Goal: Task Accomplishment & Management: Complete application form

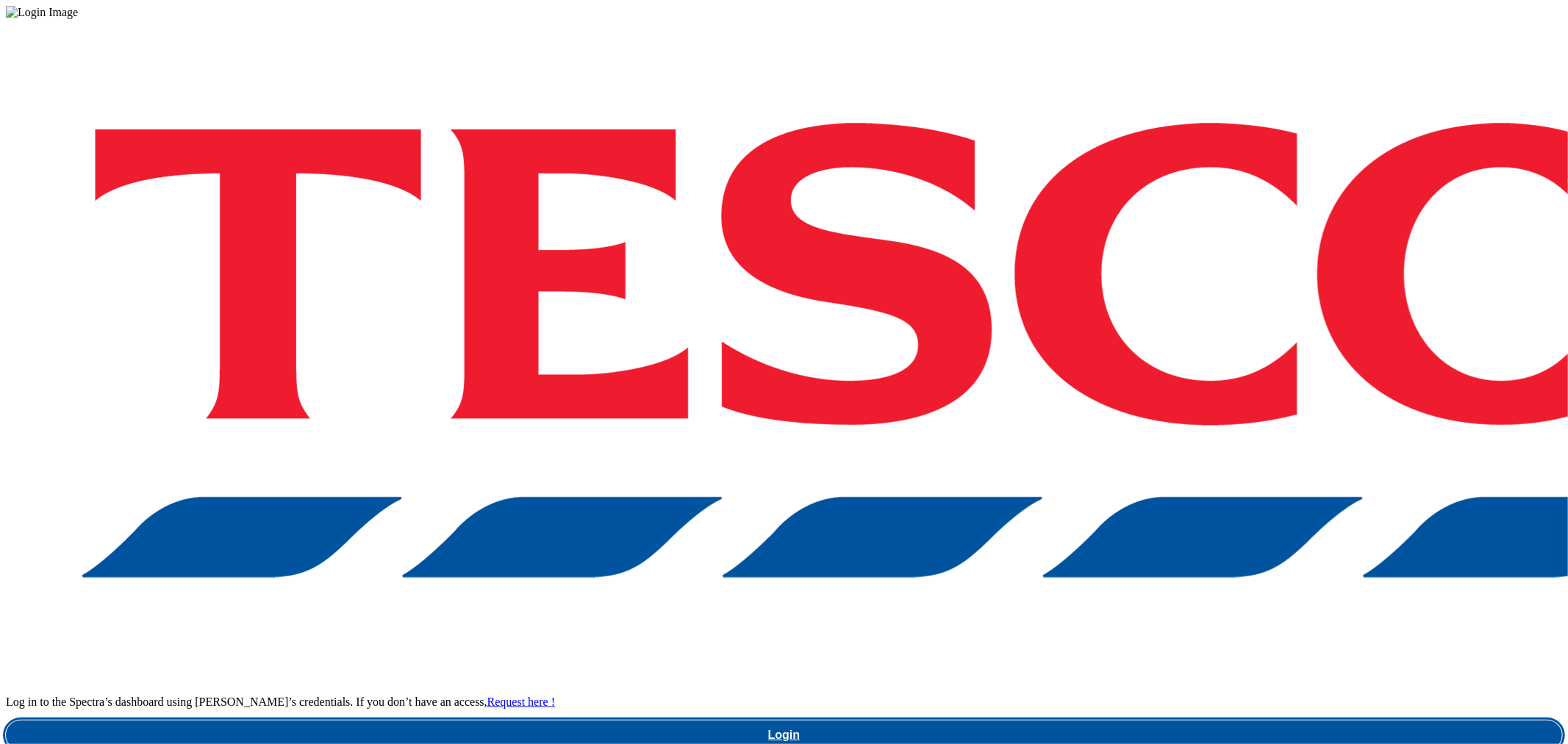
click at [1184, 720] on link "Login" at bounding box center [784, 734] width 1557 height 30
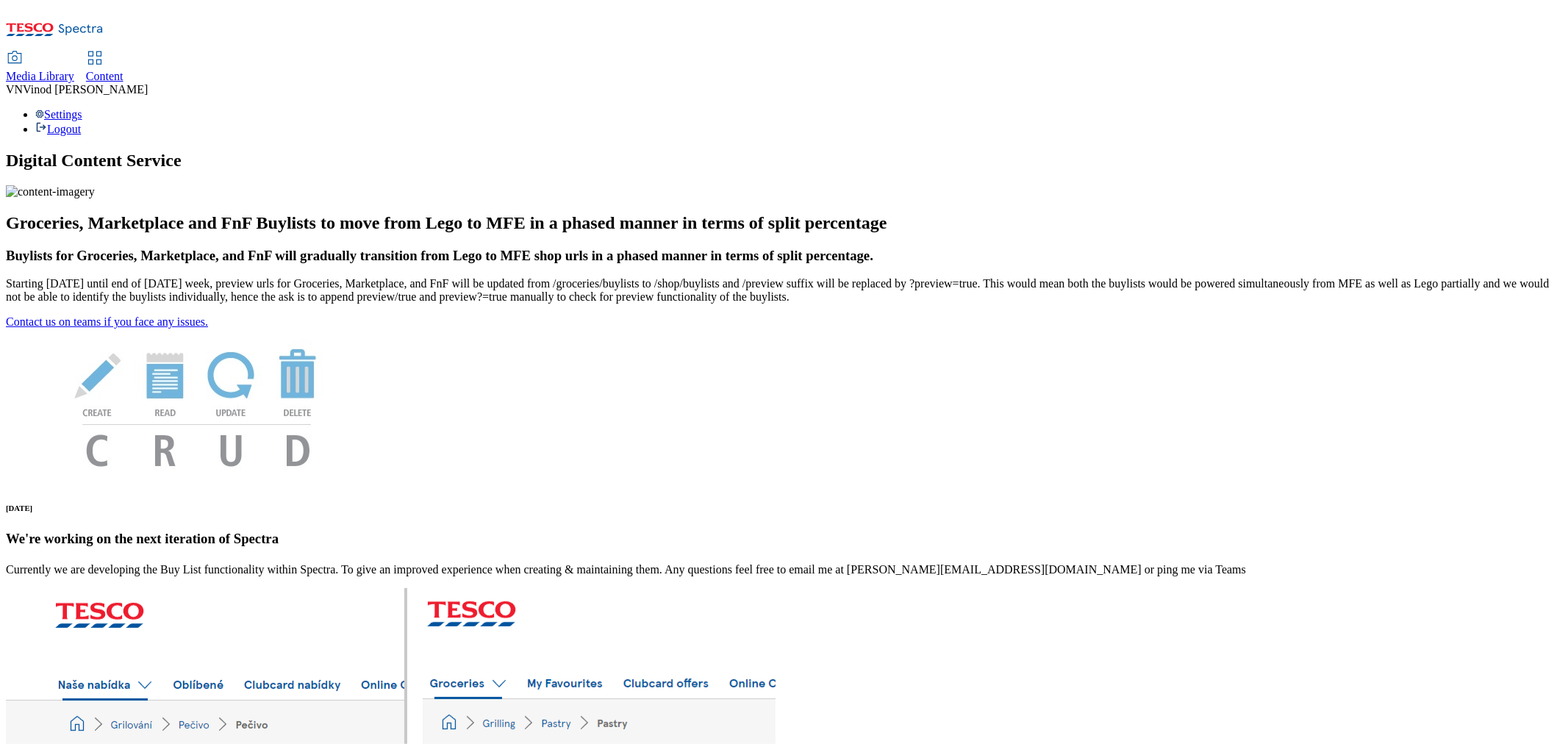
drag, startPoint x: 344, startPoint y: 24, endPoint x: 354, endPoint y: 19, distance: 11.2
click at [123, 70] on span "Content" at bounding box center [104, 76] width 37 height 12
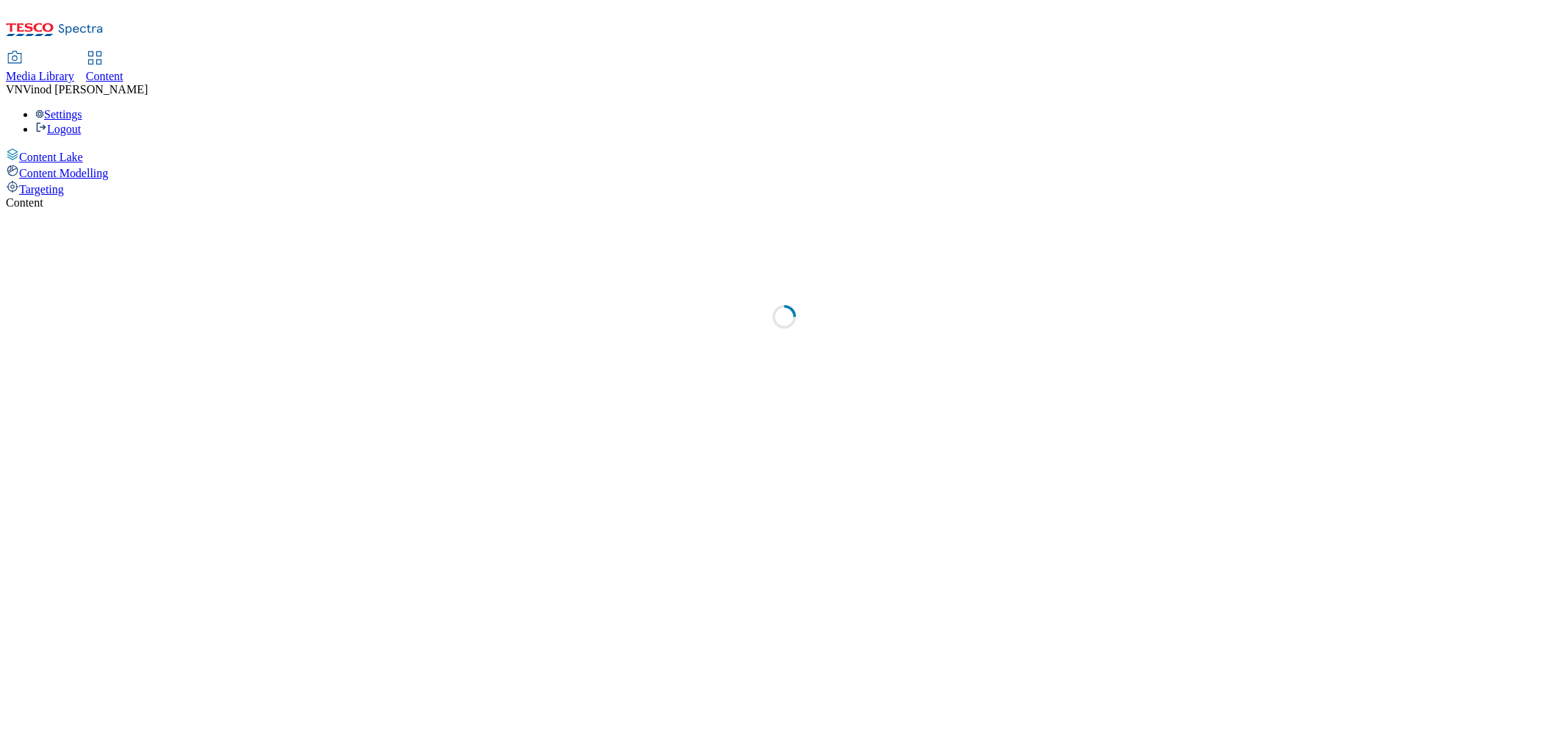
select select "ghs-[GEOGRAPHIC_DATA]"
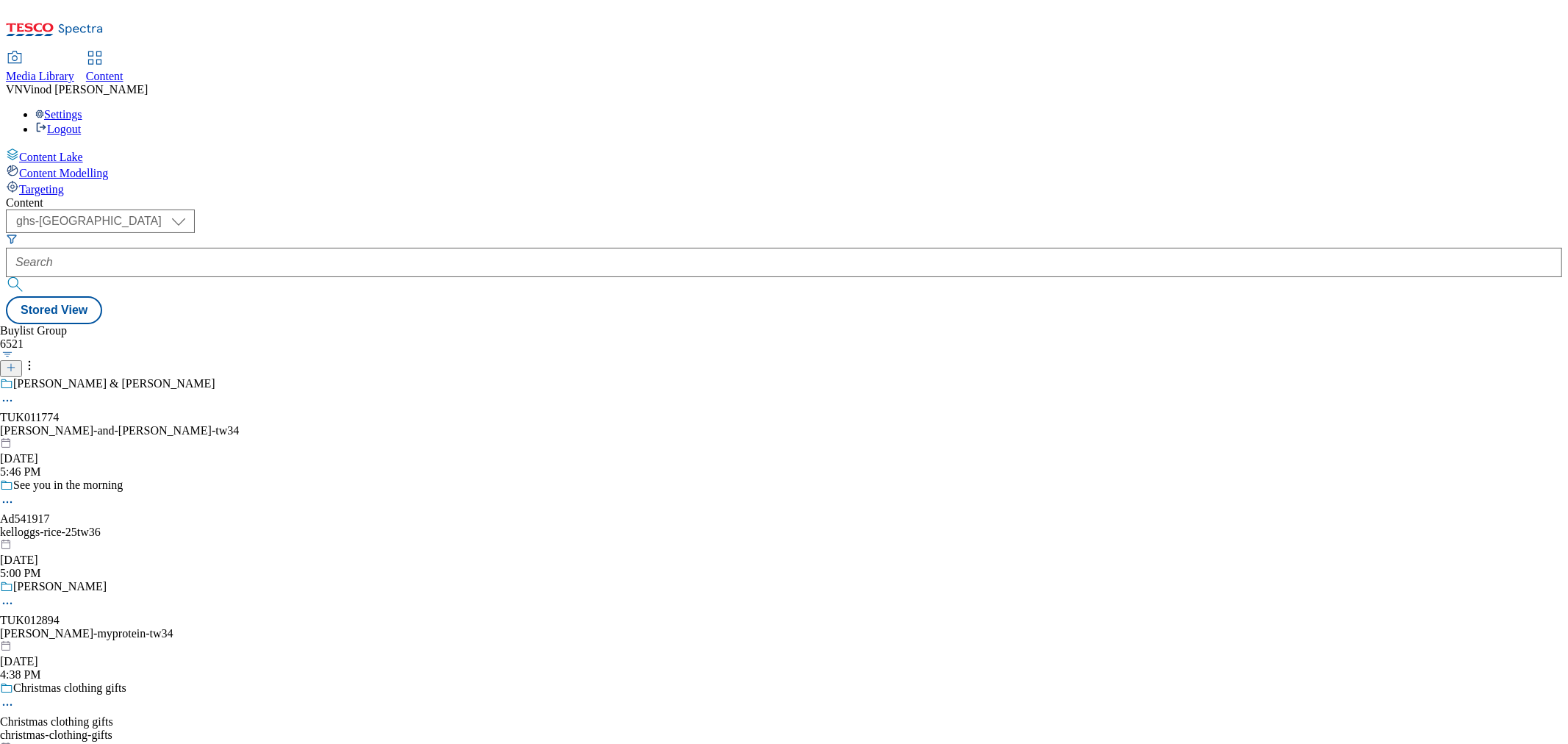
click at [16, 362] on icon at bounding box center [11, 367] width 11 height 11
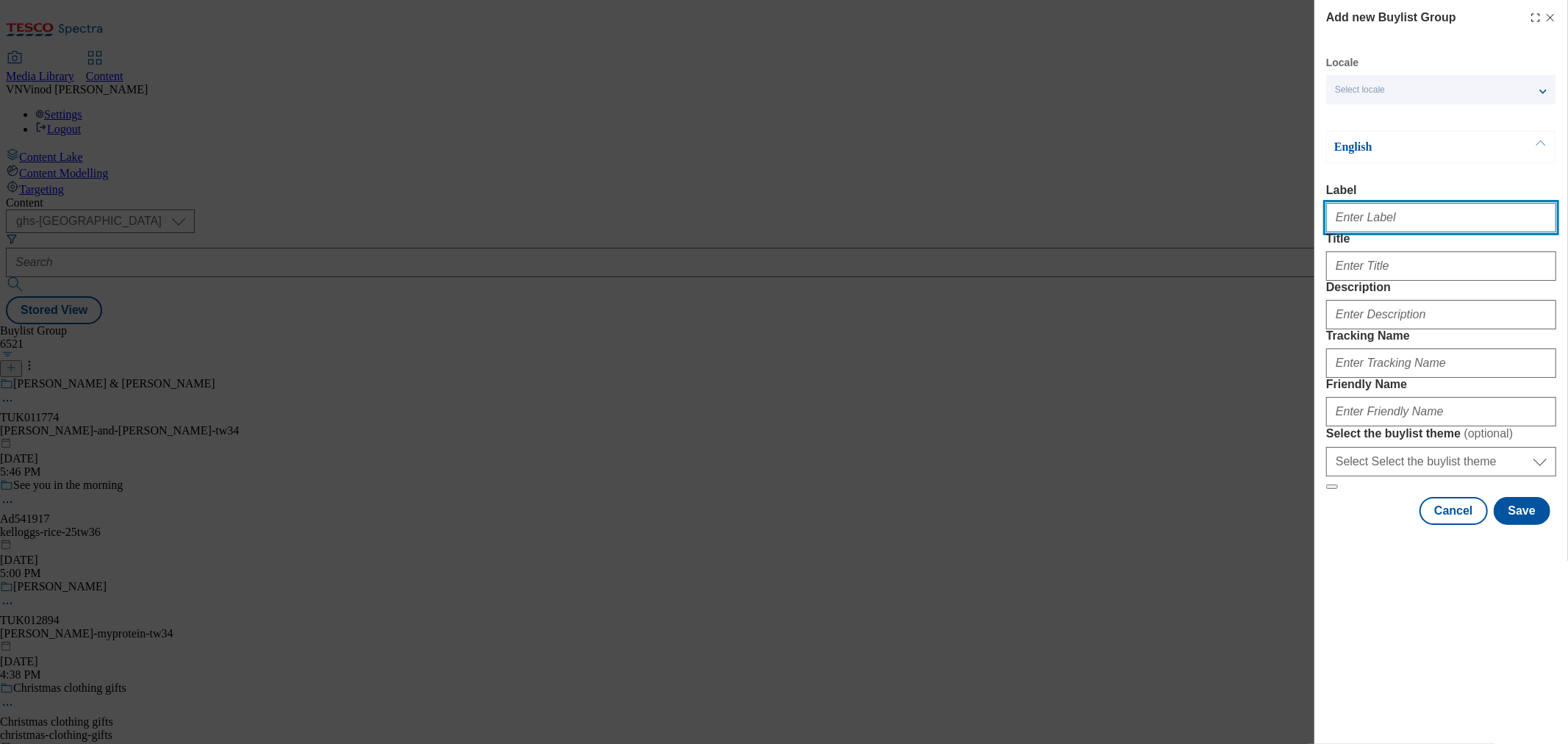
click at [1380, 217] on input "Label" at bounding box center [1441, 217] width 231 height 30
paste input "542562"
paste input "[PERSON_NAME]-dairy"
type input "Ad542562 [PERSON_NAME]-dairy"
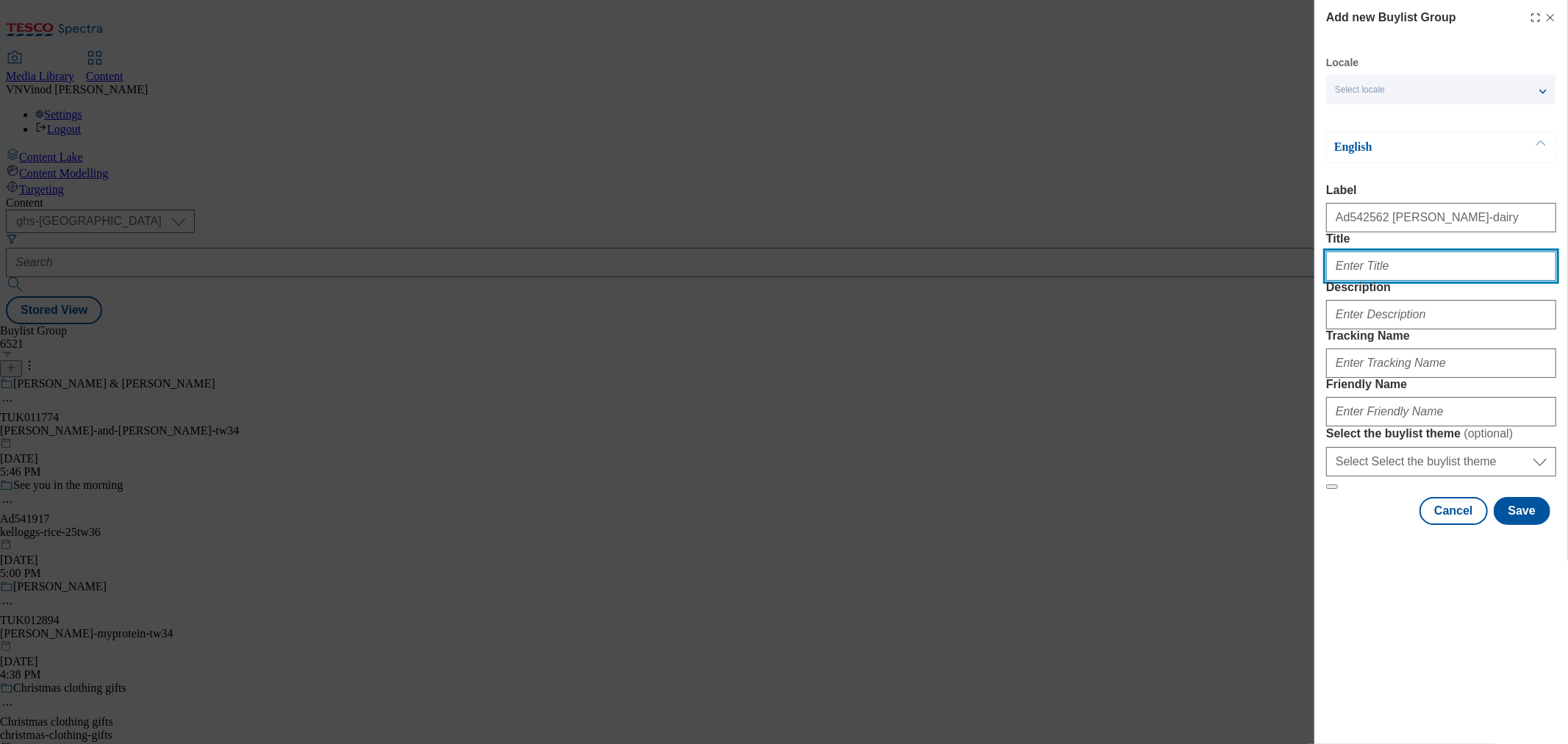
click at [1418, 281] on input "Title" at bounding box center [1441, 266] width 231 height 30
paste input "NEW Milder & Creamier recipe"
click at [1354, 281] on input "NEW Milder & Creamier recipe" at bounding box center [1441, 266] width 231 height 30
click at [1391, 281] on input "New Milder & Creamier recipe" at bounding box center [1441, 266] width 231 height 30
click at [1358, 281] on input "New Milder & creamier recipe" at bounding box center [1441, 266] width 231 height 30
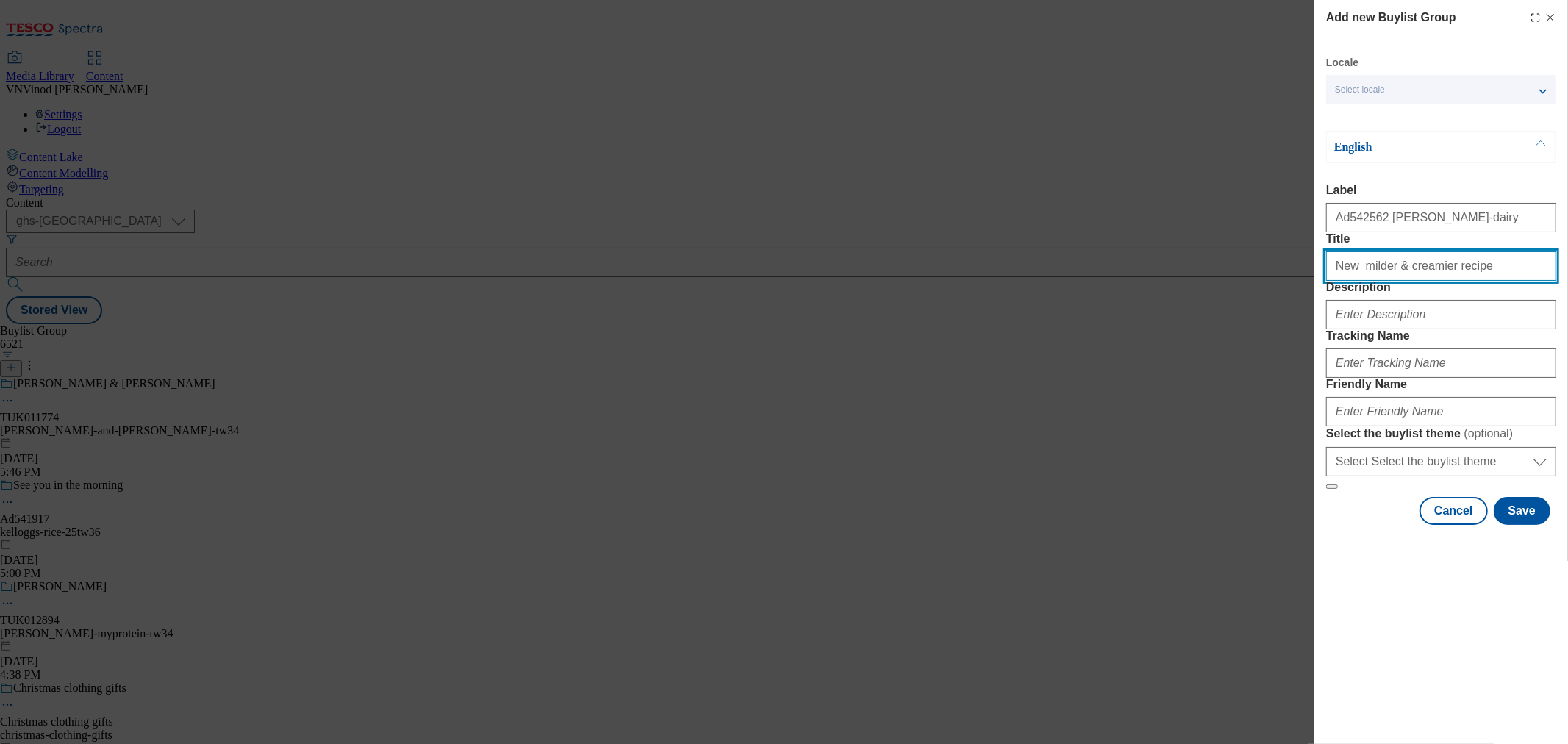
type input "New milder & creamier recipe"
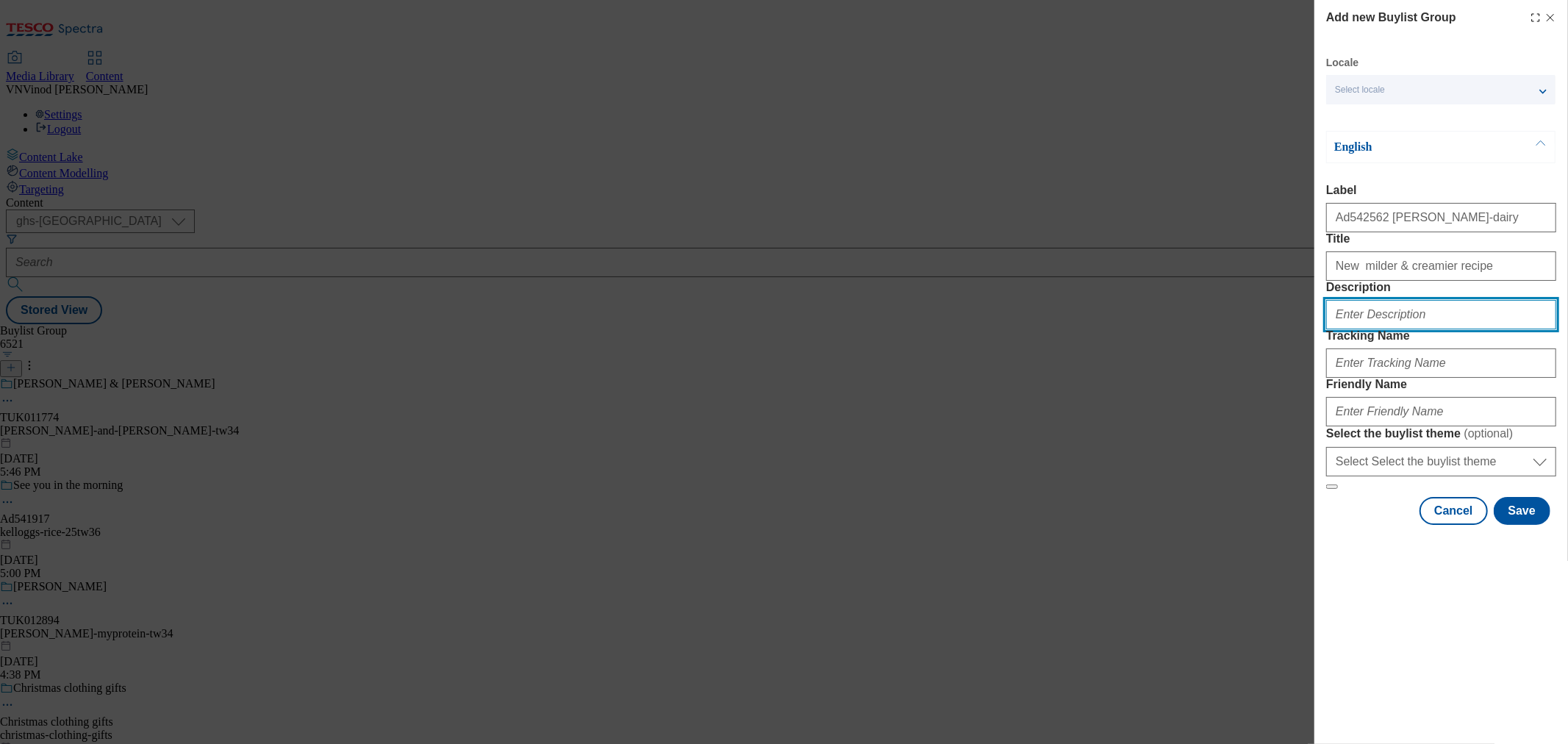
click at [1421, 329] on input "Description" at bounding box center [1441, 315] width 231 height 30
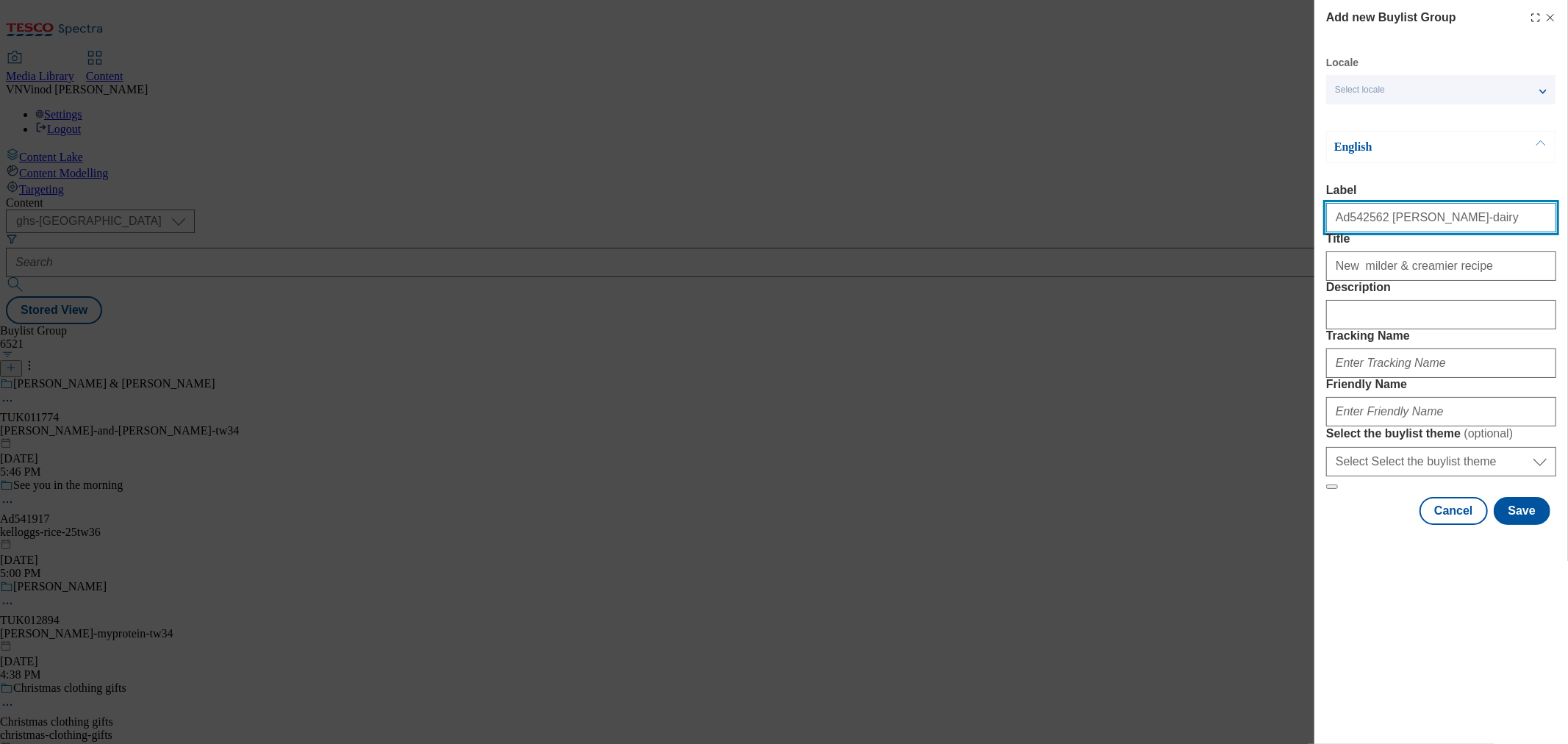
click at [1357, 224] on input "Ad542562 [PERSON_NAME]-dairy" at bounding box center [1441, 217] width 231 height 30
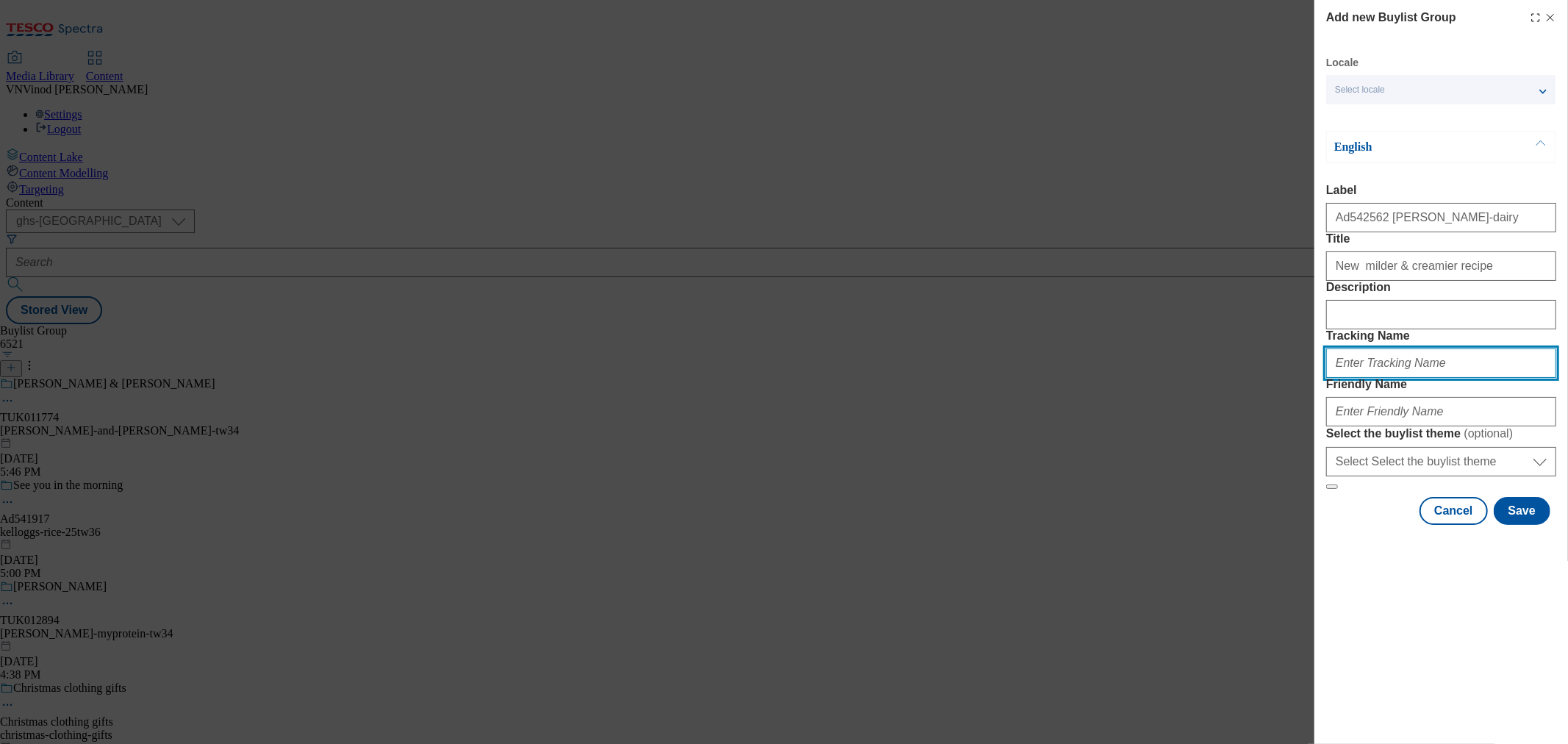
click at [1386, 378] on input "Tracking Name" at bounding box center [1441, 362] width 231 height 30
paste input "Ad542562"
click at [1355, 378] on input "Dh_AdAd542562" at bounding box center [1441, 362] width 231 height 30
drag, startPoint x: 1339, startPoint y: 445, endPoint x: 1402, endPoint y: 491, distance: 78.0
click at [1340, 378] on input "Dh_AD542562" at bounding box center [1441, 362] width 231 height 30
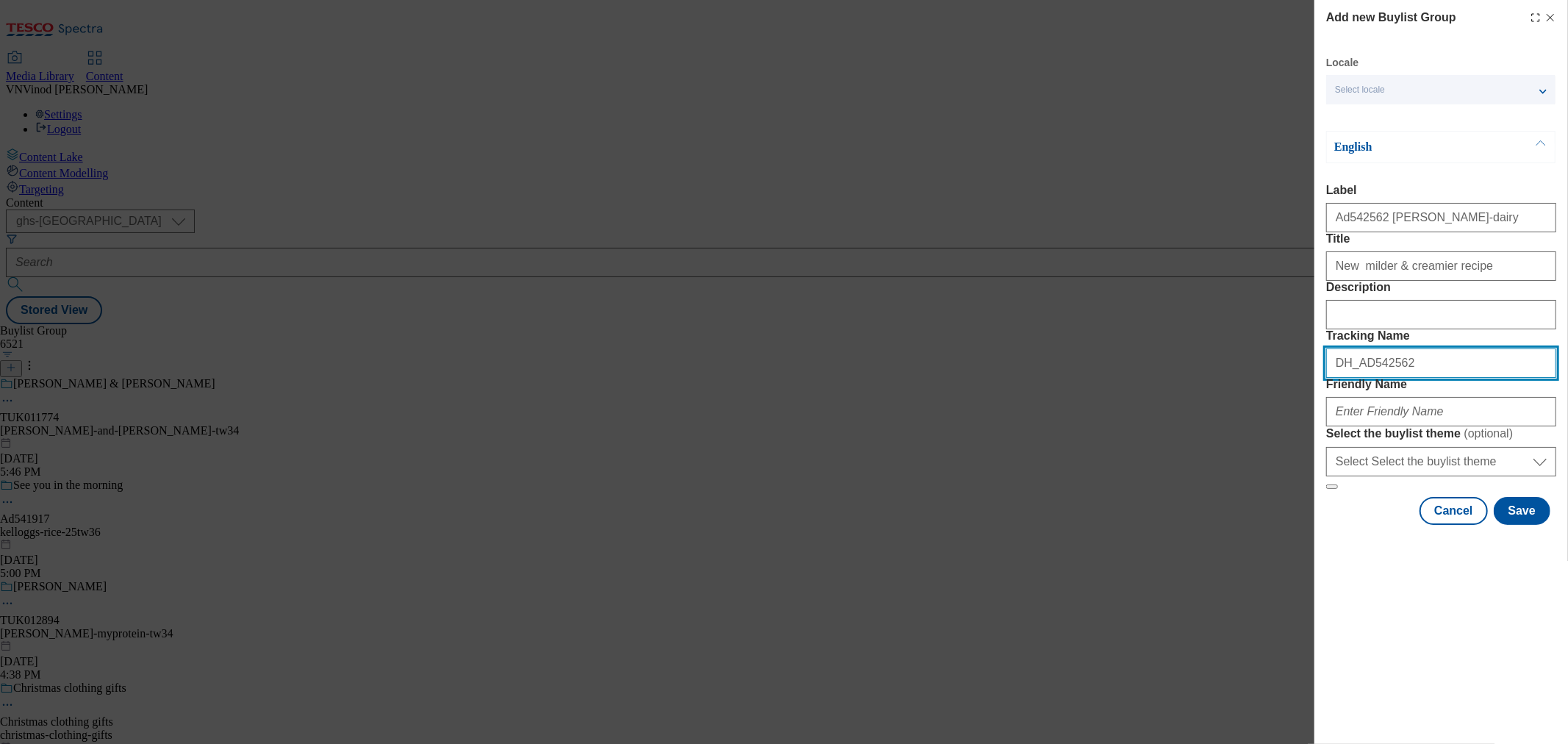
type input "DH_AD542562"
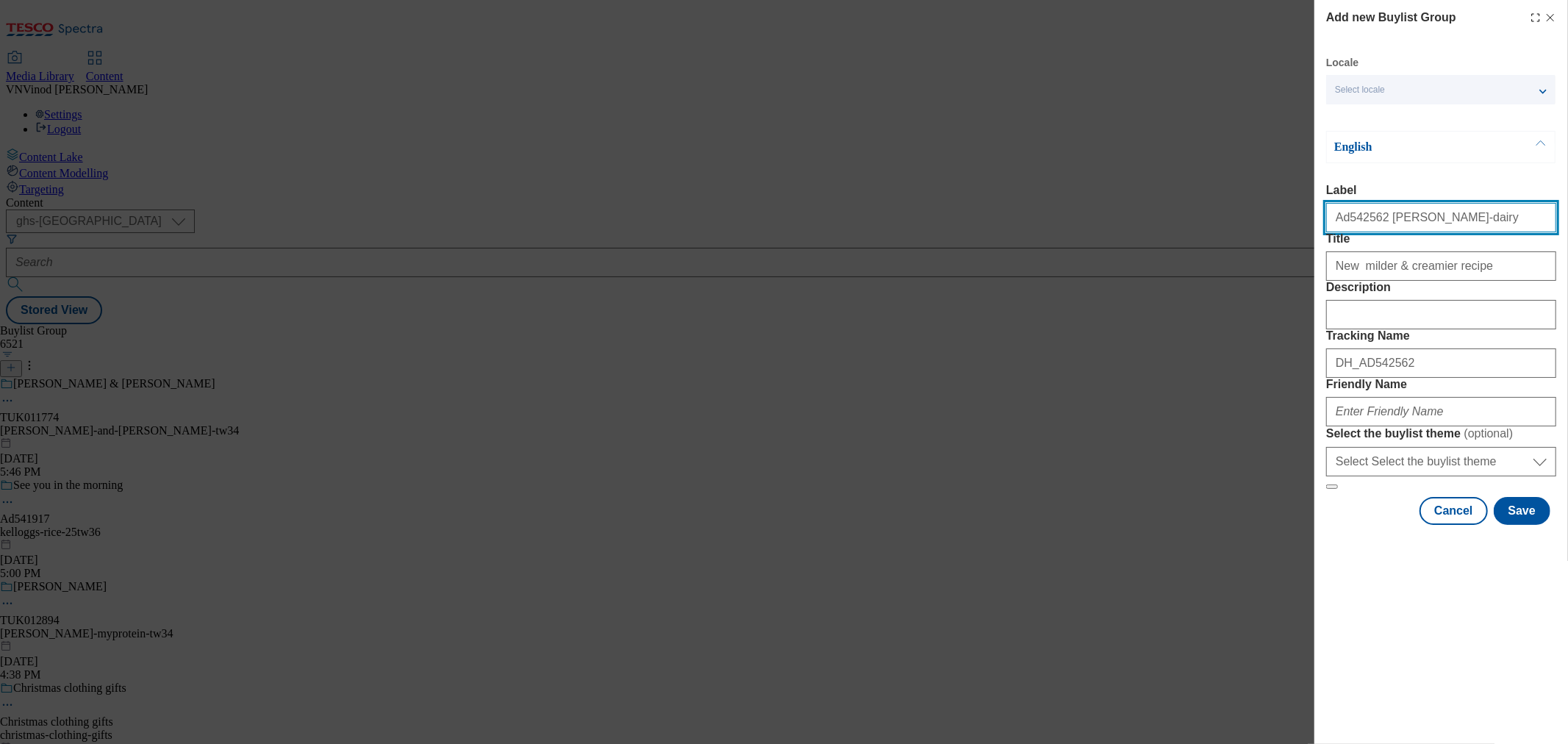
drag, startPoint x: 1473, startPoint y: 223, endPoint x: 1377, endPoint y: 221, distance: 96.0
click at [1377, 221] on input "Ad542562 [PERSON_NAME]-dairy" at bounding box center [1441, 217] width 231 height 30
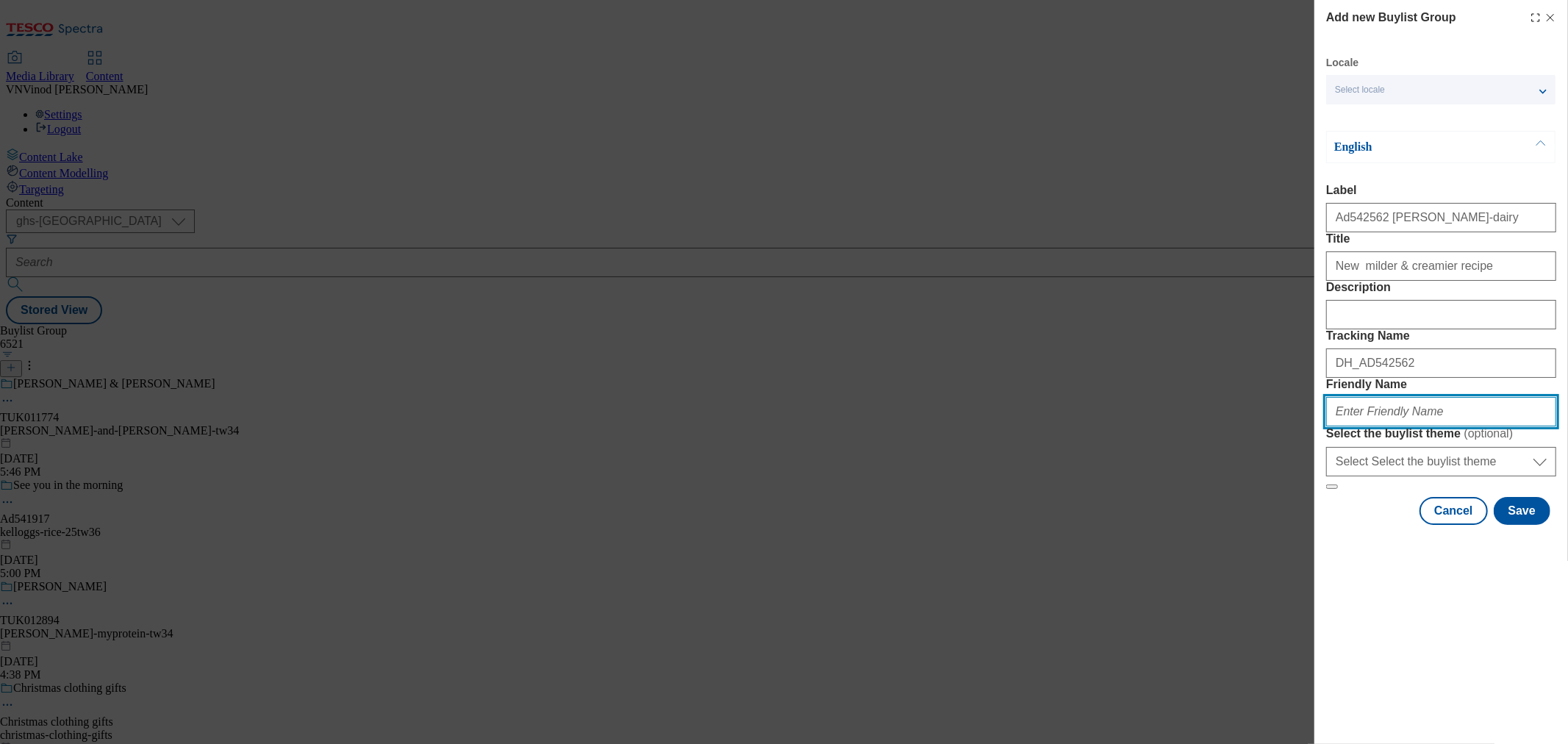
click at [1382, 427] on input "Friendly Name" at bounding box center [1441, 411] width 231 height 30
paste input "[PERSON_NAME]-dairy"
drag, startPoint x: 1478, startPoint y: 514, endPoint x: 1275, endPoint y: 513, distance: 203.0
click at [1275, 513] on div "Add new Buylist Group Locale Select locale English Welsh English Label Ad542562…" at bounding box center [784, 372] width 1568 height 744
type input "[PERSON_NAME]-dairy-25tw35"
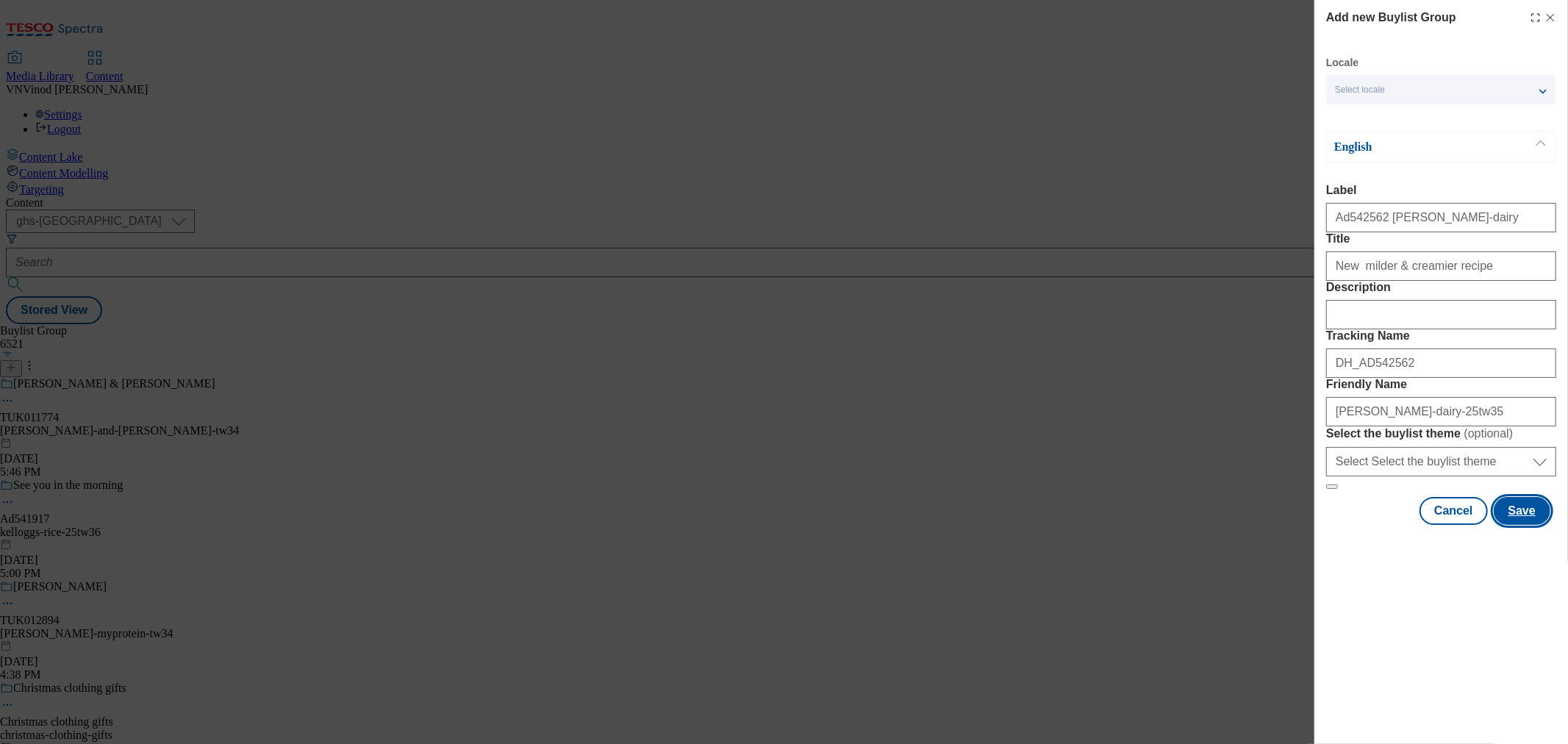
click at [1526, 525] on button "Save" at bounding box center [1522, 510] width 56 height 28
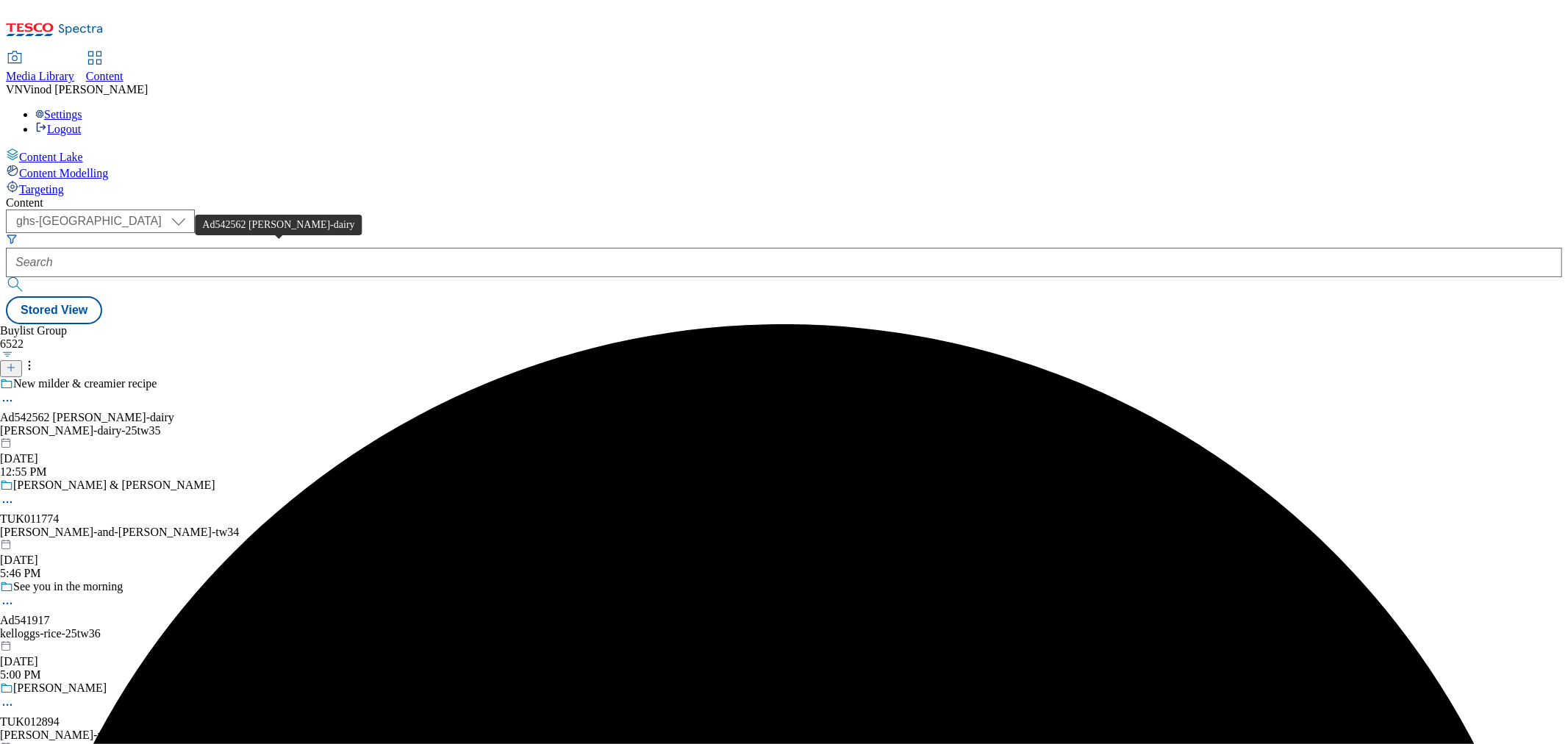
click at [174, 411] on div "Ad542562 [PERSON_NAME]-dairy" at bounding box center [87, 418] width 174 height 13
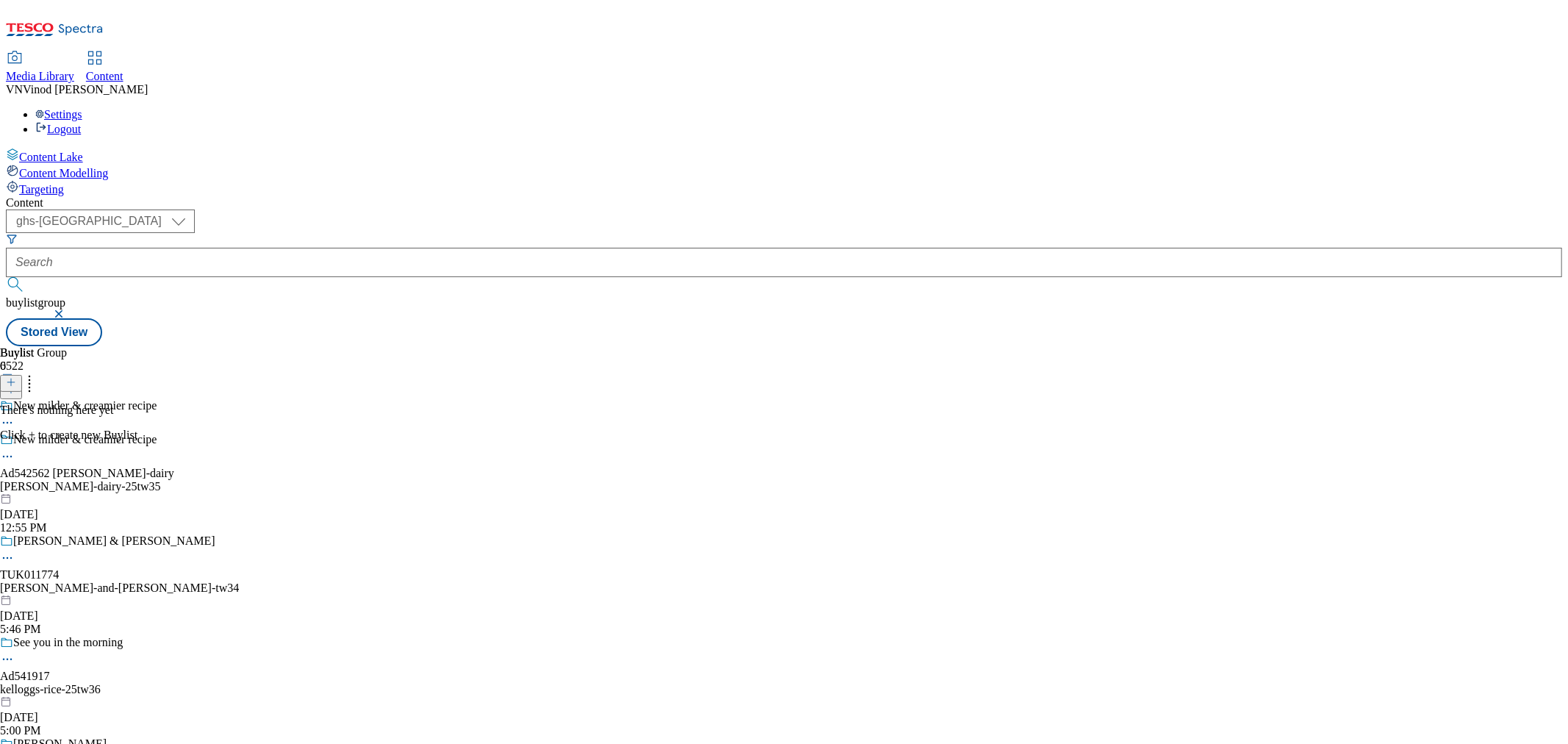
click at [16, 377] on icon at bounding box center [11, 382] width 11 height 11
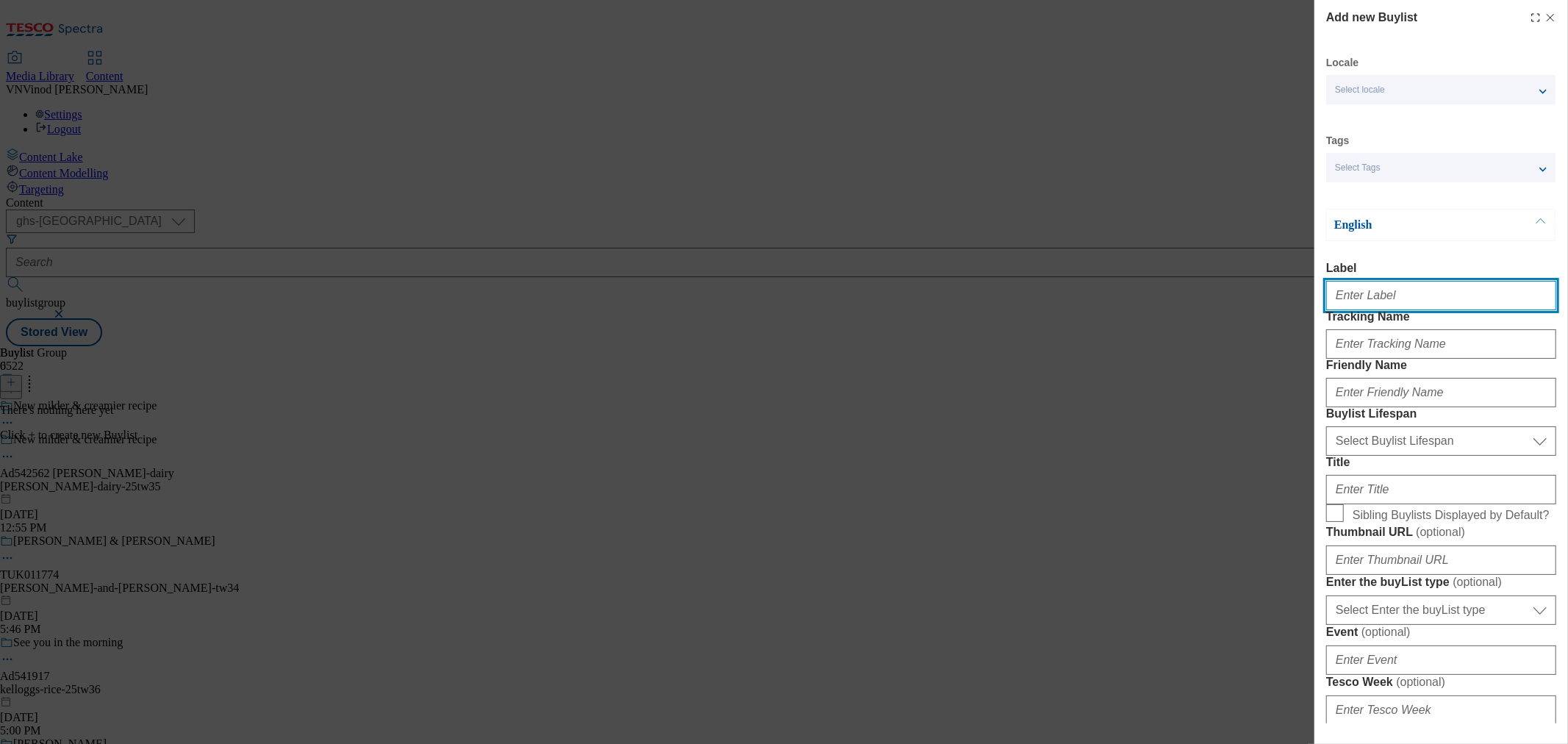
click at [1416, 306] on input "Label" at bounding box center [1441, 295] width 231 height 30
paste input "542562"
type input "Ad542562"
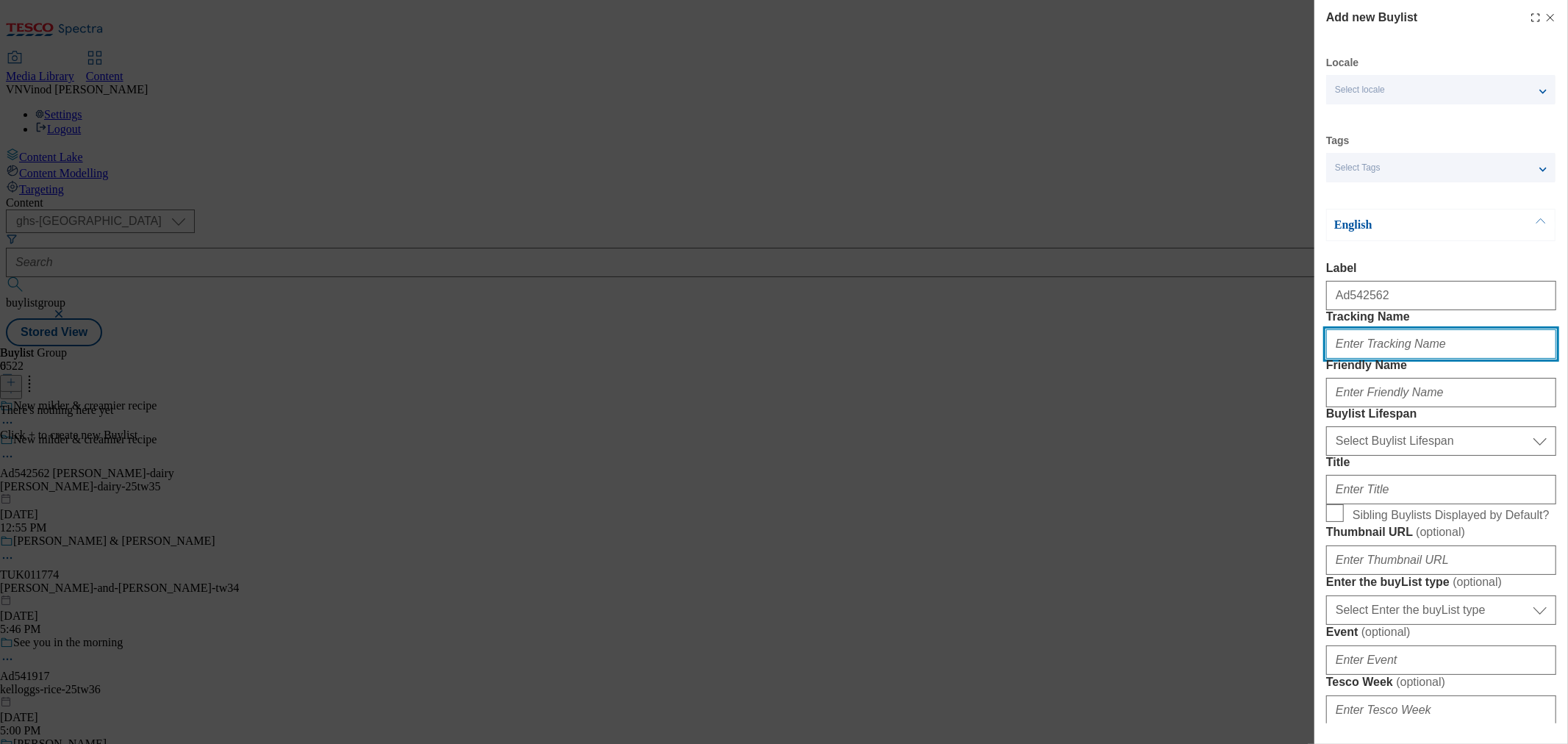
click at [1393, 359] on input "Tracking Name" at bounding box center [1441, 343] width 231 height 30
paste input "542562"
type input "DH_AD542562"
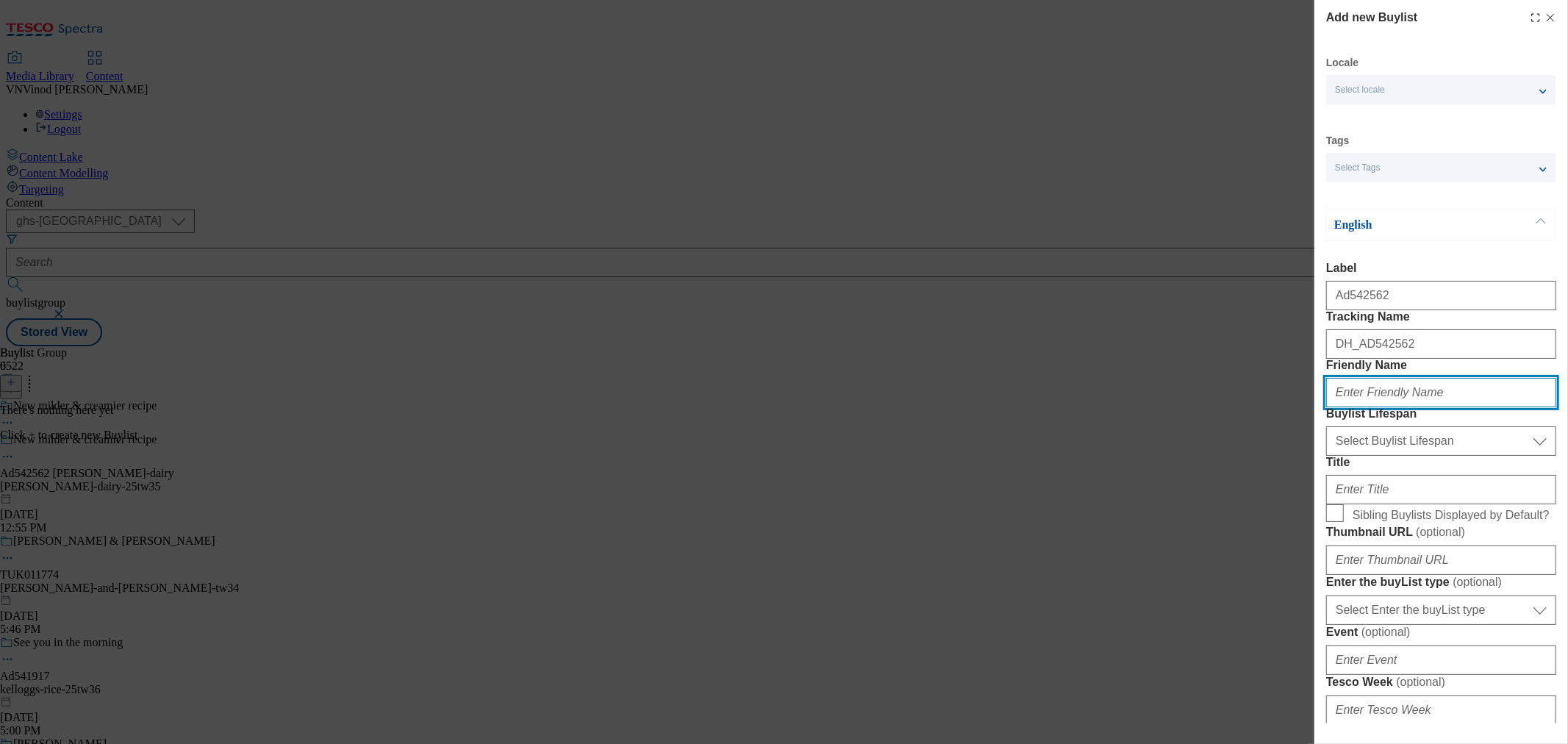
click at [1407, 407] on input "Friendly Name" at bounding box center [1441, 392] width 231 height 30
paste input "[PERSON_NAME]-dairy"
type input "[PERSON_NAME]-dairy"
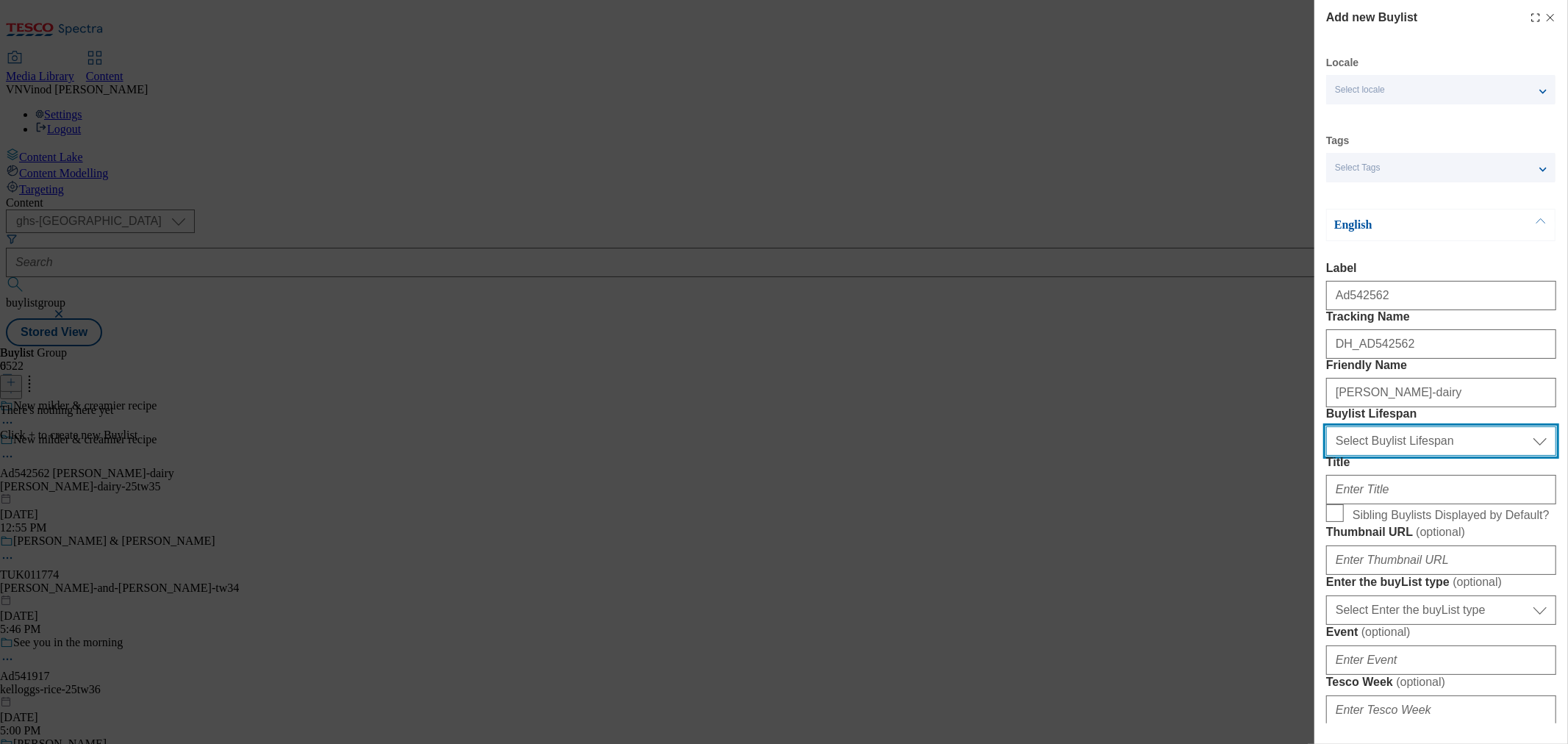
click at [1415, 455] on select "Select Buylist Lifespan evergreen seasonal tactical" at bounding box center [1441, 441] width 231 height 30
select select "tactical"
click at [1326, 455] on select "Select Buylist Lifespan evergreen seasonal tactical" at bounding box center [1441, 441] width 231 height 30
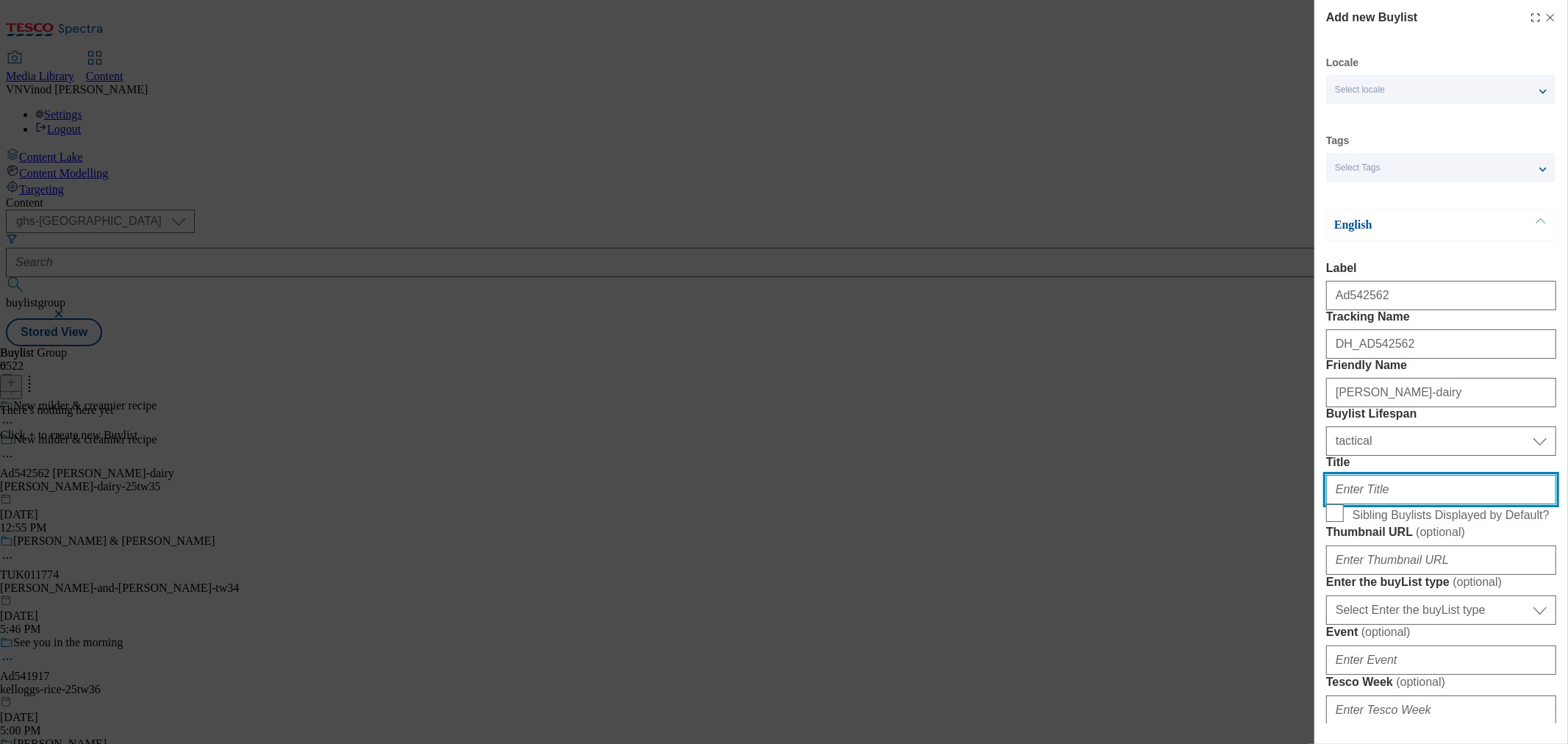
click at [1388, 504] on input "Title" at bounding box center [1441, 489] width 231 height 30
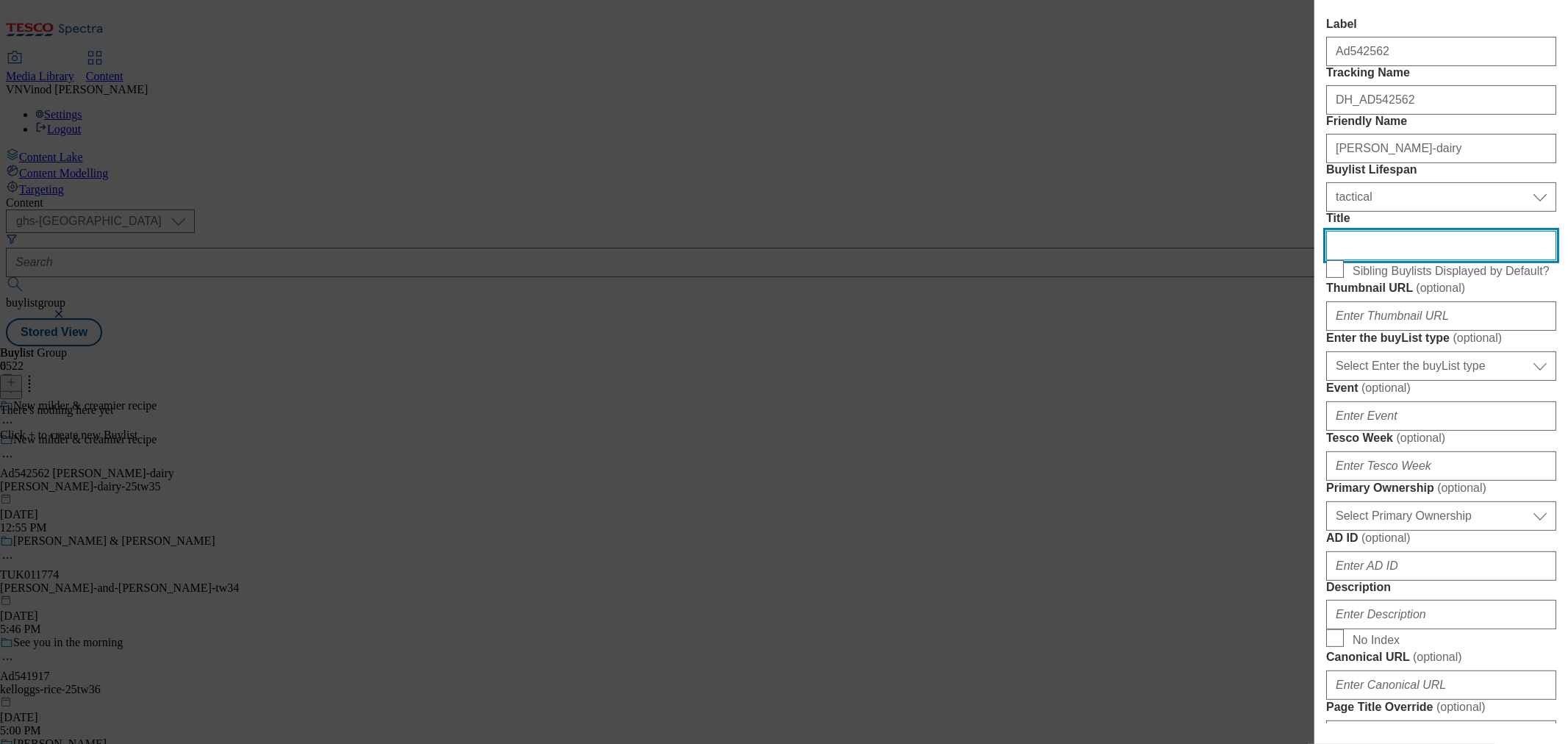
scroll to position [245, 0]
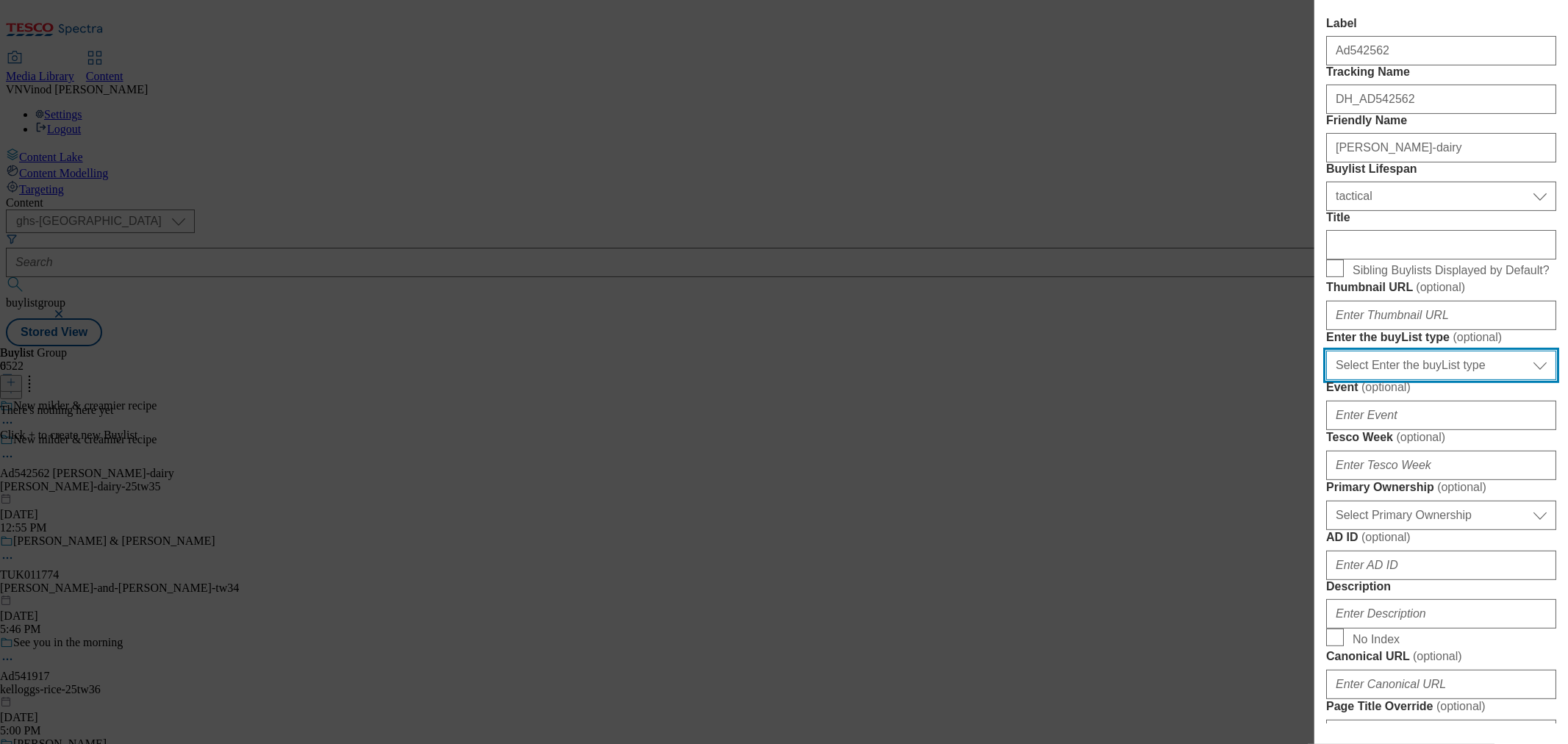
click at [1419, 380] on select "Select Enter the buyList type event supplier funded long term >4 weeks supplier…" at bounding box center [1441, 365] width 231 height 30
select select "supplier funded short term 1-3 weeks"
click at [1326, 380] on select "Select Enter the buyList type event supplier funded long term >4 weeks supplier…" at bounding box center [1441, 365] width 231 height 30
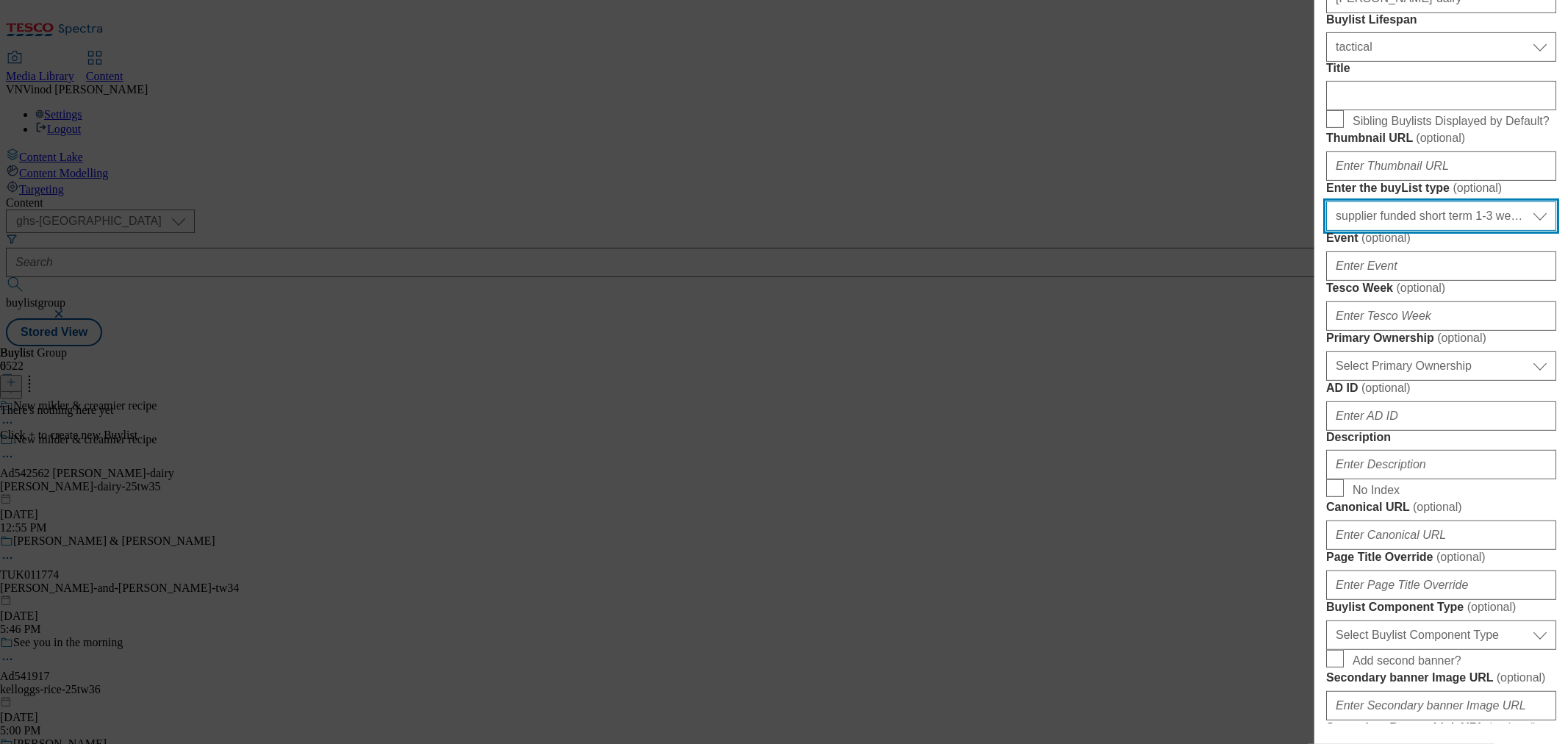
scroll to position [408, 0]
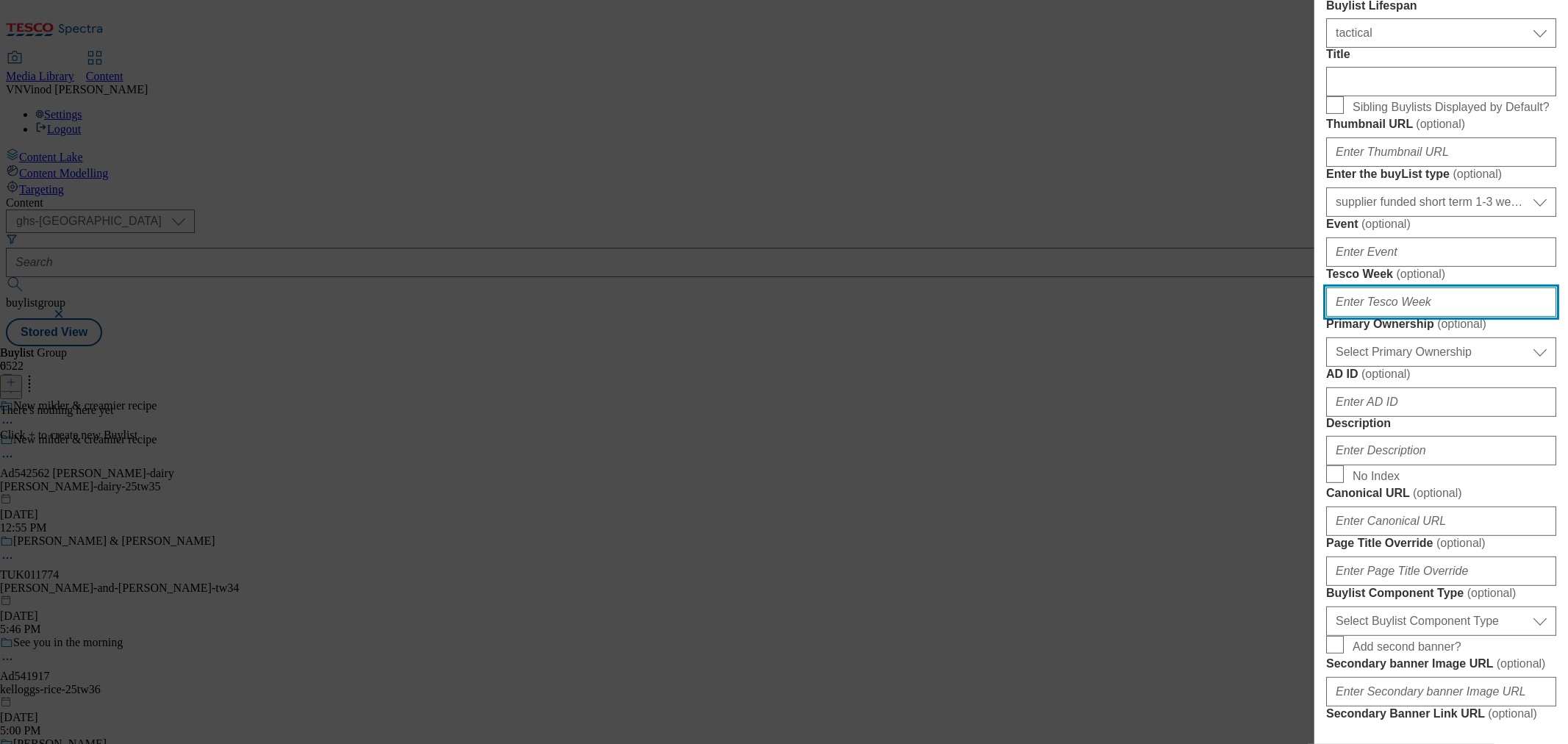
click at [1402, 317] on input "Tesco Week ( optional )" at bounding box center [1441, 301] width 231 height 30
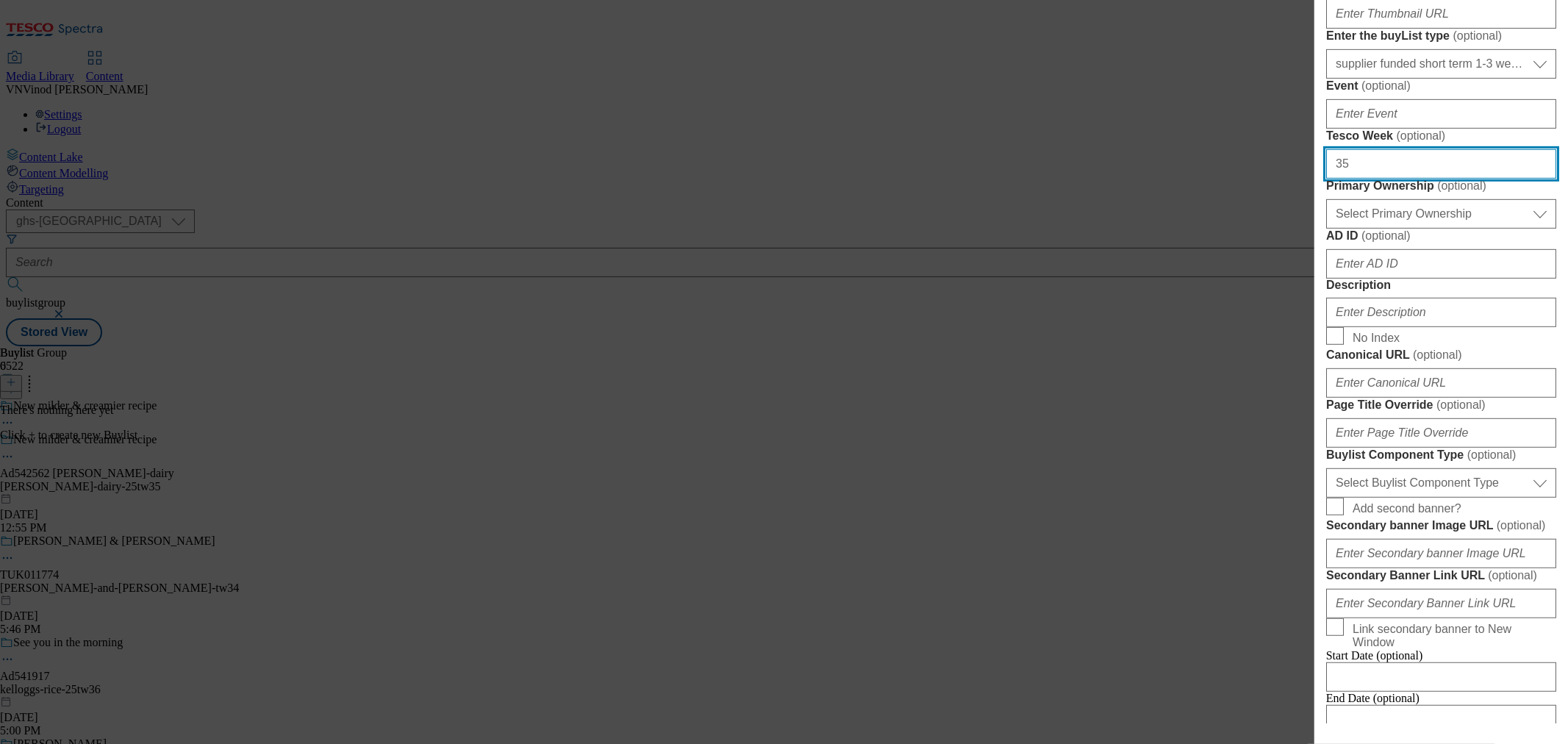
scroll to position [571, 0]
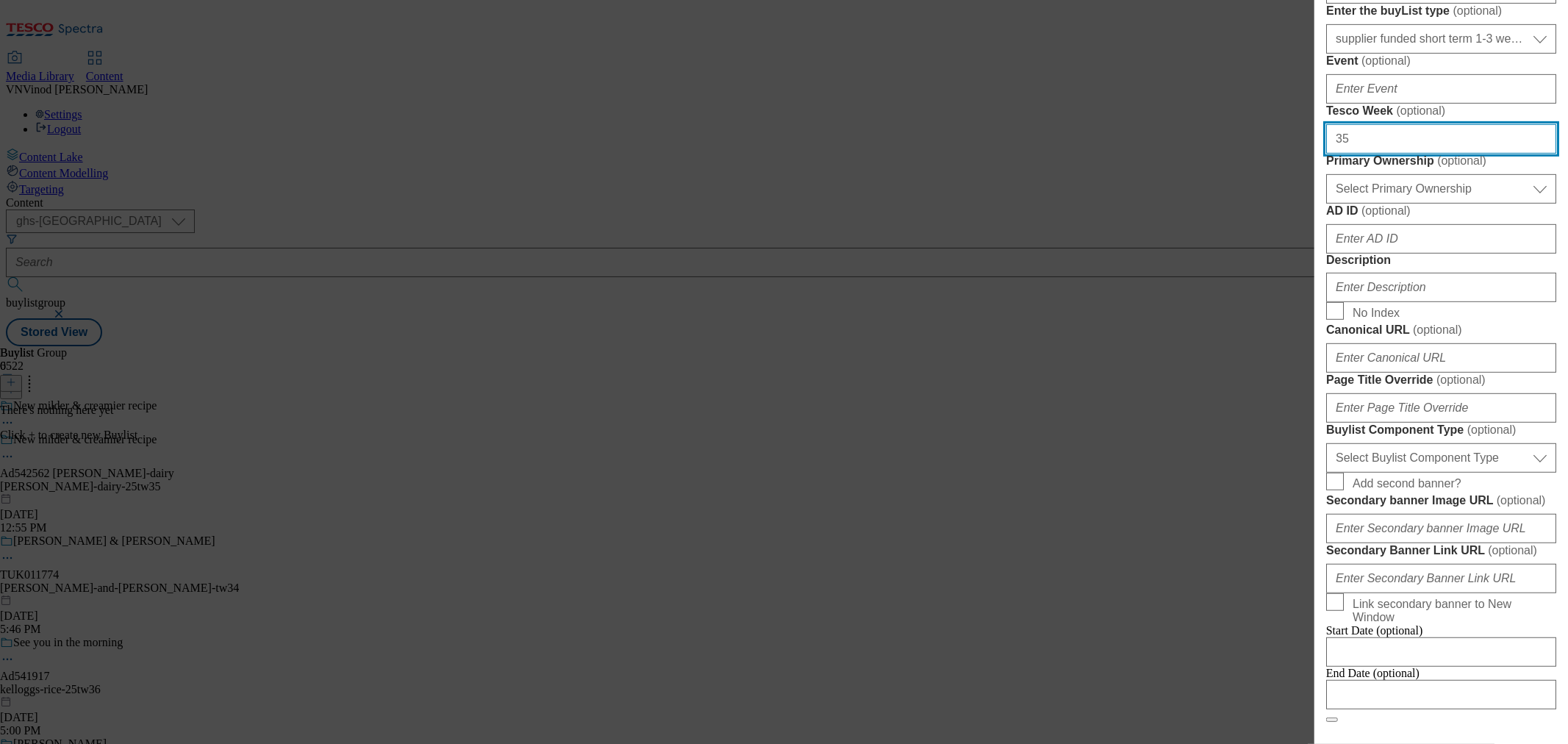
type input "35"
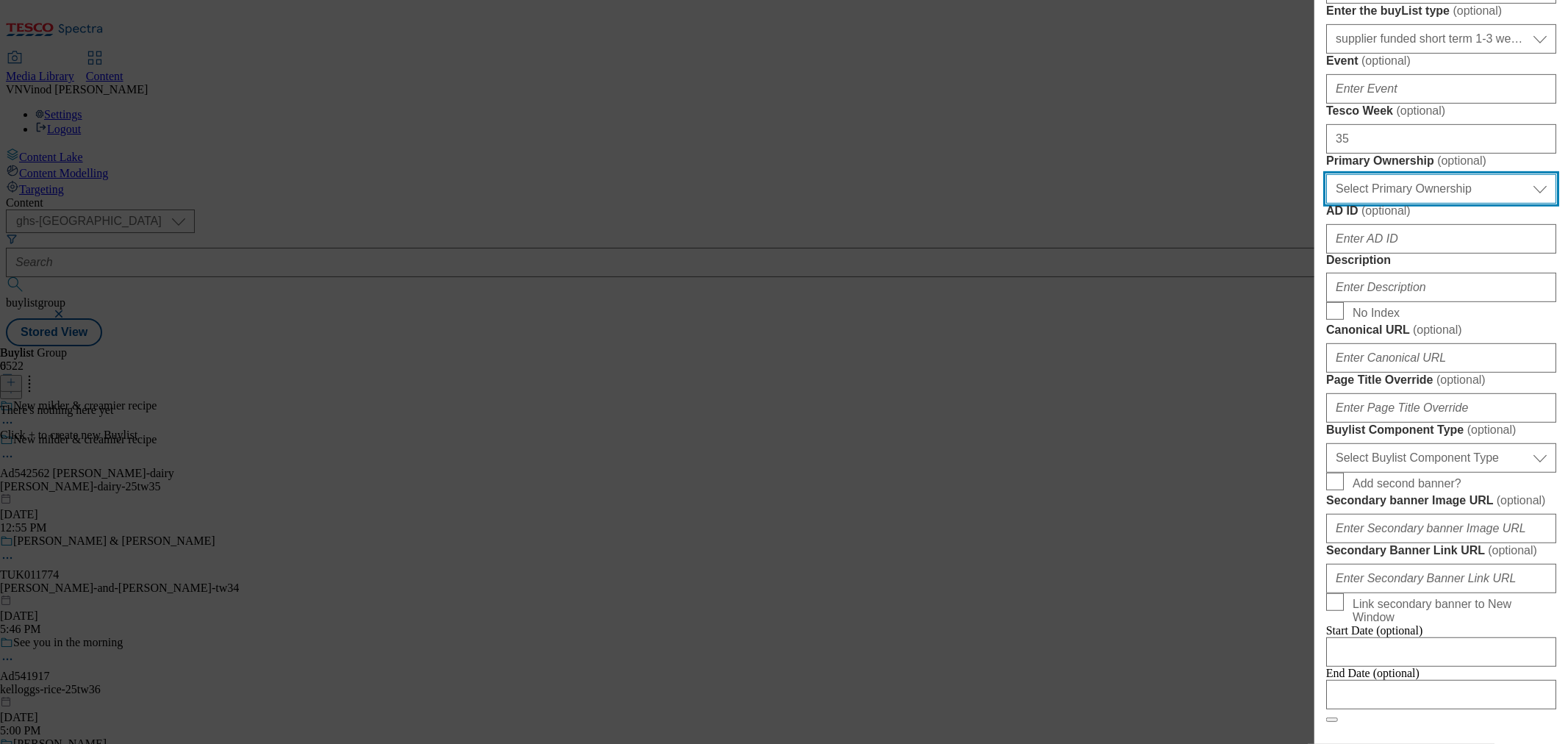
click at [1441, 204] on select "Select Primary Ownership [PERSON_NAME]" at bounding box center [1441, 188] width 231 height 30
select select "dunnhumby"
click at [1326, 204] on select "Select Primary Ownership [PERSON_NAME]" at bounding box center [1441, 188] width 231 height 30
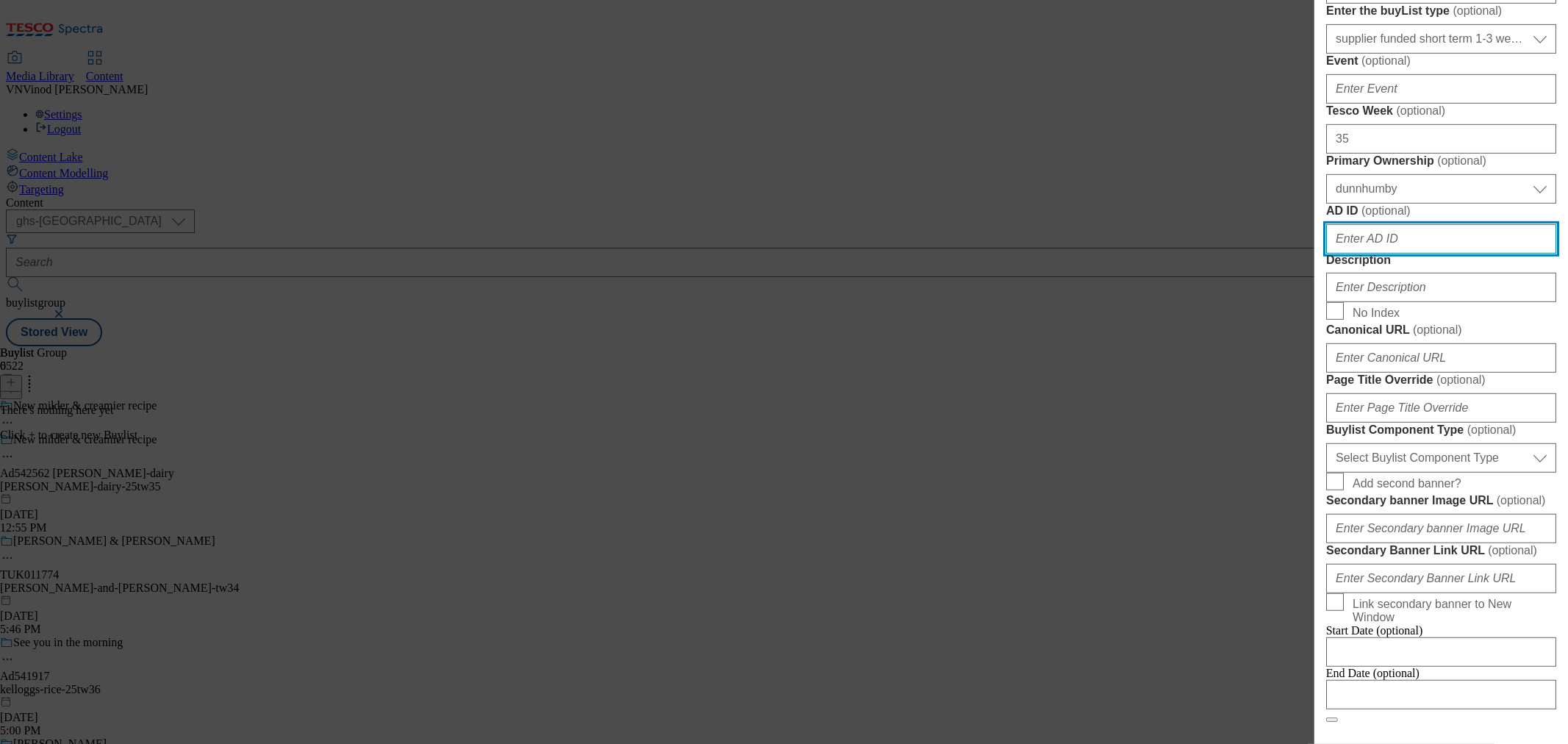
click at [1379, 253] on input "AD ID ( optional )" at bounding box center [1441, 238] width 231 height 30
paste input "542562"
type input "542562"
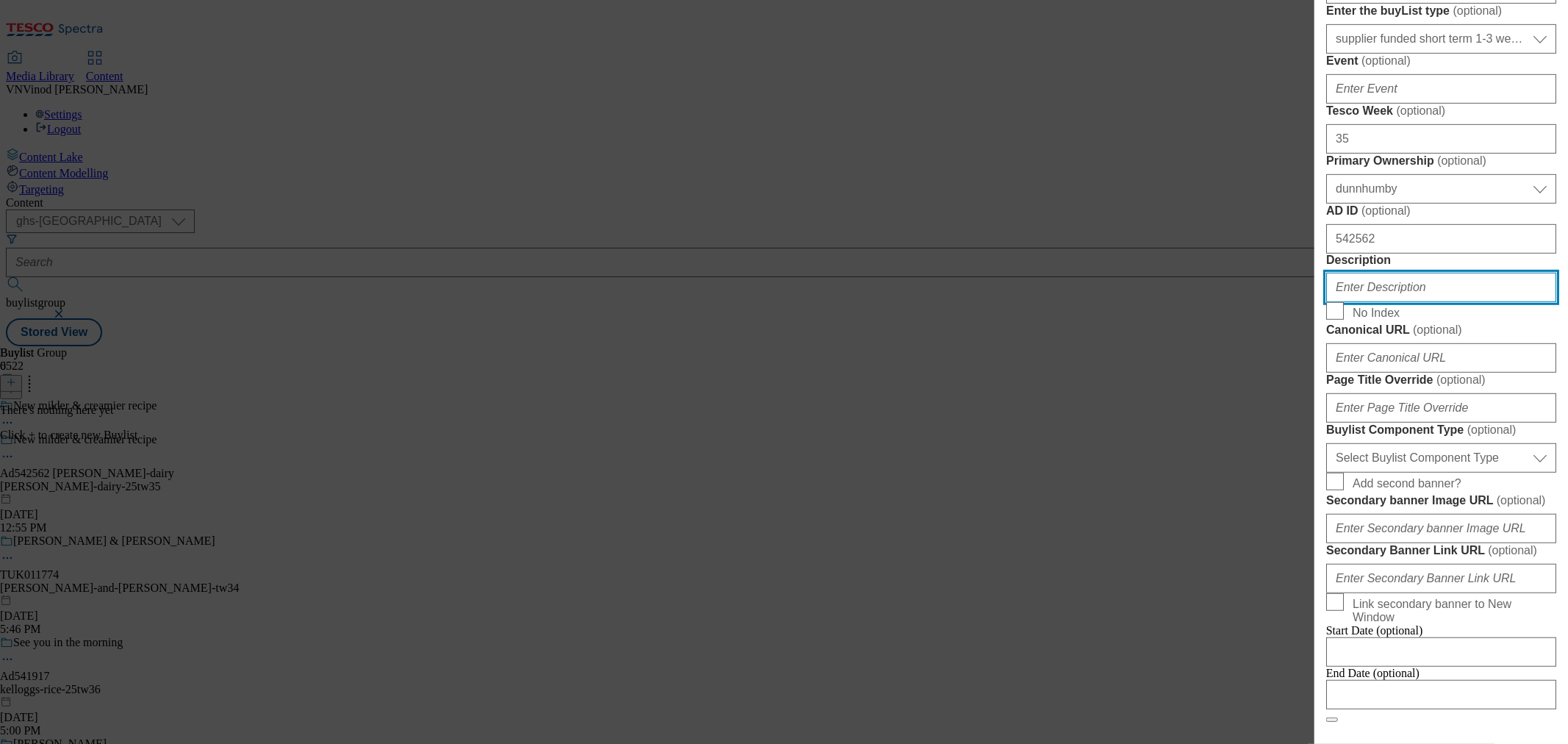
click at [1388, 302] on input "Description" at bounding box center [1441, 287] width 231 height 30
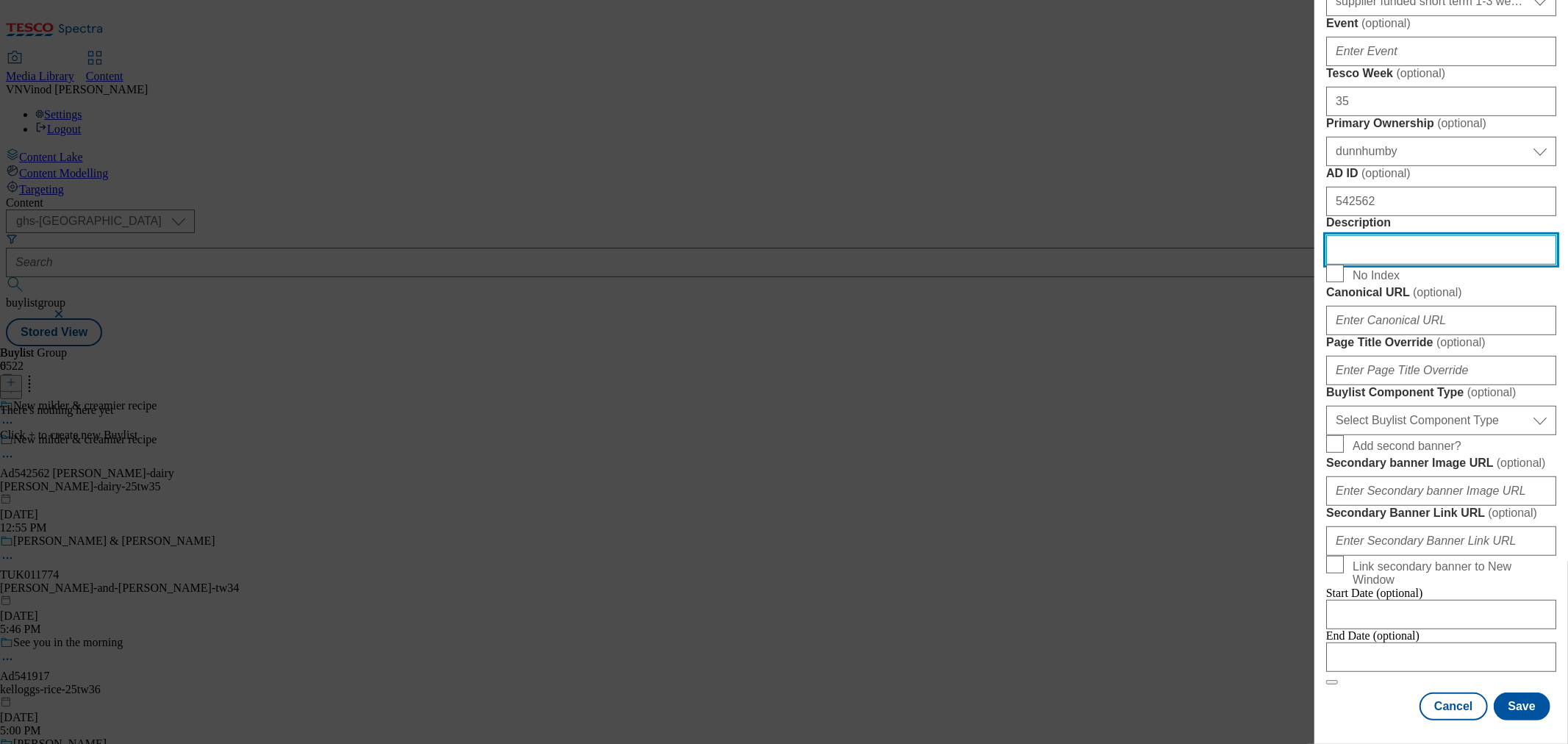
scroll to position [898, 0]
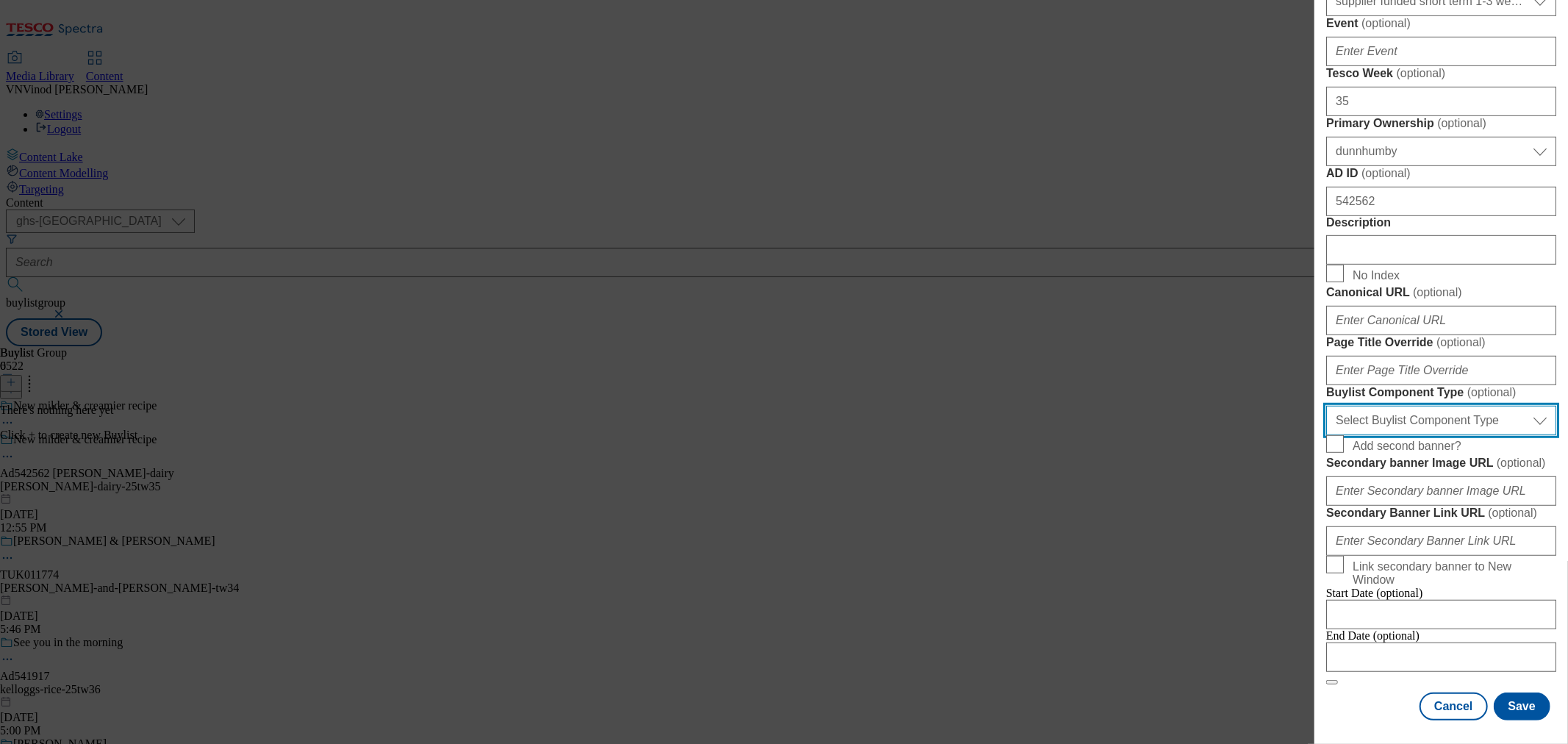
click at [1493, 435] on select "Select Buylist Component Type Banner Competition Header Meal" at bounding box center [1441, 420] width 231 height 30
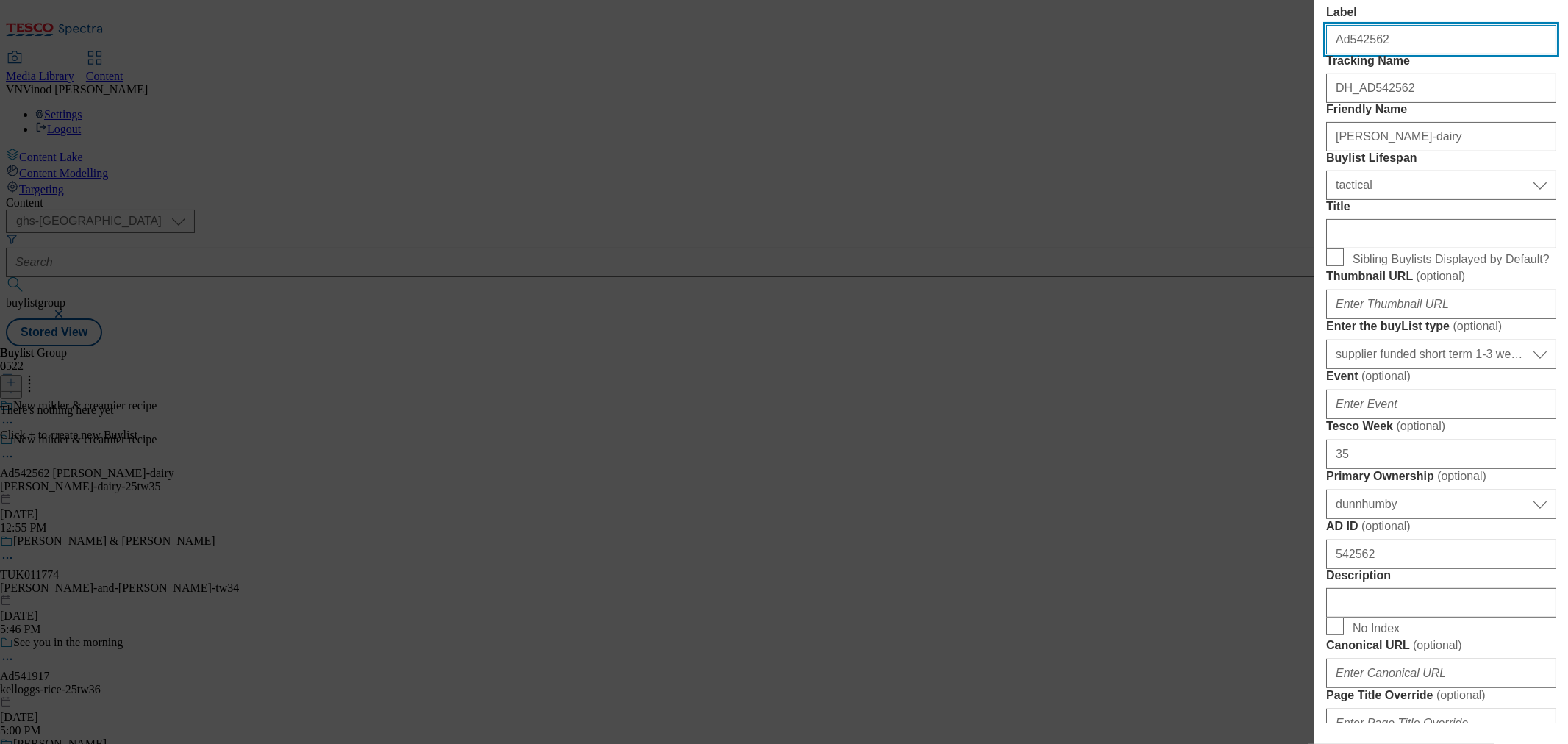
select select "Banner"
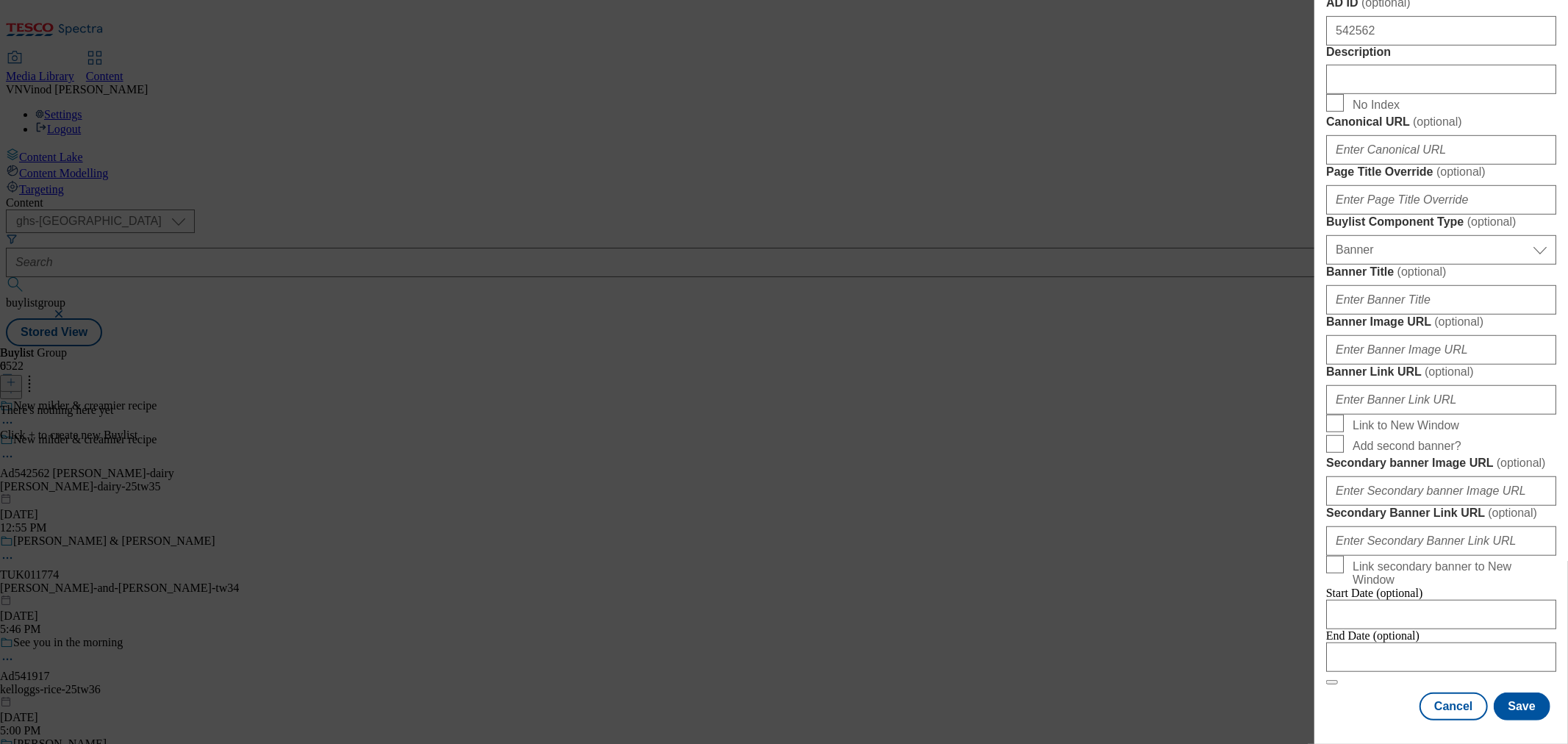
scroll to position [1417, 0]
click at [1415, 643] on input "Modal" at bounding box center [1441, 657] width 231 height 30
select select "2025"
select select "October"
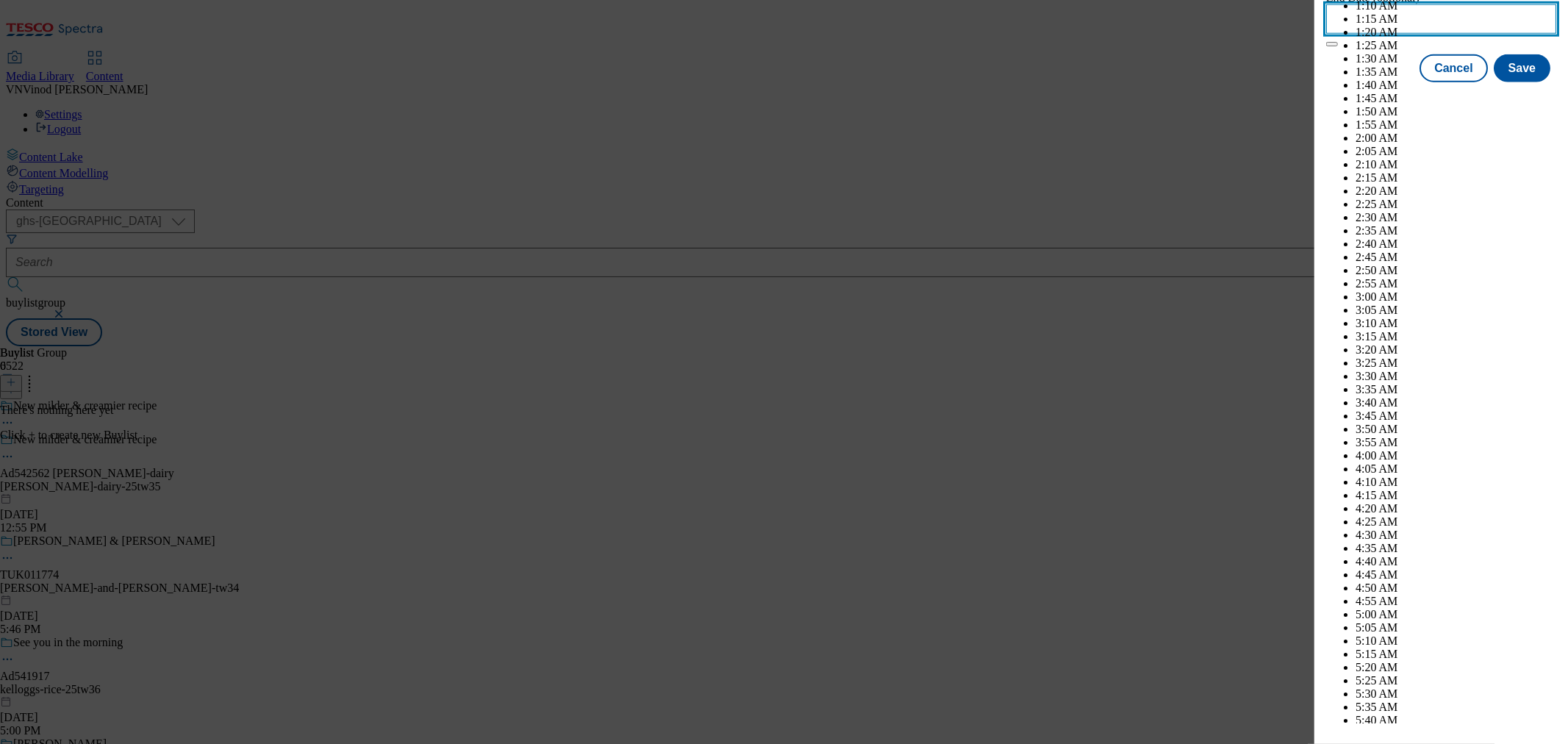
scroll to position [4212, 0]
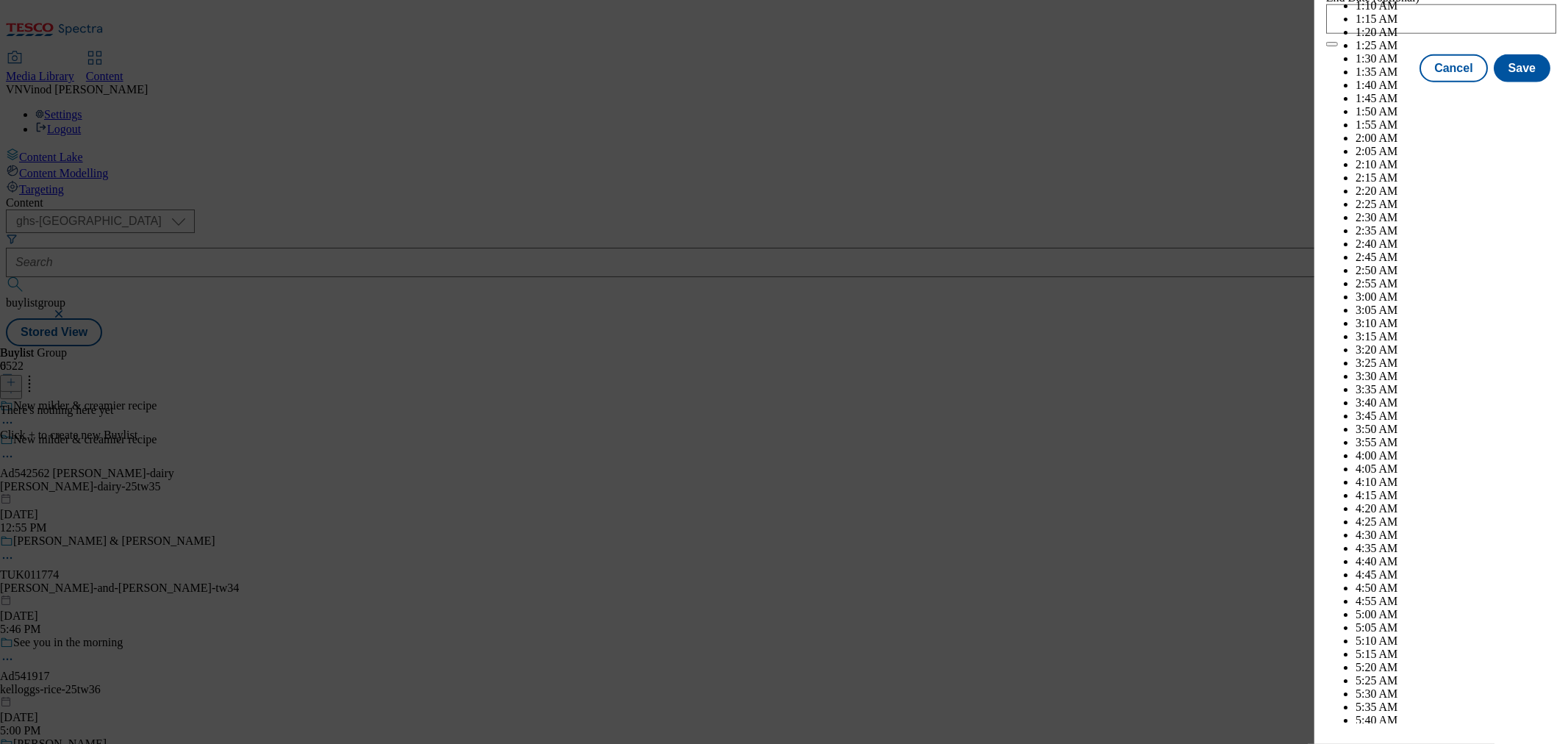
select select "2026"
select select "January"
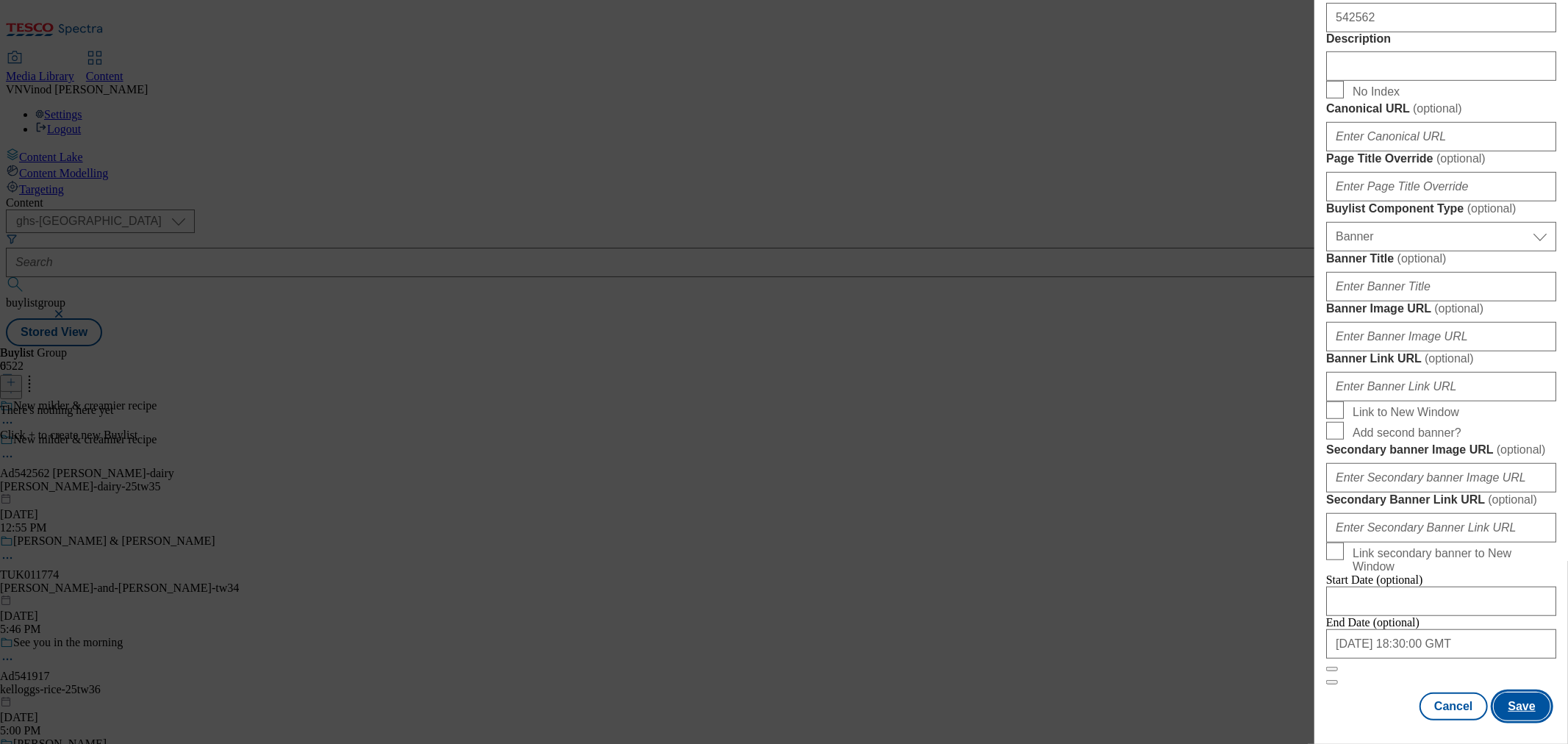
click at [1514, 692] on button "Save" at bounding box center [1522, 706] width 56 height 28
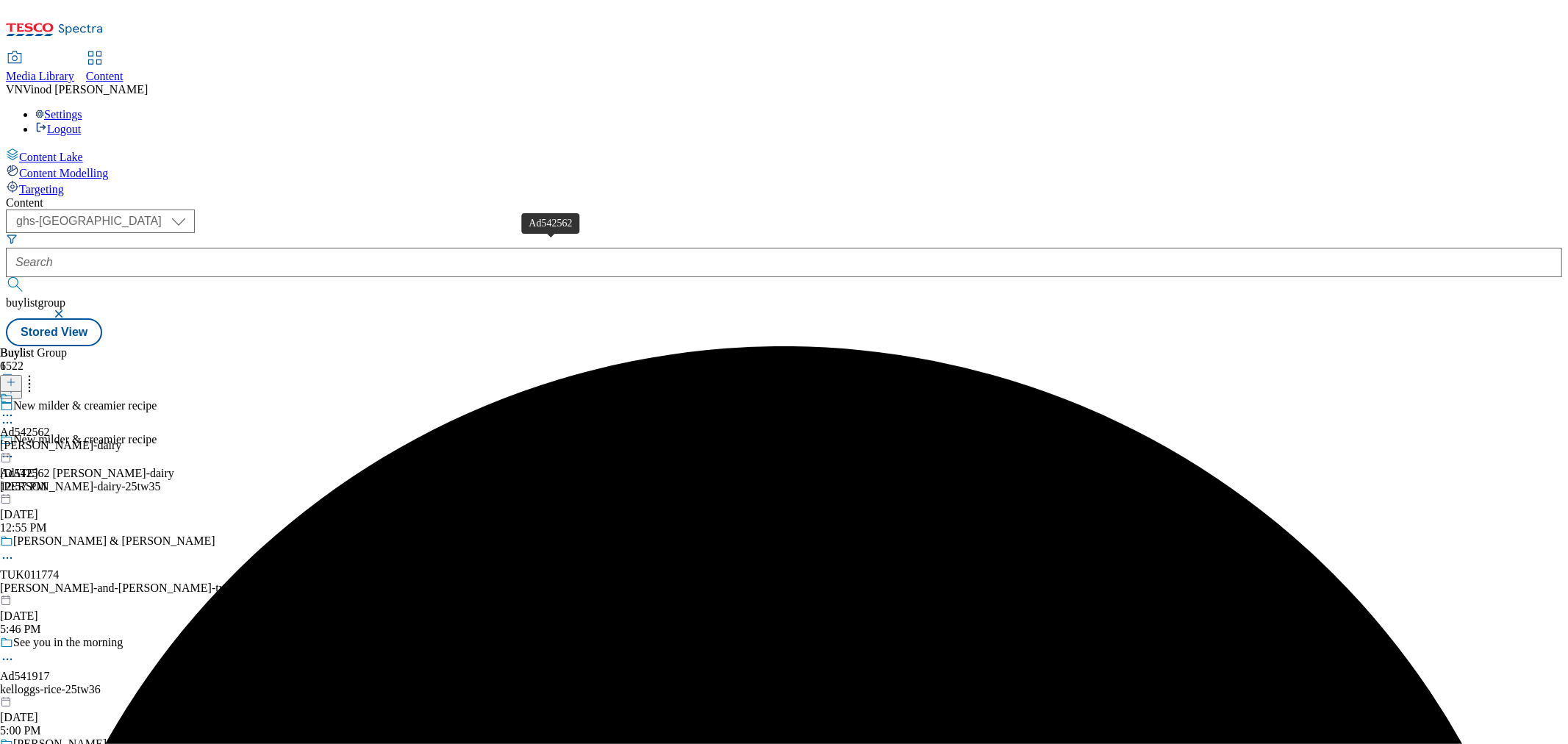
click at [50, 426] on div "Ad542562" at bounding box center [25, 432] width 50 height 13
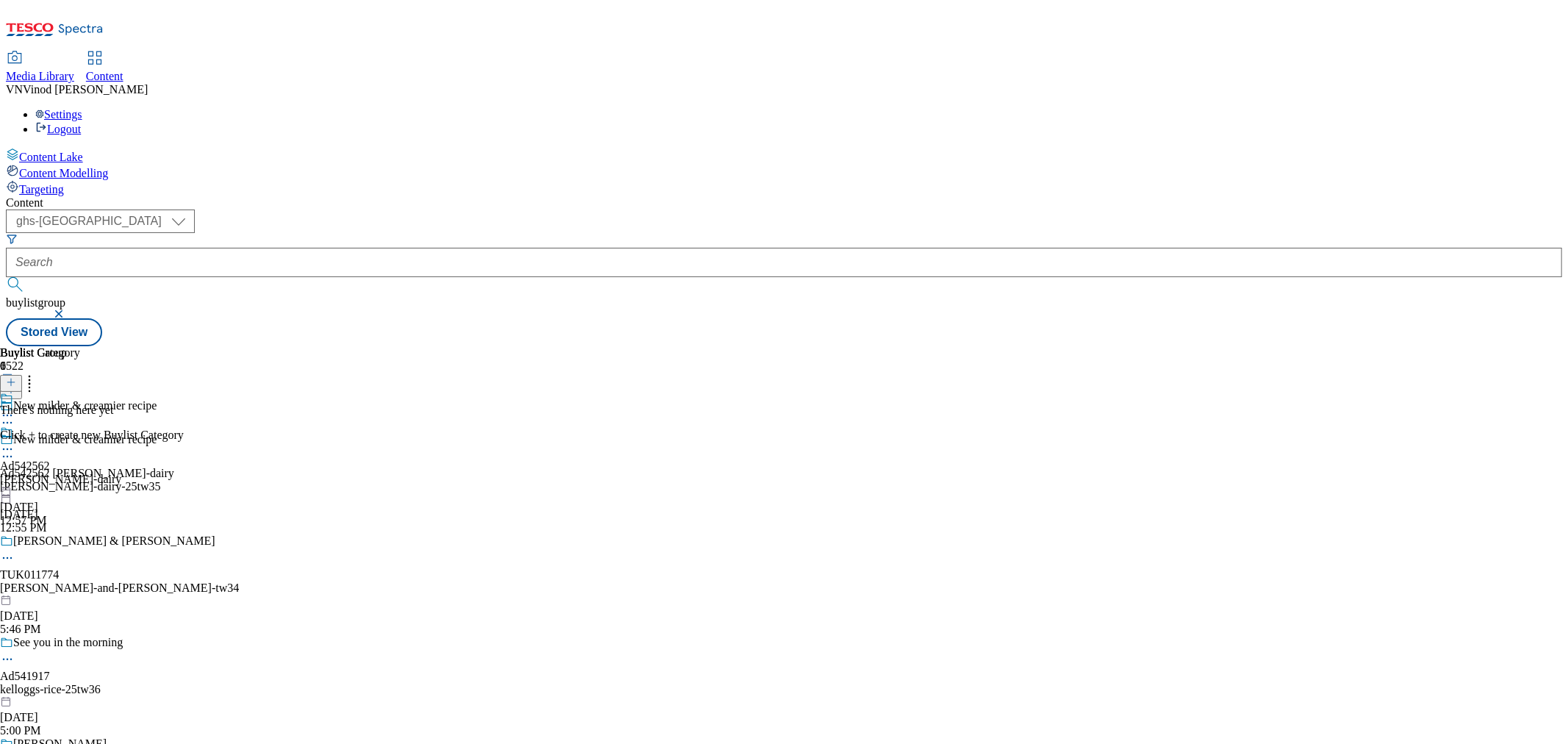
click at [14, 383] on line at bounding box center [11, 383] width 8 height 0
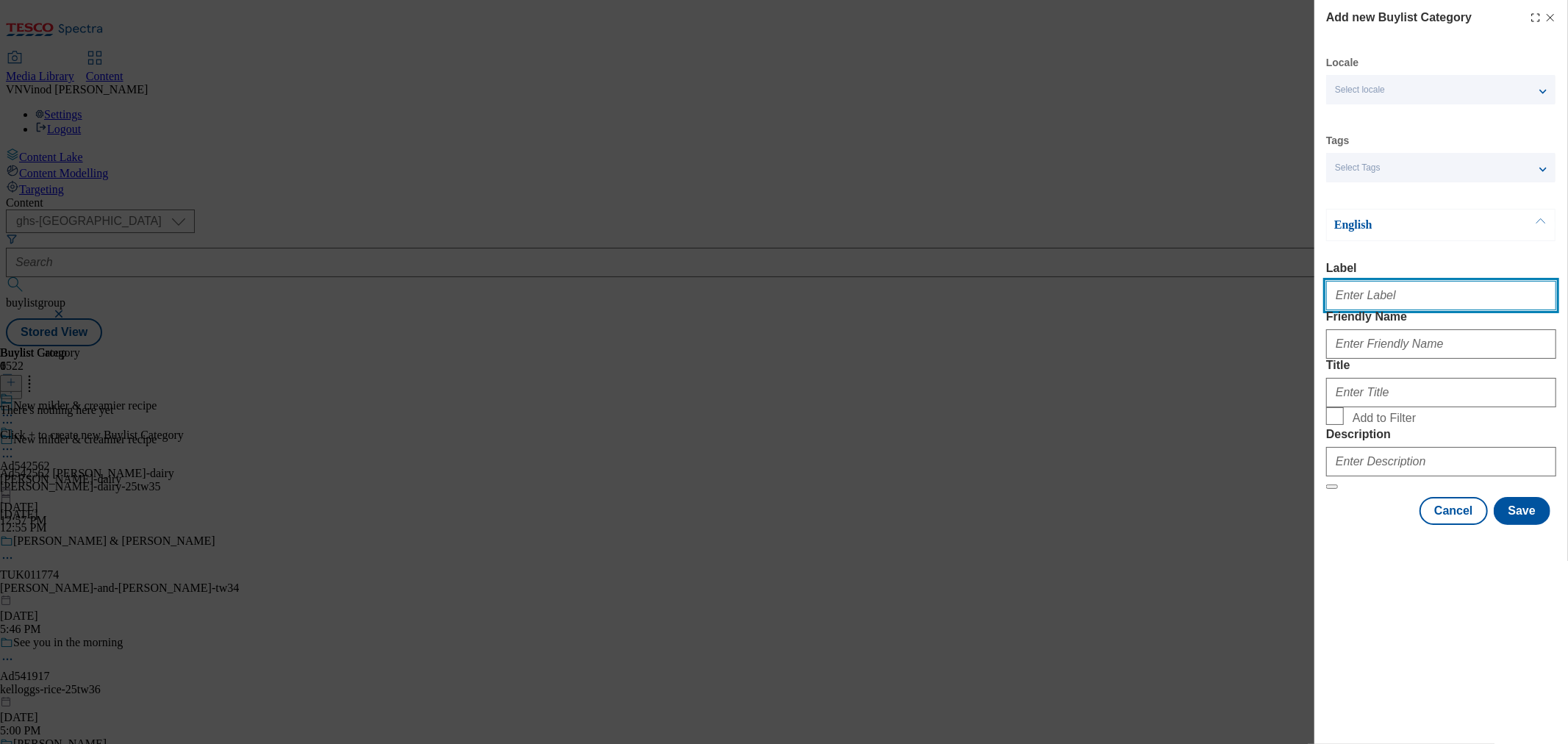
click at [1389, 305] on input "Label" at bounding box center [1441, 295] width 231 height 30
paste input "542562"
type input "Ad542562"
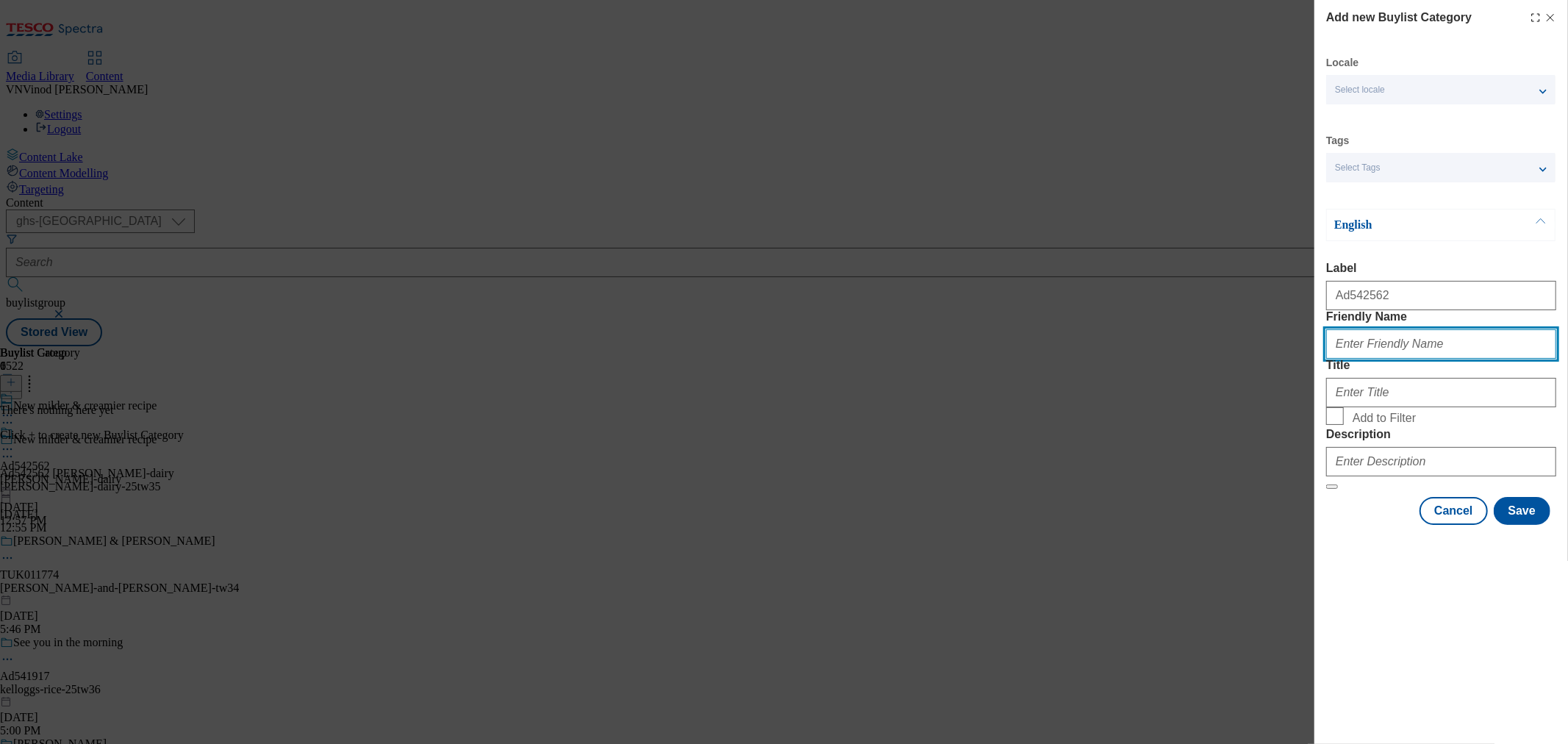
click at [1390, 359] on input "Friendly Name" at bounding box center [1441, 343] width 231 height 30
paste input "[PERSON_NAME]-dairy"
type input "[PERSON_NAME]-dairy"
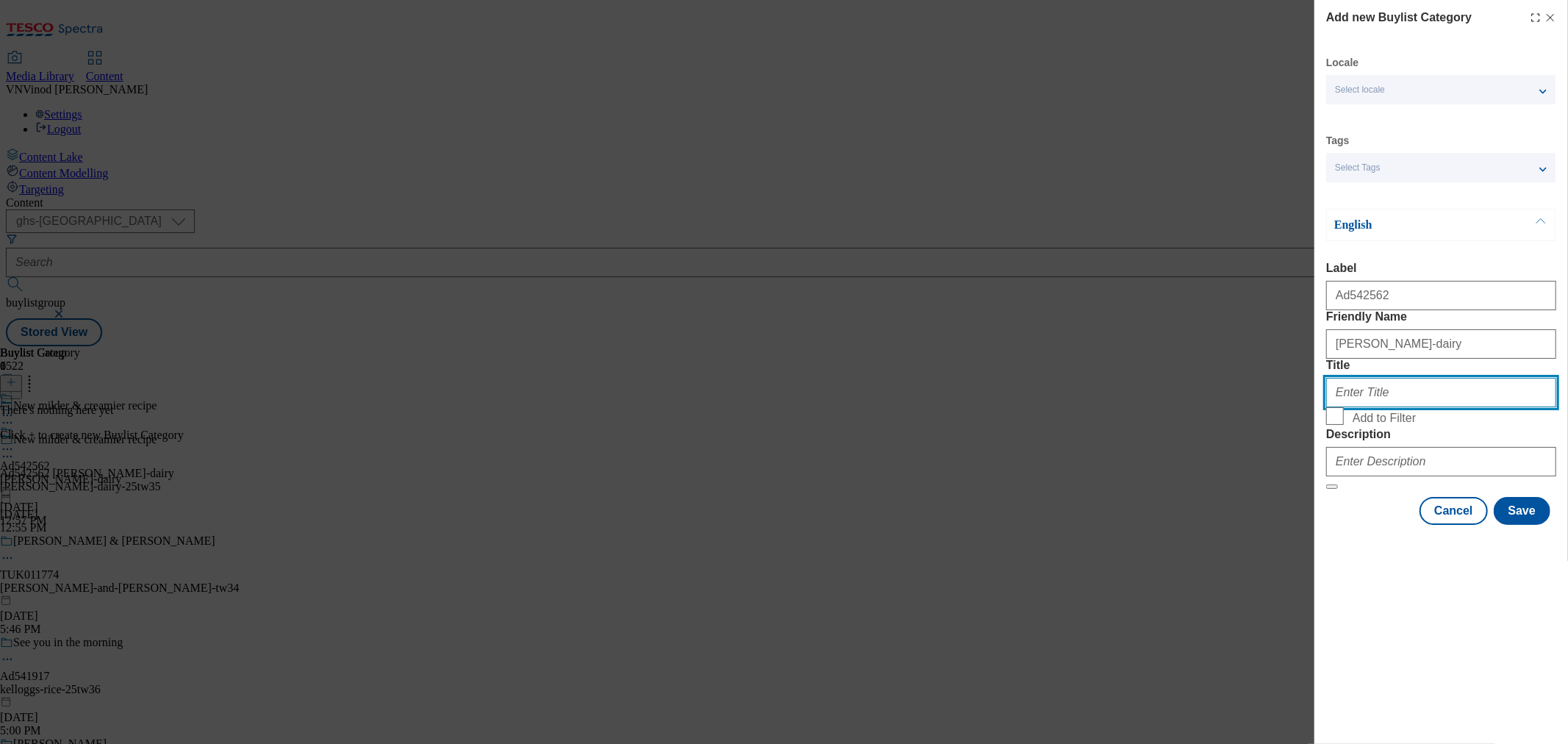
click at [1380, 407] on input "Title" at bounding box center [1441, 392] width 231 height 30
paste input "Long [PERSON_NAME] Dairy Ltd"
type input "Long [PERSON_NAME] Dairy Ltd"
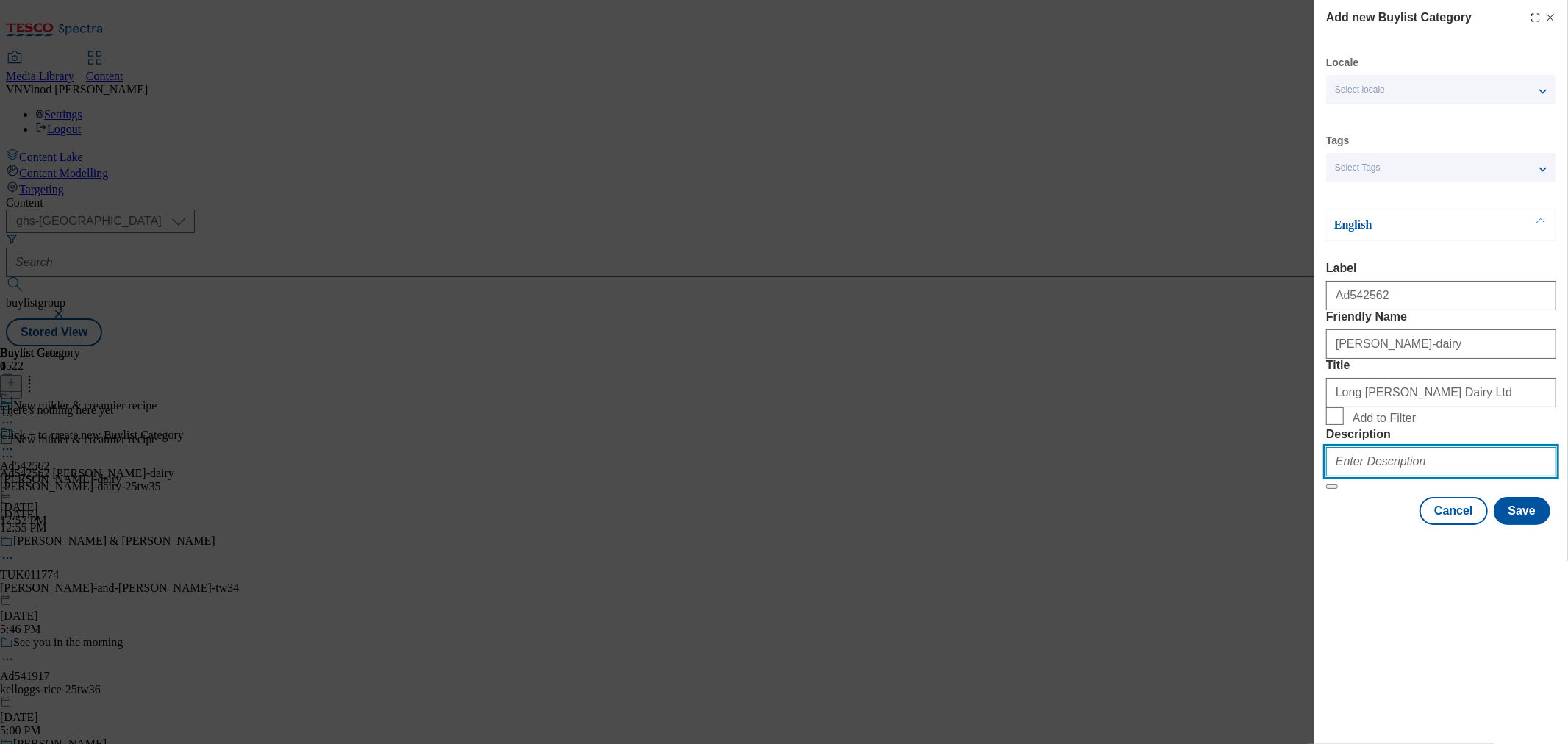
click at [1407, 476] on input "Description" at bounding box center [1441, 461] width 231 height 30
click at [1523, 525] on button "Save" at bounding box center [1522, 510] width 56 height 28
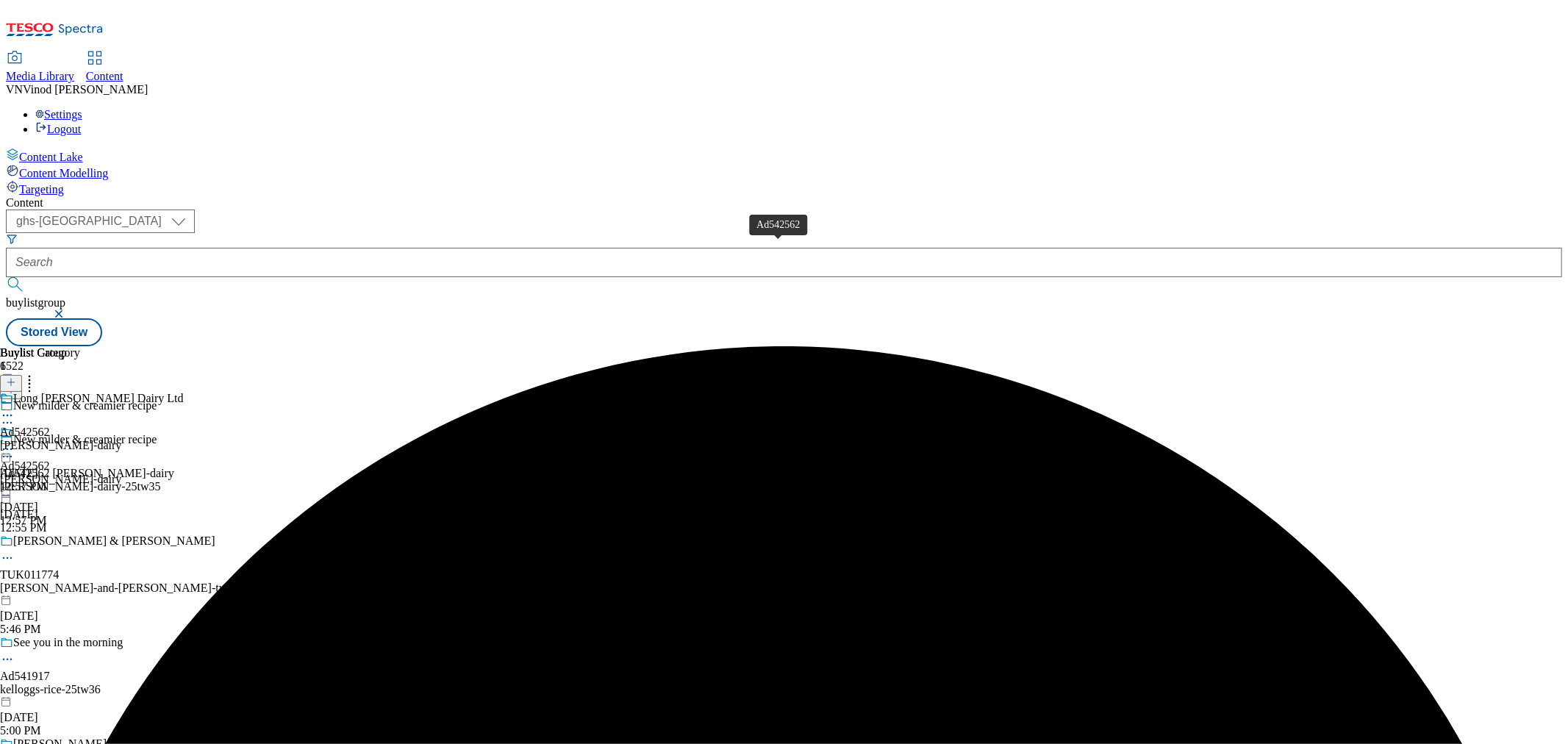
click at [50, 426] on div "Ad542562" at bounding box center [25, 432] width 50 height 13
click at [16, 377] on icon at bounding box center [11, 382] width 11 height 11
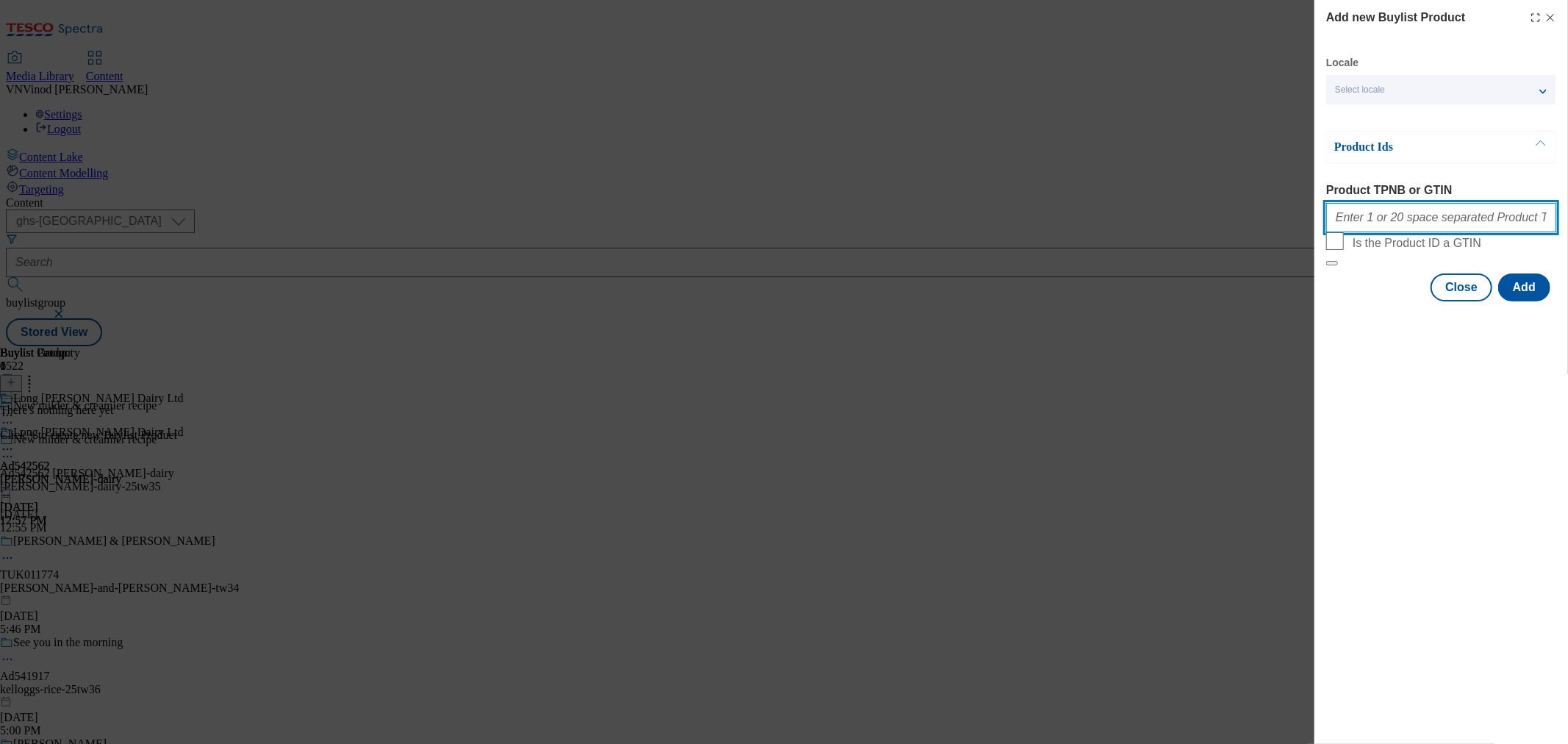
click at [1405, 226] on input "Product TPNB or GTIN" at bounding box center [1441, 217] width 231 height 30
paste input "91070244"
type input "91070244"
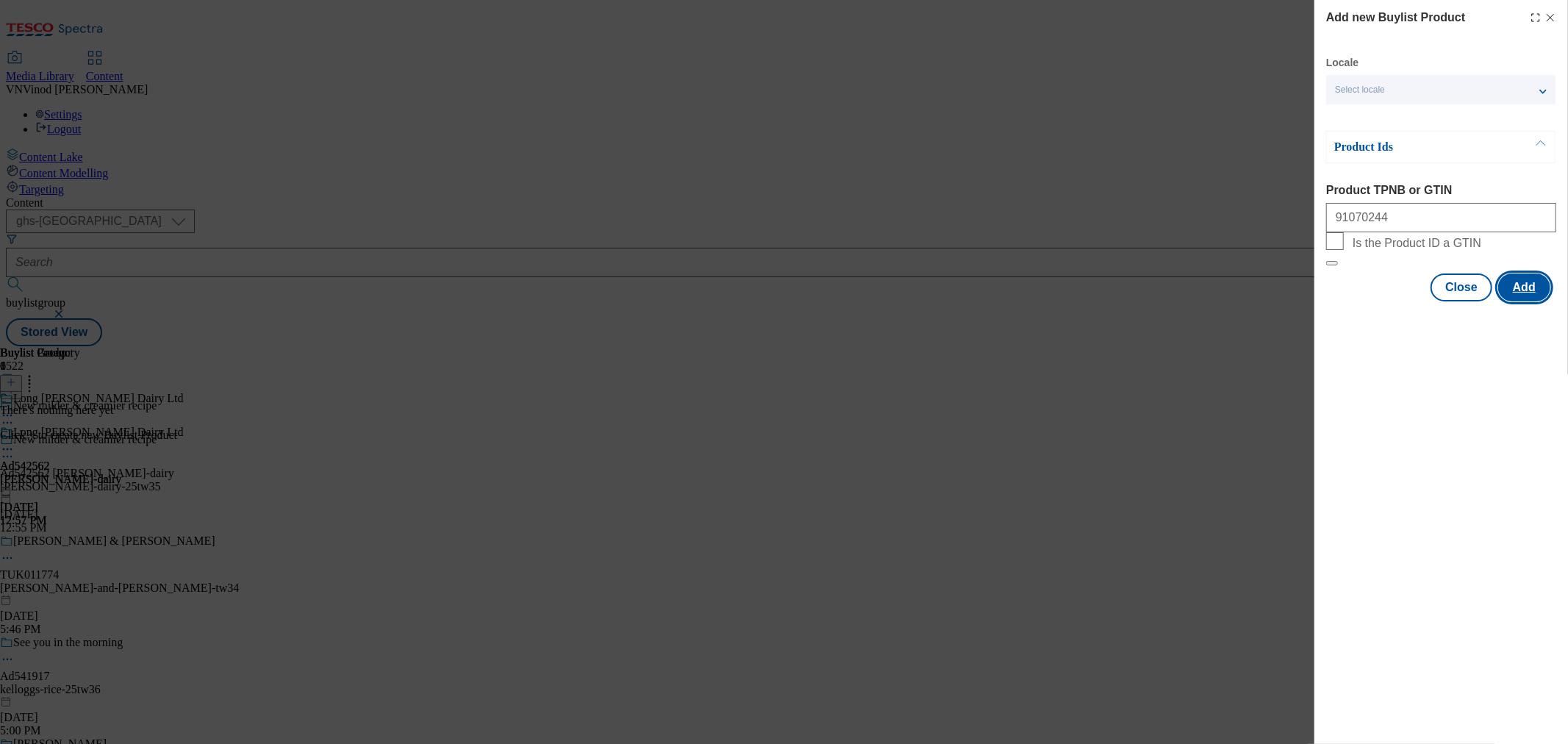
click at [1534, 301] on button "Add" at bounding box center [1524, 287] width 53 height 28
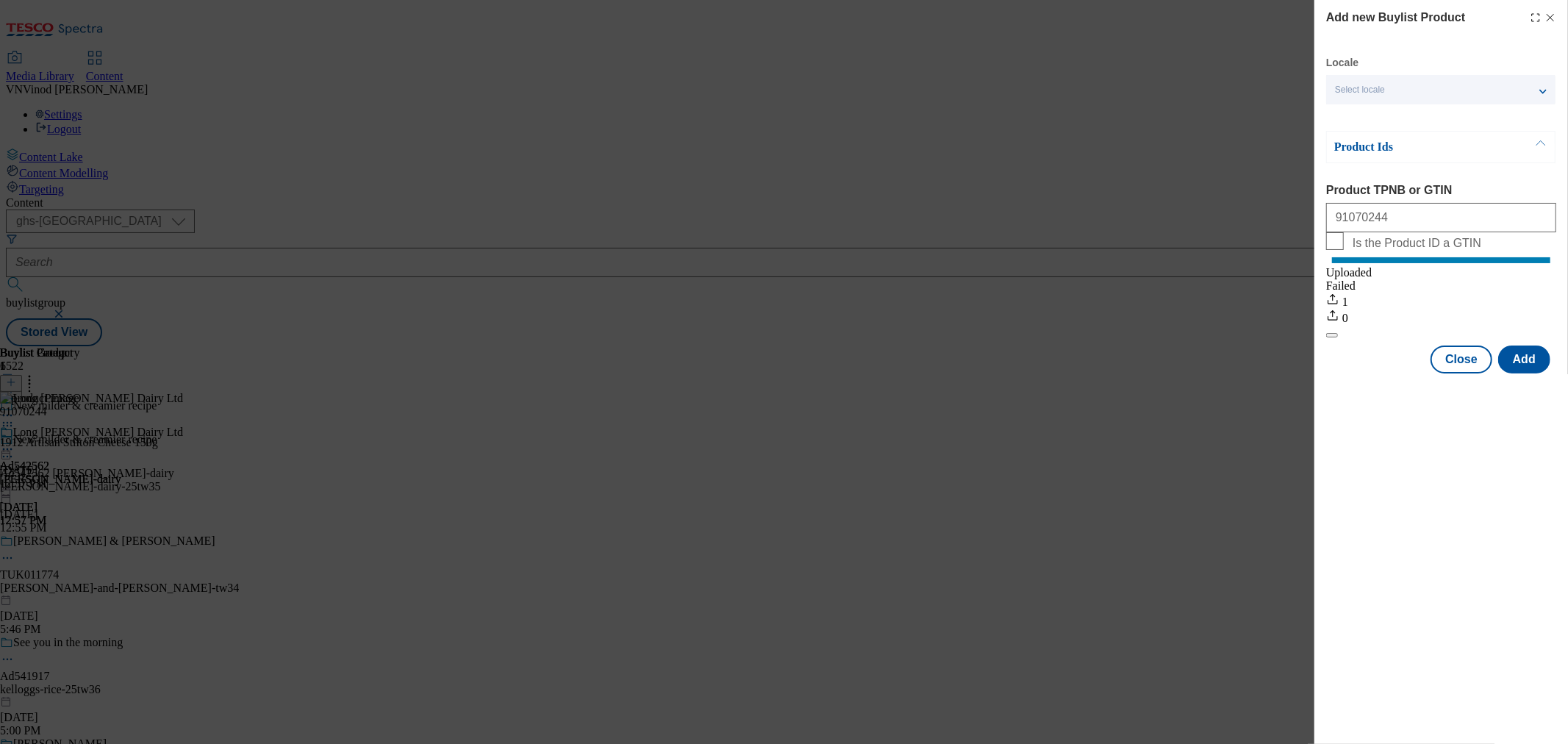
click at [1551, 15] on icon "Modal" at bounding box center [1551, 17] width 11 height 11
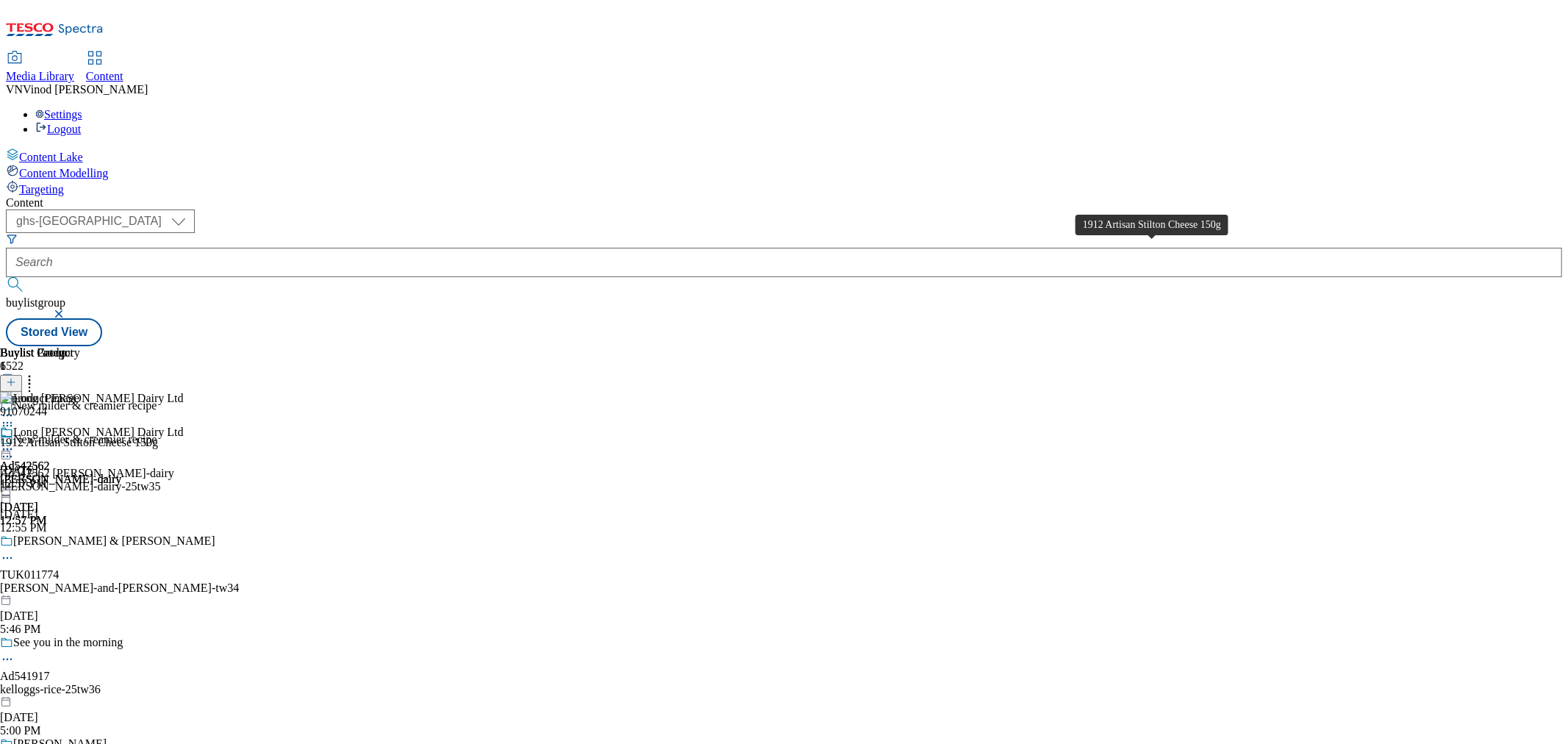
click at [158, 436] on div "1912 Artisan Stilton Cheese 150g" at bounding box center [78, 443] width 158 height 13
copy div "1912 Artisan Stilton Cheese 150g"
click at [14, 449] on icon at bounding box center [7, 456] width 14 height 14
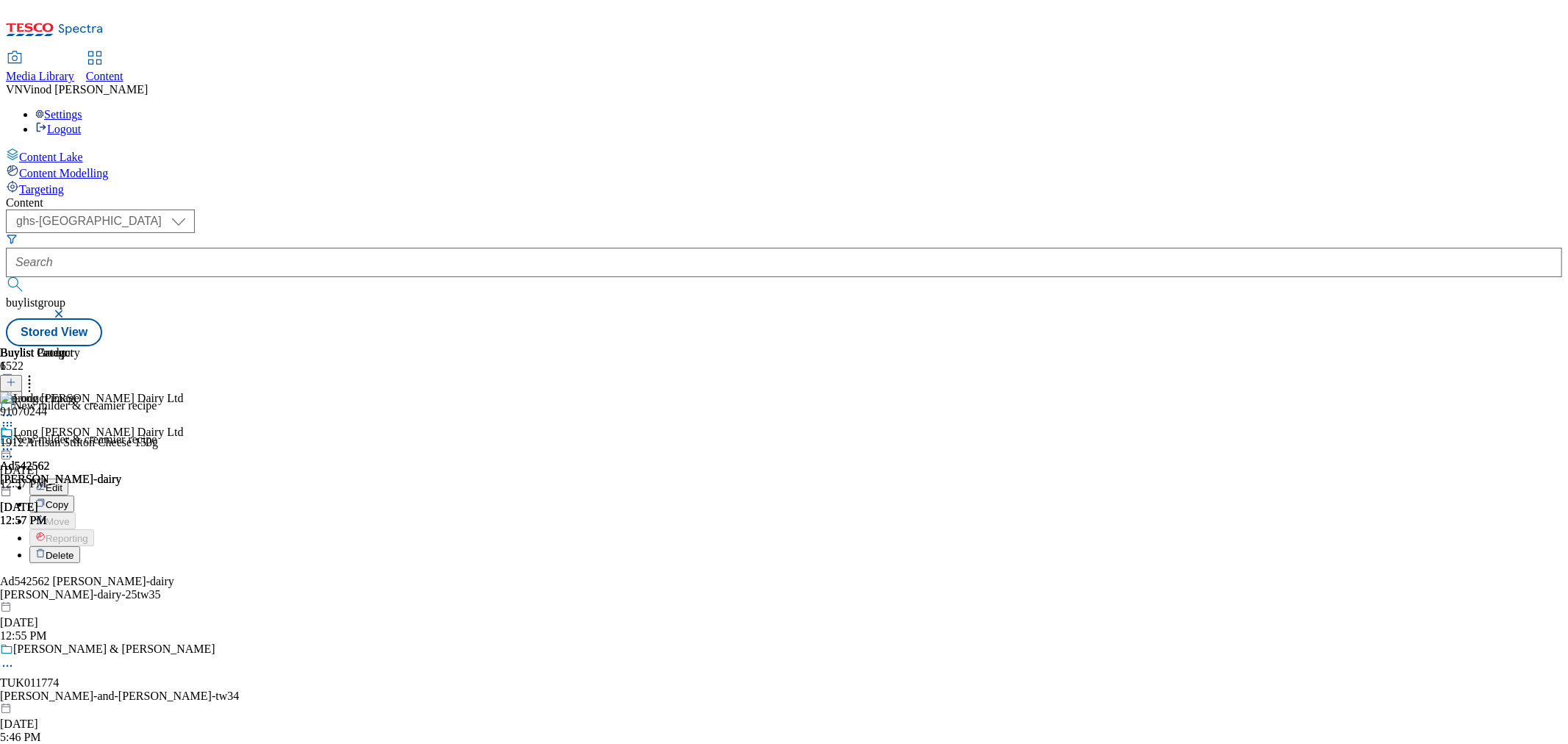
click at [68, 478] on button "Edit" at bounding box center [49, 487] width 39 height 17
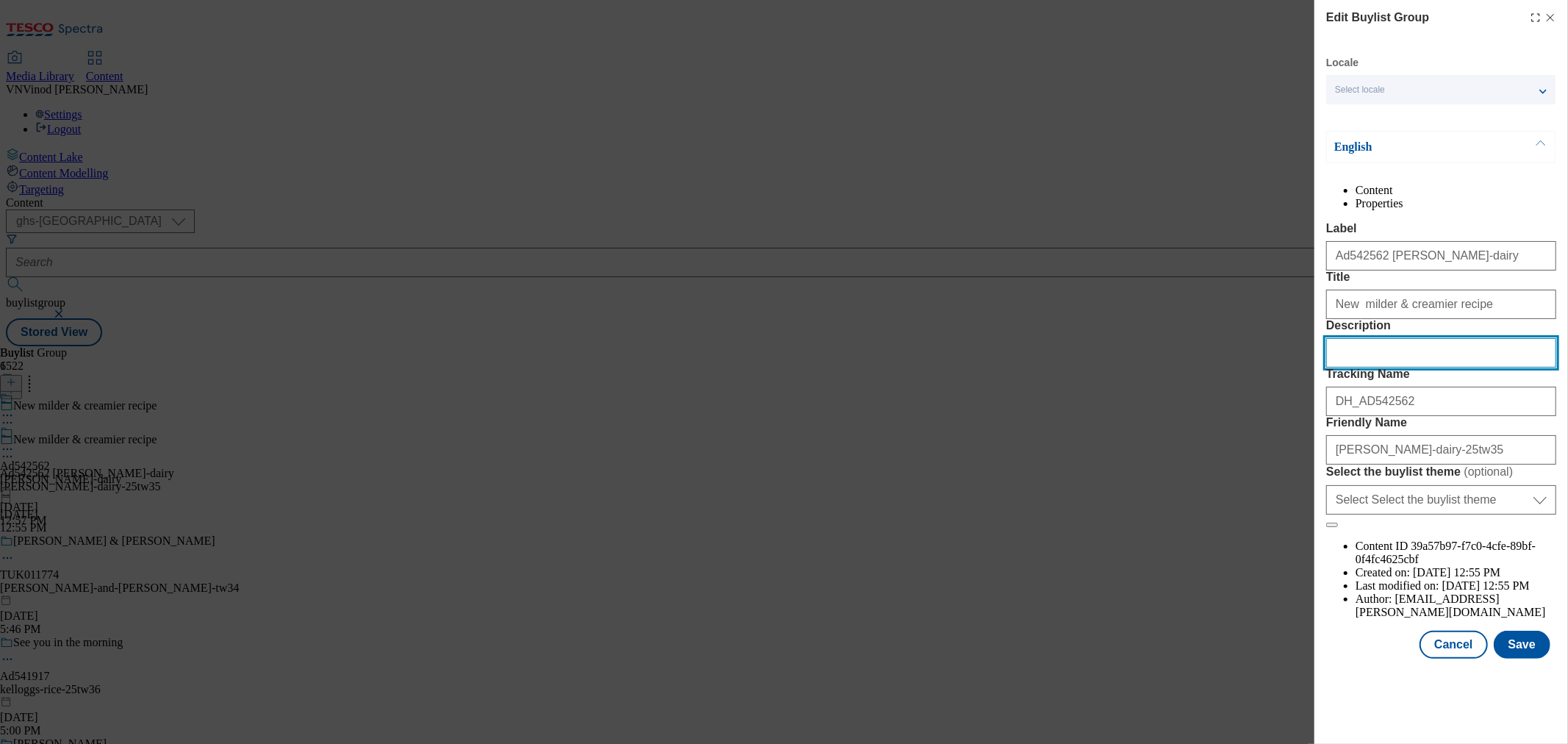
click at [1399, 367] on input "Description" at bounding box center [1441, 352] width 231 height 30
paste input "1912 Artisan Stilton Cheese 150g"
type input "1912 Artisan Stilton Cheese 150g"
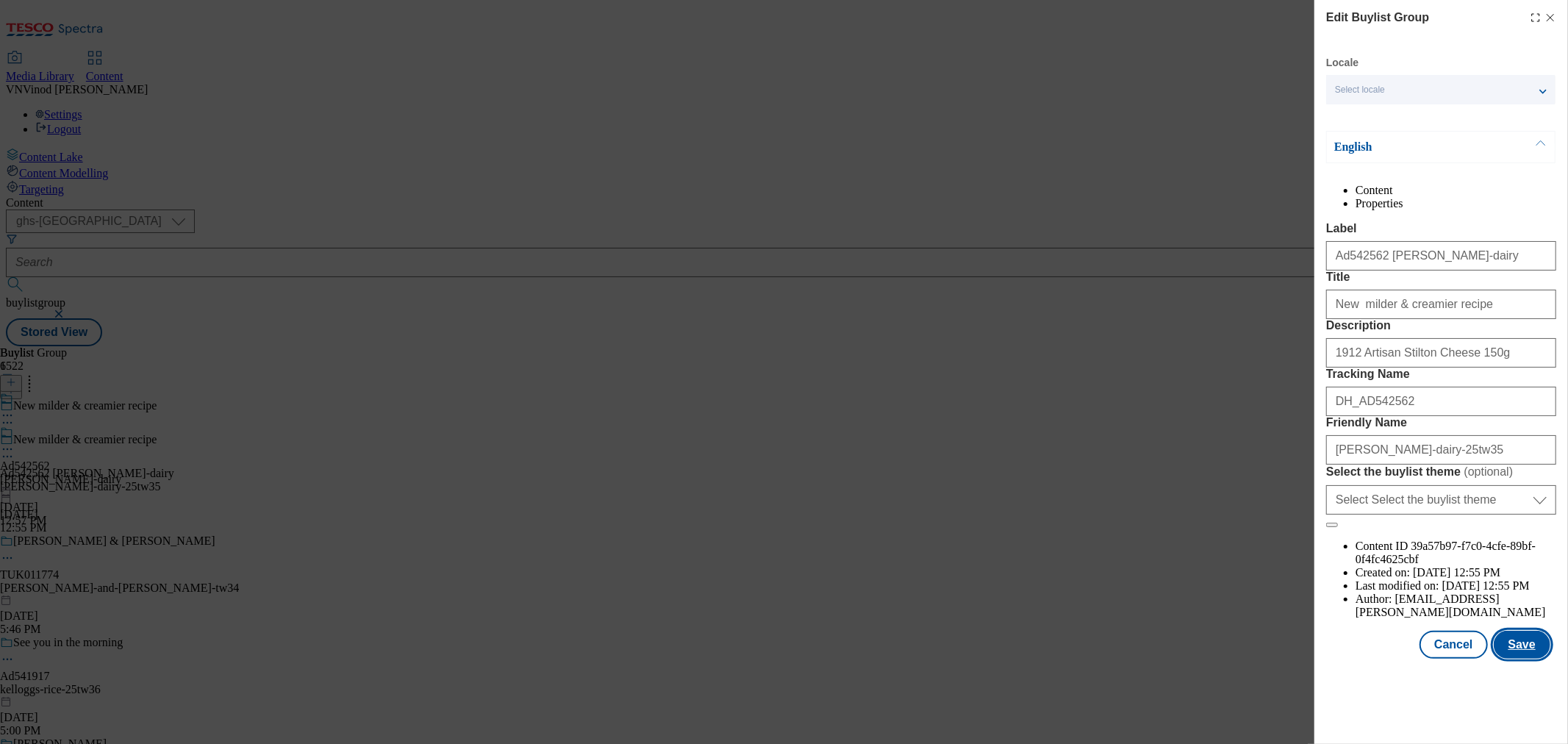
click at [1510, 659] on button "Save" at bounding box center [1522, 644] width 56 height 28
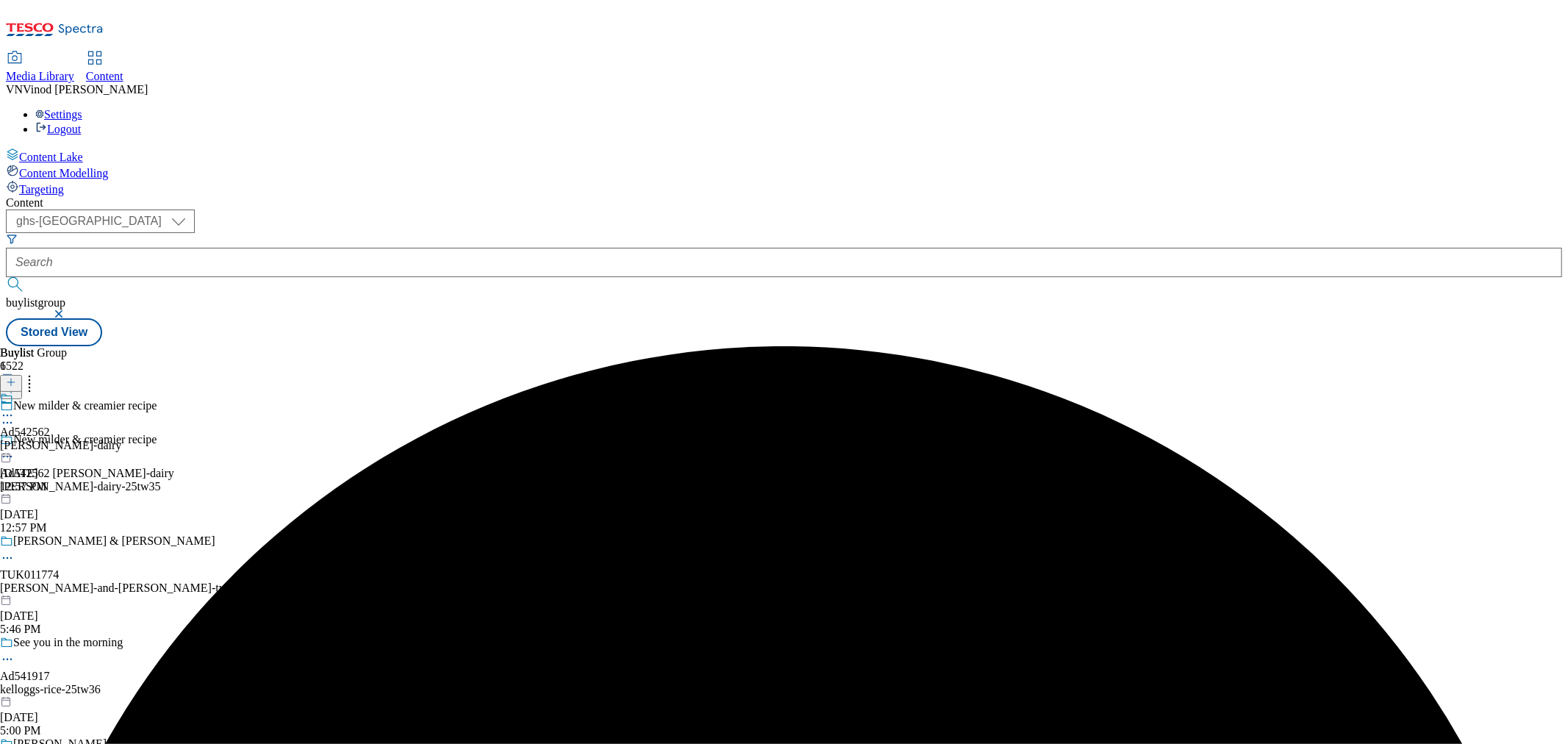
click at [14, 408] on icon at bounding box center [7, 415] width 14 height 14
click at [68, 437] on button "Edit" at bounding box center [49, 446] width 39 height 17
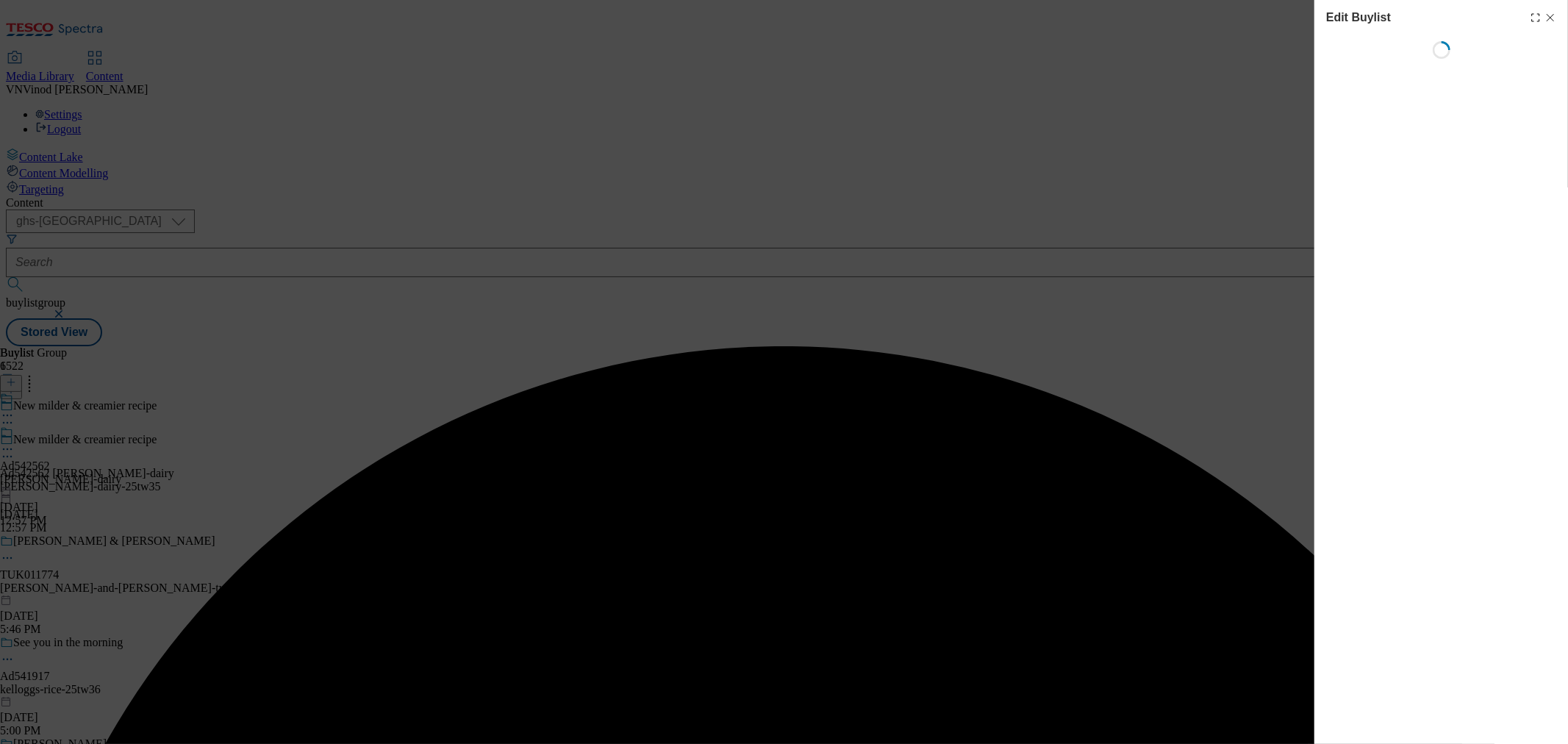
select select "tactical"
select select "supplier funded short term 1-3 weeks"
select select "dunnhumby"
select select "Banner"
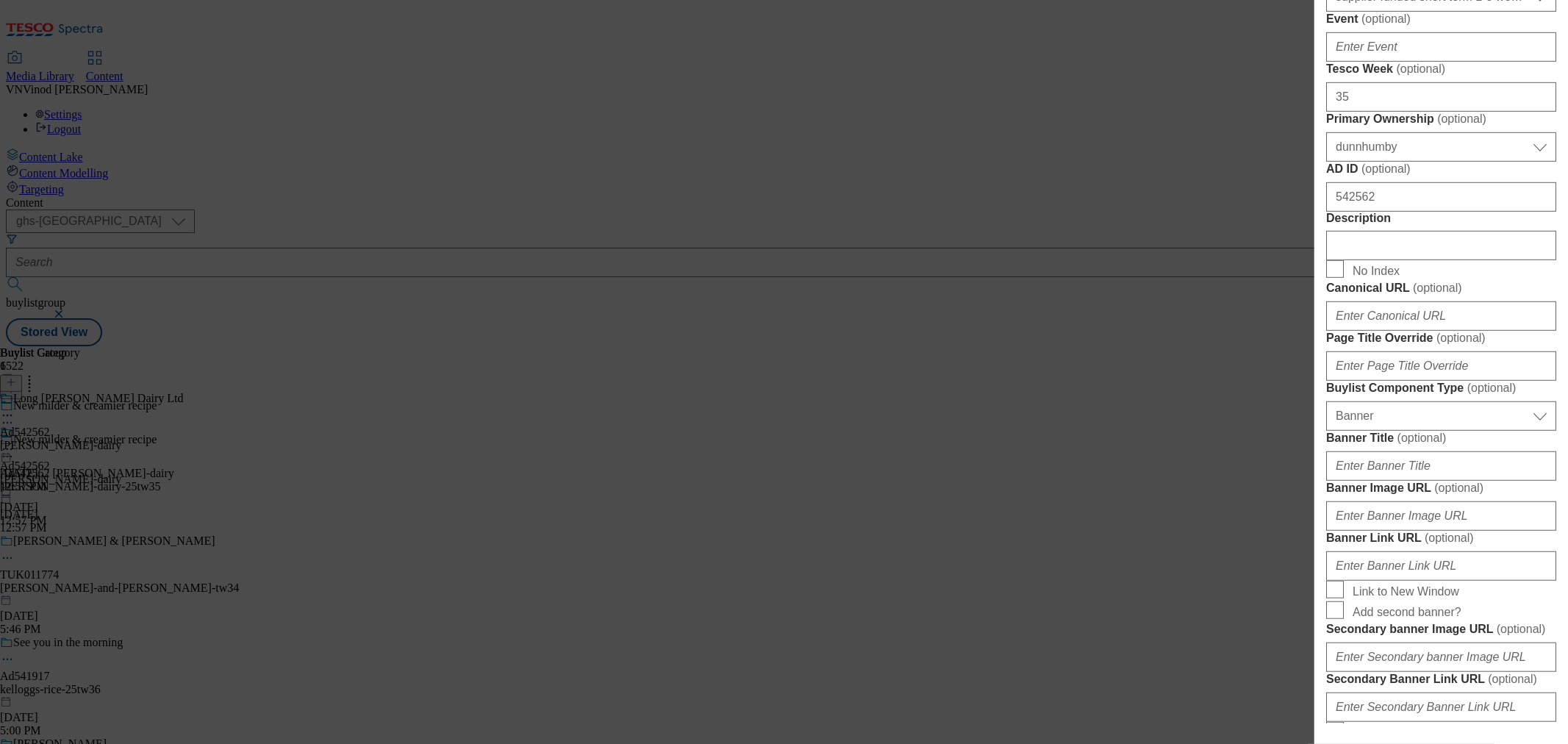
scroll to position [652, 0]
click at [1395, 259] on input "Description" at bounding box center [1441, 244] width 231 height 30
paste input "1912 Artisan Stilton Cheese 150g"
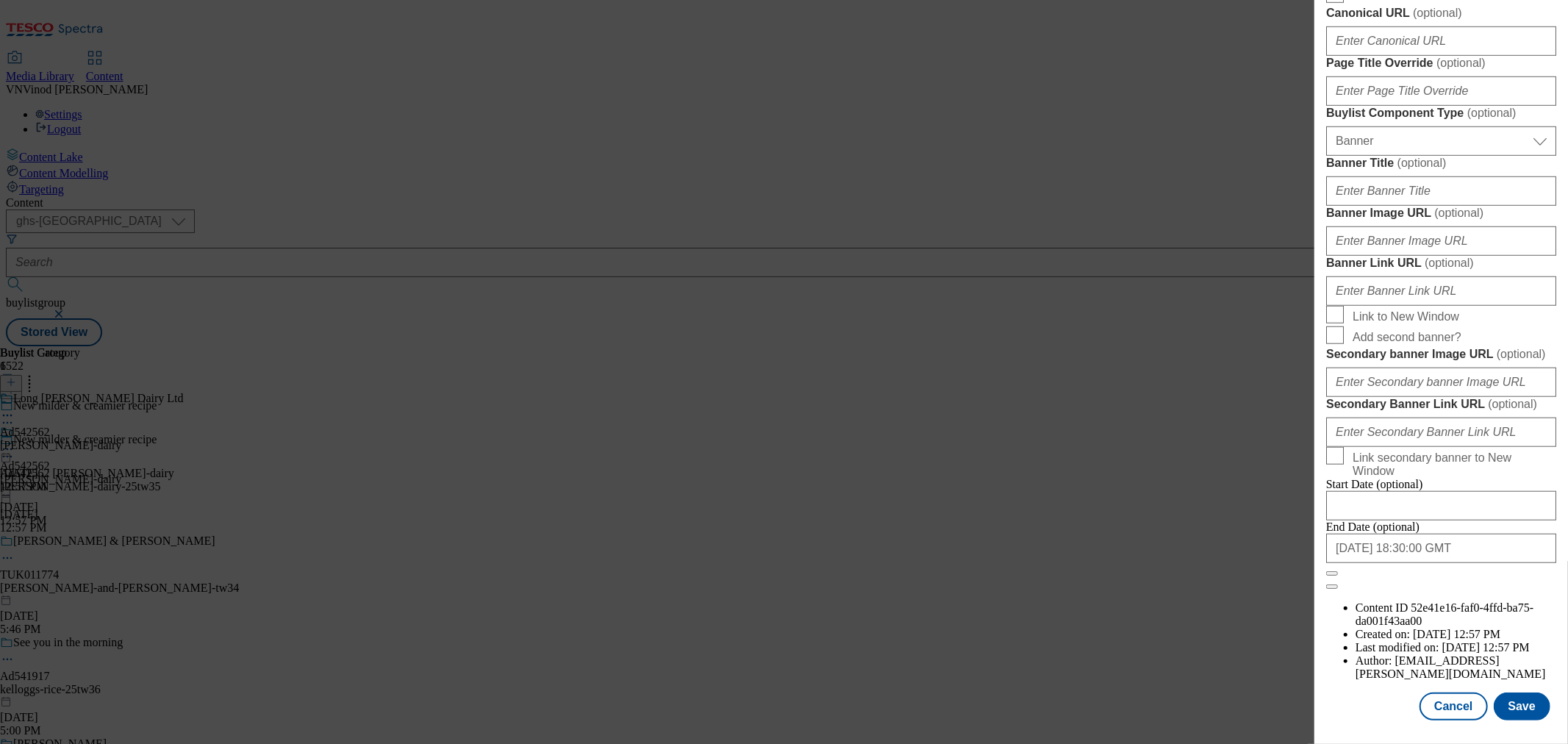
scroll to position [1481, 0]
type input "1912 Artisan Stilton Cheese 150g"
click at [1519, 694] on button "Save" at bounding box center [1522, 706] width 56 height 28
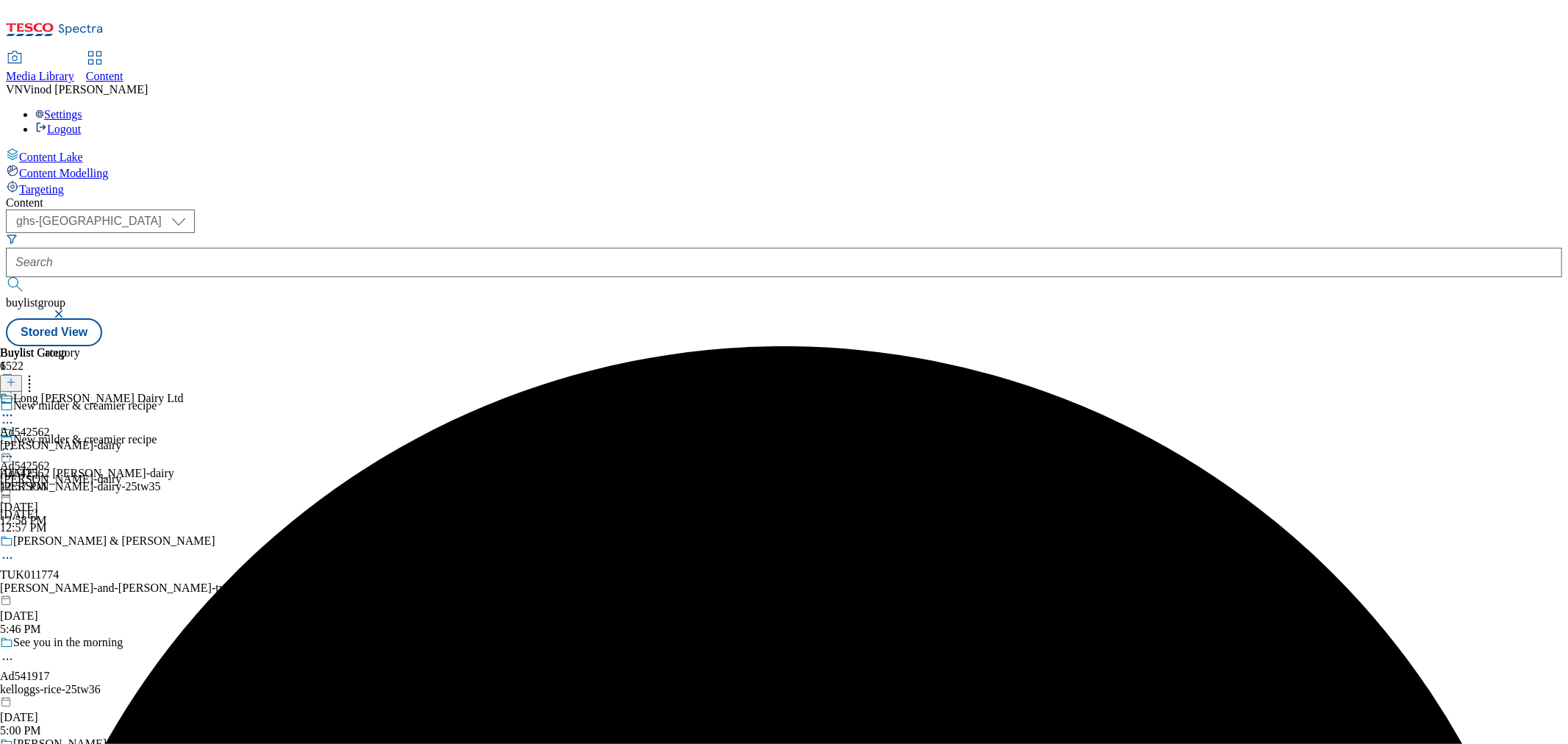
click at [14, 408] on icon at bounding box center [7, 415] width 14 height 14
click at [68, 437] on button "Edit" at bounding box center [49, 446] width 39 height 17
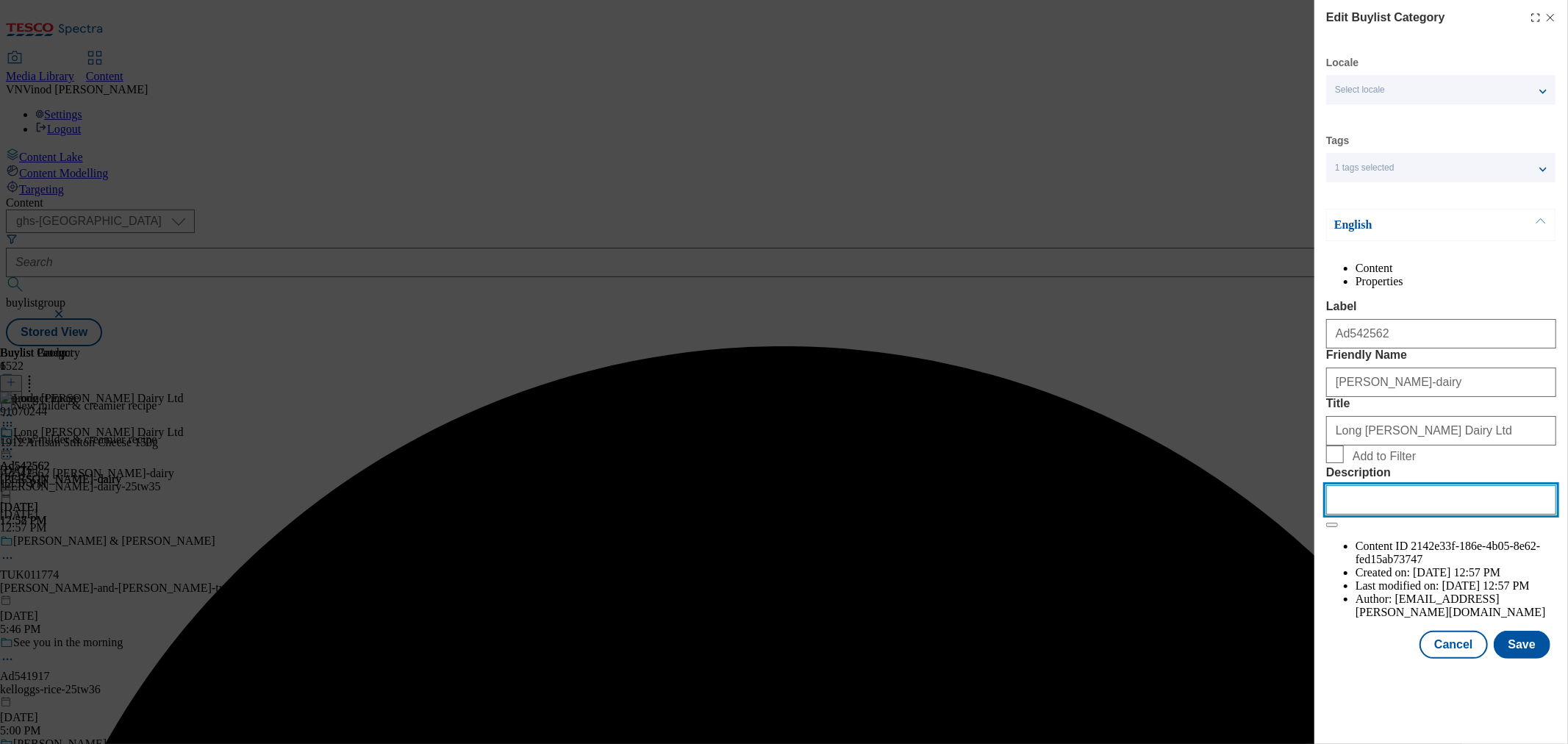
click at [1361, 514] on input "Description" at bounding box center [1441, 499] width 231 height 30
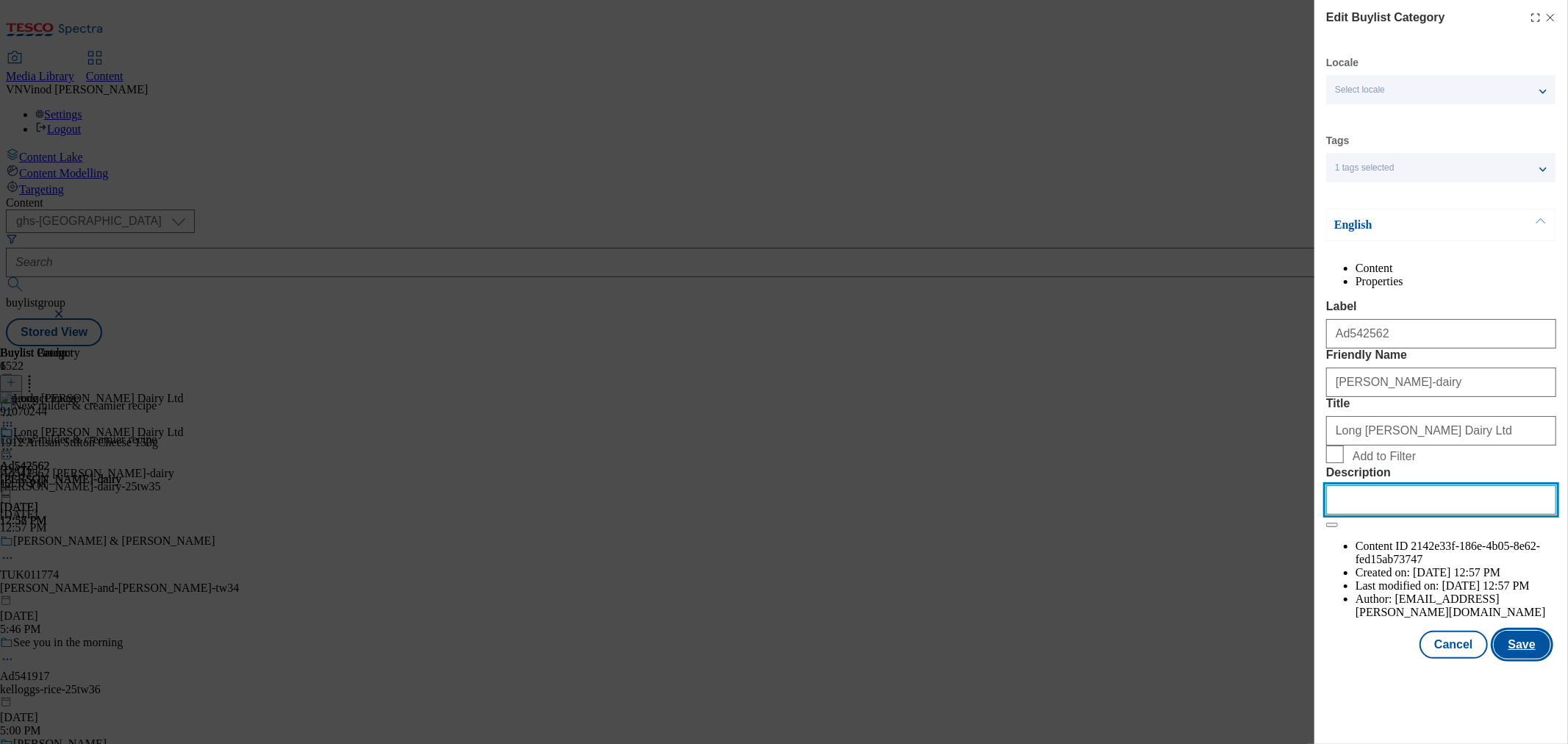
paste input "1912 Artisan Stilton Cheese 150g"
type input "1912 Artisan Stilton Cheese 150g"
click at [1528, 659] on button "Save" at bounding box center [1522, 644] width 56 height 28
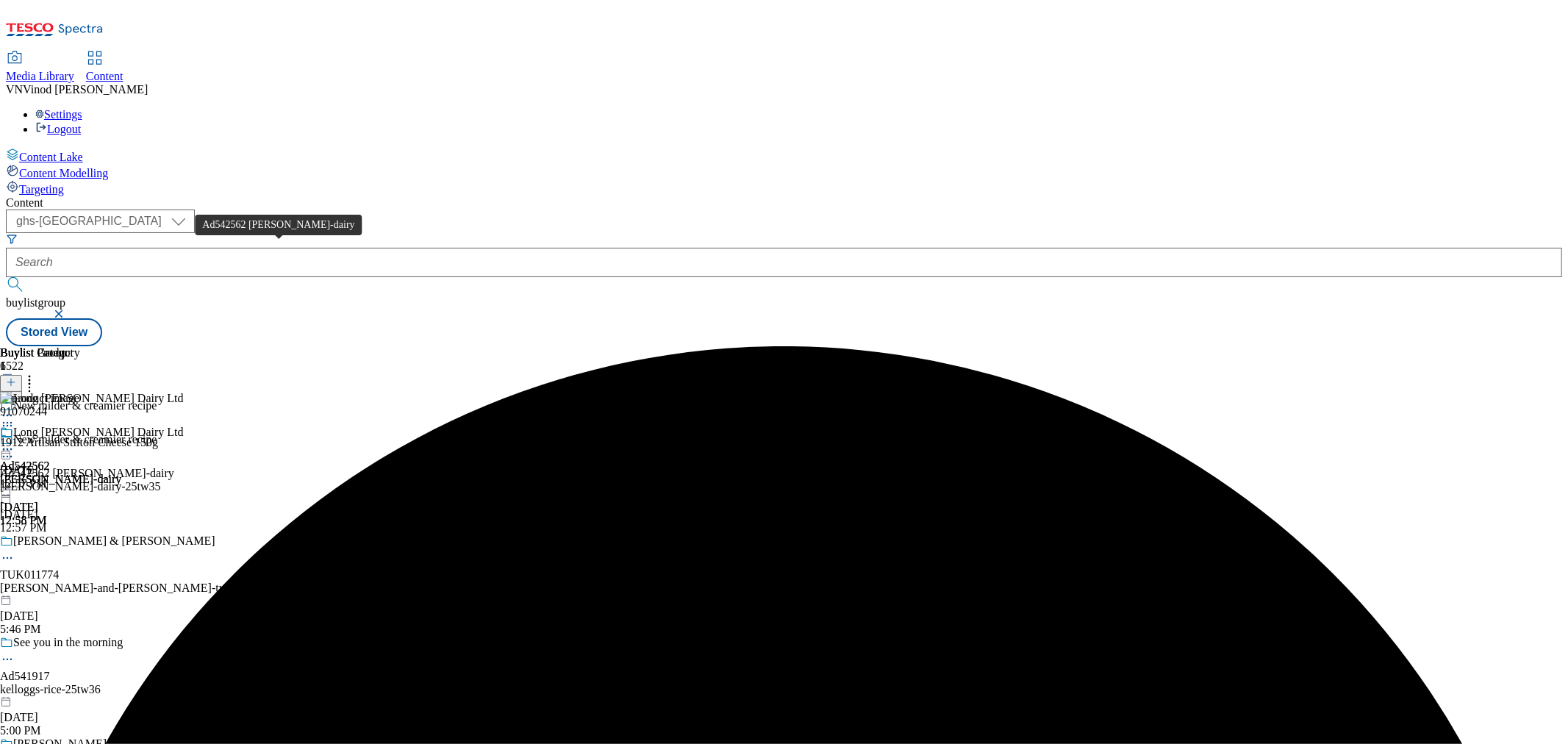
click at [174, 467] on div "Ad542562 [PERSON_NAME]-dairy" at bounding box center [87, 473] width 174 height 13
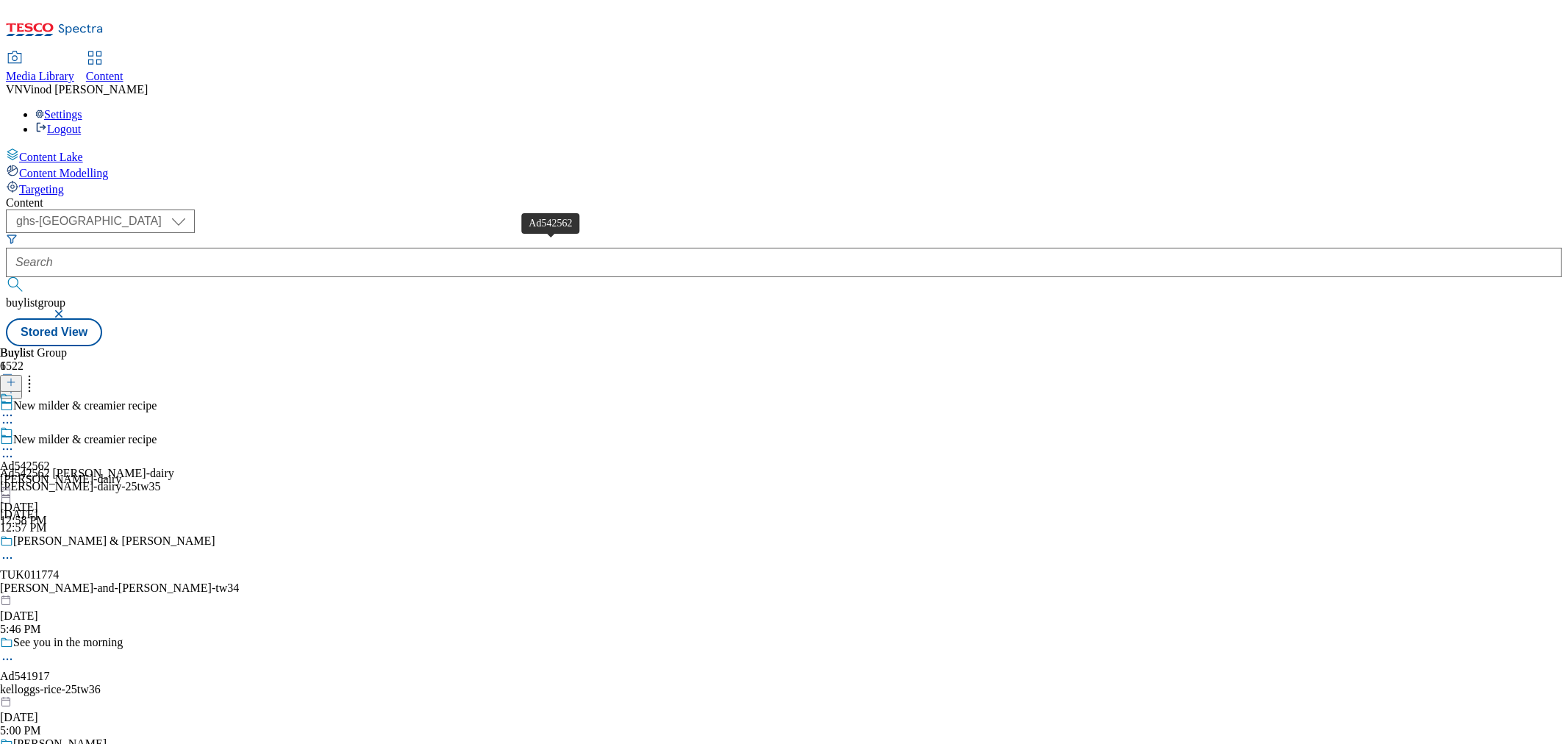
click at [50, 459] on div "Ad542562" at bounding box center [25, 466] width 50 height 13
click at [50, 426] on div "Ad542562" at bounding box center [25, 432] width 50 height 13
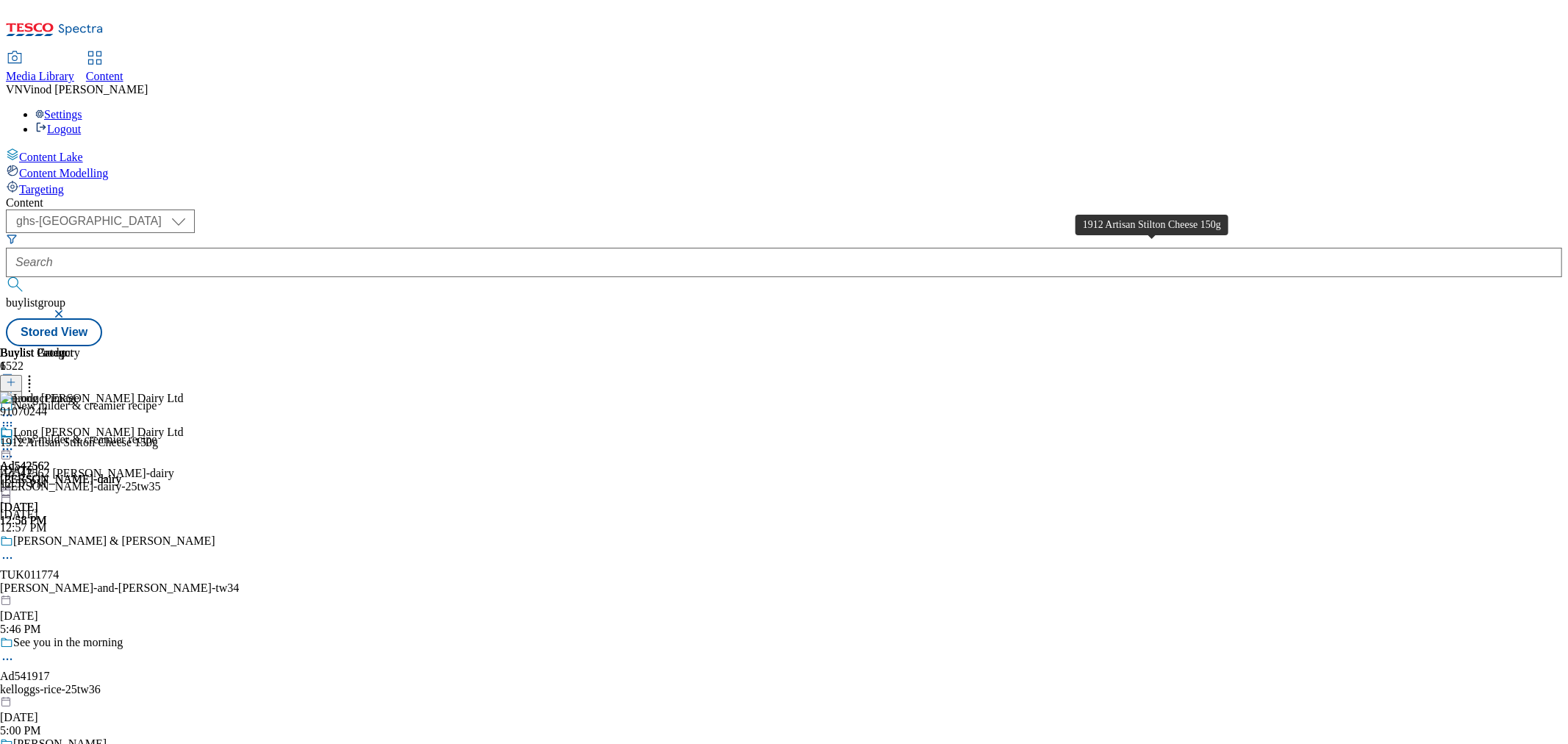
click at [158, 436] on div "1912 Artisan Stilton Cheese 150g" at bounding box center [78, 443] width 158 height 13
copy div "1912 Artisan Stilton Cheese 150g"
